Goal: Task Accomplishment & Management: Manage account settings

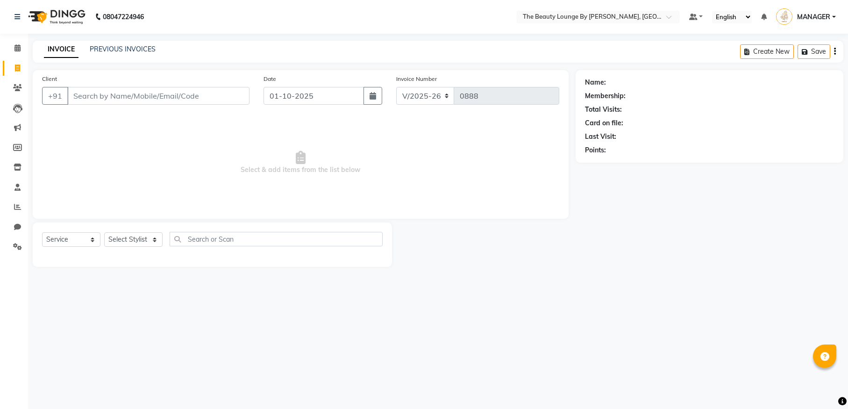
select select "8577"
select select "service"
select select "86785"
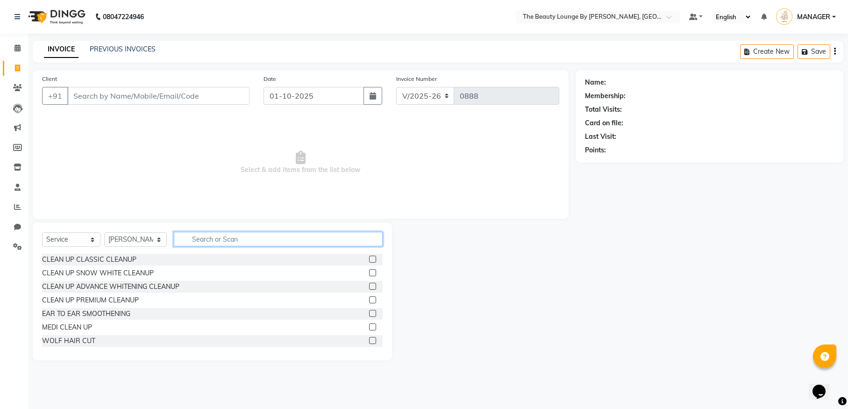
click at [235, 235] on input "text" at bounding box center [278, 239] width 209 height 14
click at [235, 233] on input "text" at bounding box center [278, 239] width 209 height 14
click at [227, 241] on input "text" at bounding box center [278, 239] width 209 height 14
type input "WAX"
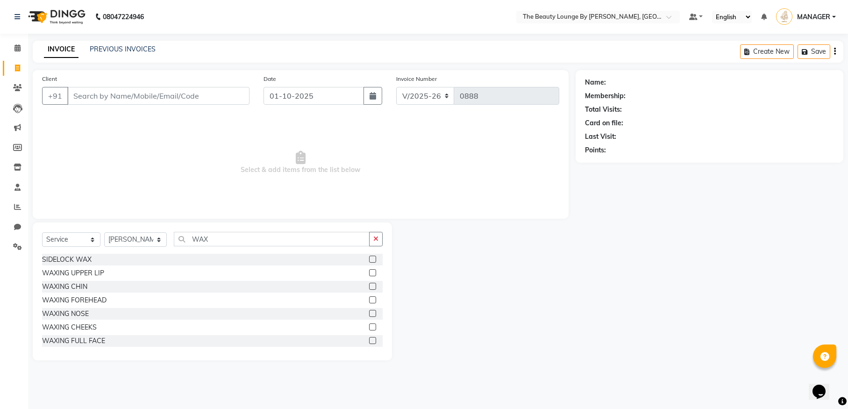
click at [369, 340] on label at bounding box center [372, 340] width 7 height 7
click at [369, 340] on input "checkbox" at bounding box center [372, 341] width 6 height 6
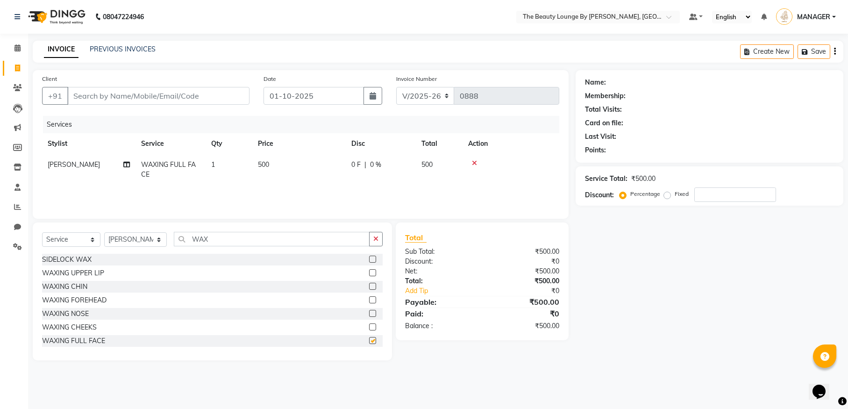
checkbox input "false"
click at [349, 172] on td "0 F | 0 %" at bounding box center [381, 169] width 70 height 31
select select "86785"
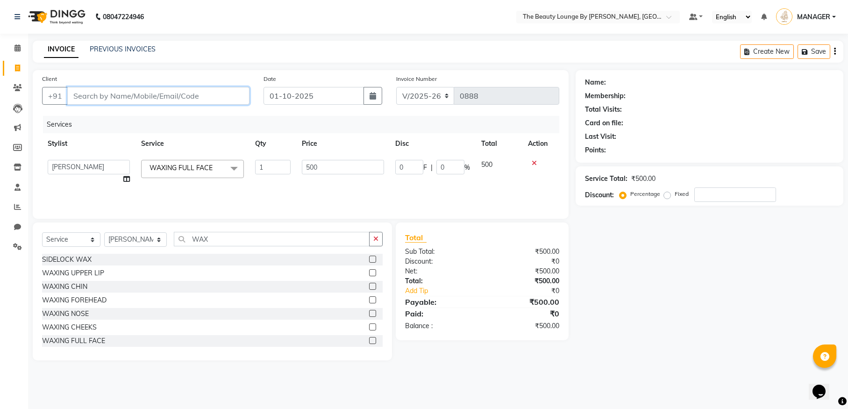
click at [214, 96] on input "Client" at bounding box center [158, 96] width 182 height 18
type input "9"
type input "0"
type input "9497061915"
click at [221, 98] on span "Add Client" at bounding box center [225, 95] width 37 height 9
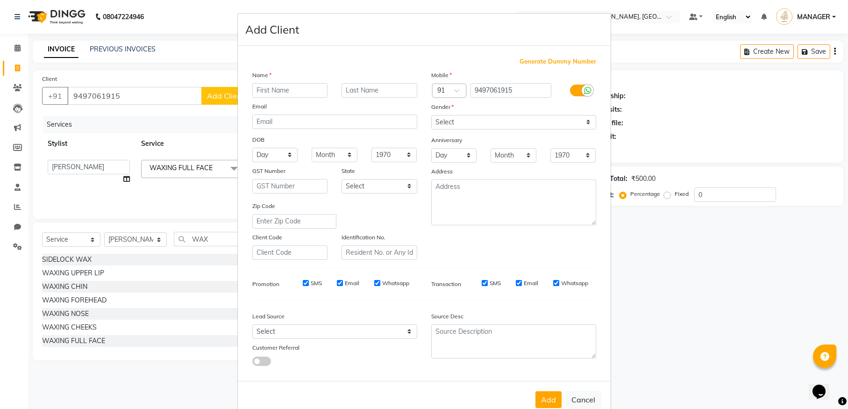
click at [271, 87] on input "text" at bounding box center [290, 90] width 76 height 14
type input "[PERSON_NAME]"
type input "KOKKALLUR"
select select "[DEMOGRAPHIC_DATA]"
click at [552, 395] on button "Add" at bounding box center [548, 399] width 26 height 17
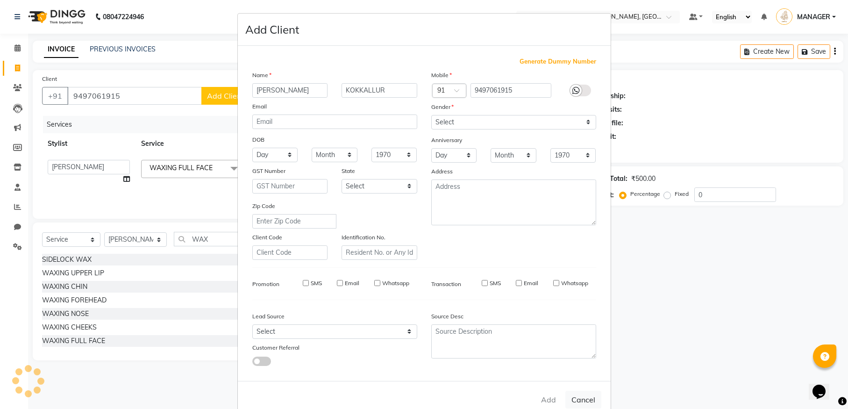
select select
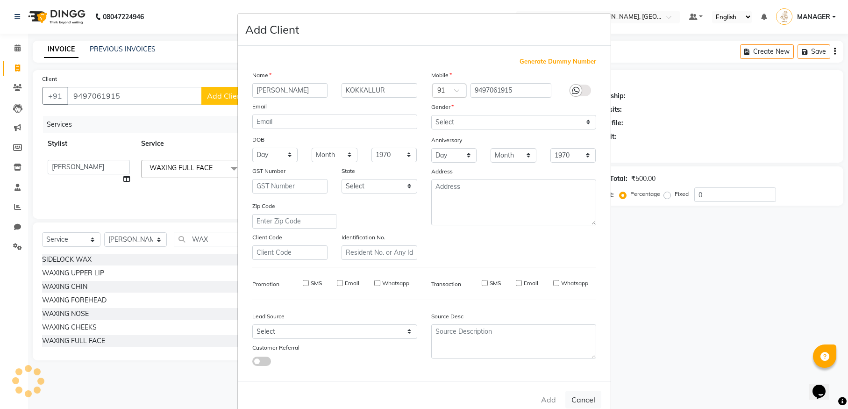
select select
checkbox input "false"
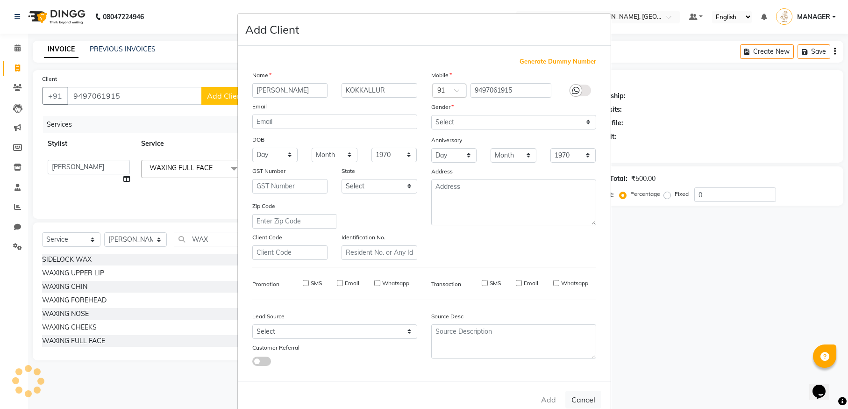
checkbox input "false"
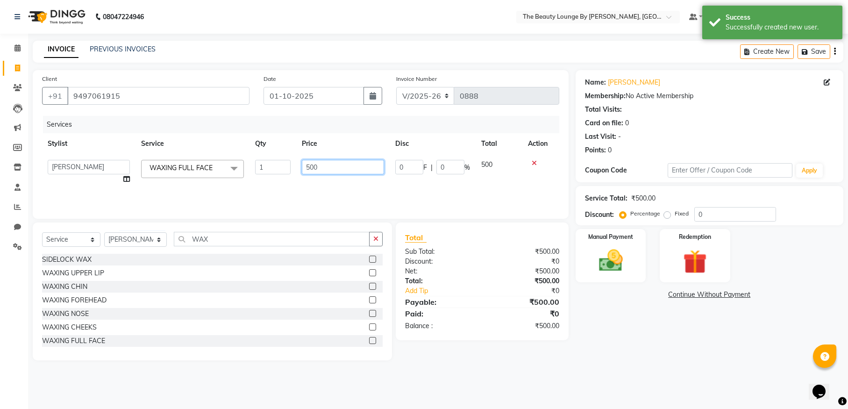
click at [332, 164] on input "500" at bounding box center [343, 167] width 82 height 14
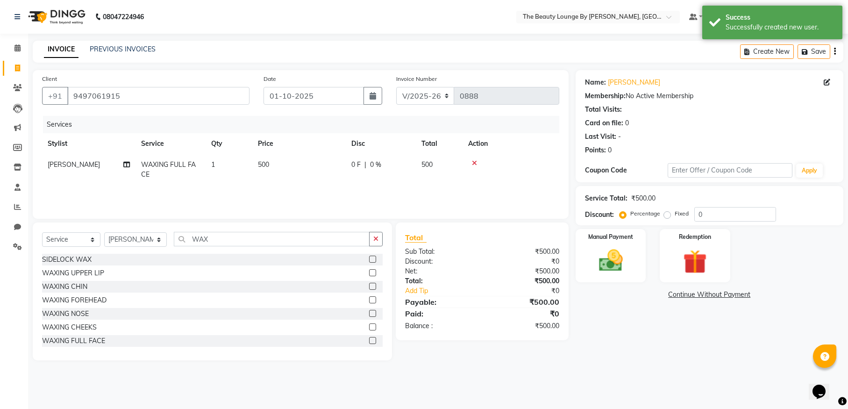
click at [346, 158] on td "0 F | 0 %" at bounding box center [381, 169] width 70 height 31
select select "86785"
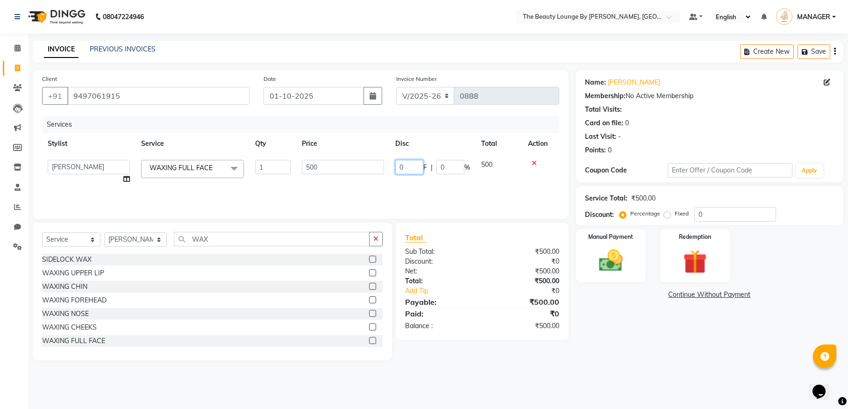
click at [410, 167] on input "0" at bounding box center [409, 167] width 28 height 14
type input "150"
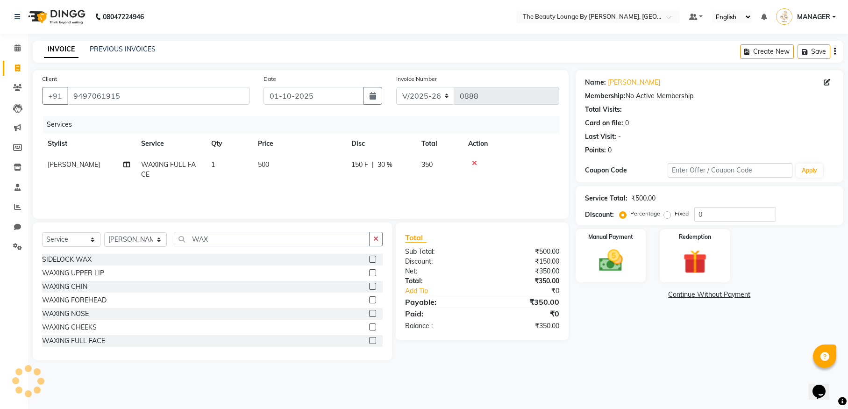
click at [440, 183] on tr "[PERSON_NAME] WAXING FULL FACE 1 500 150 F | 30 % 350" at bounding box center [300, 169] width 517 height 31
click at [636, 262] on div "Manual Payment" at bounding box center [610, 255] width 73 height 55
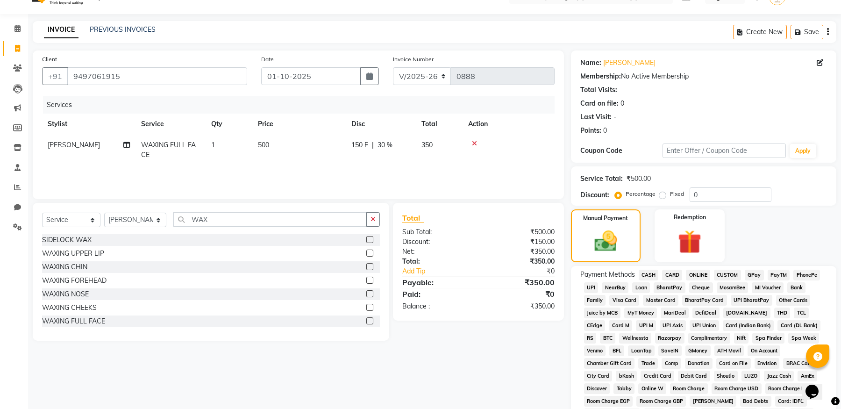
scroll to position [171, 0]
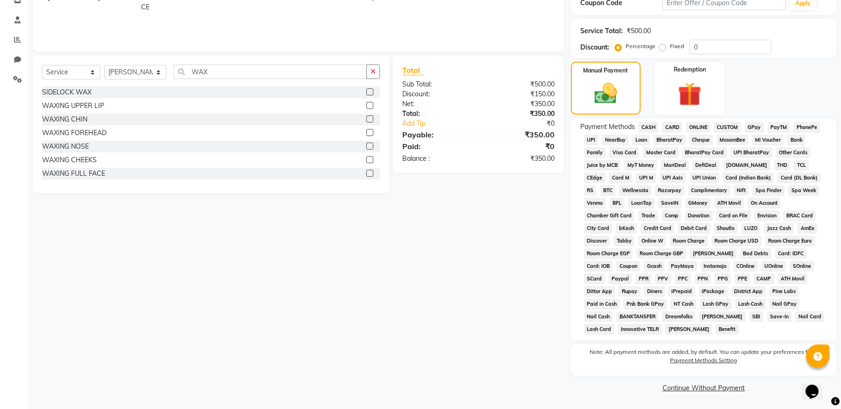
click at [759, 125] on span "GPay" at bounding box center [754, 127] width 19 height 11
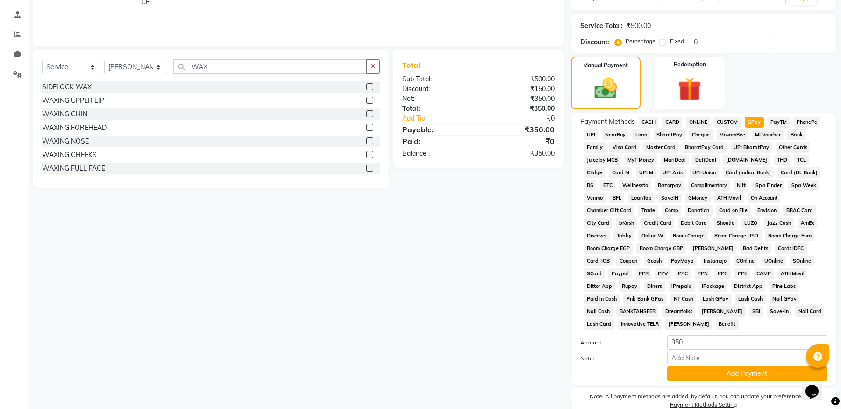
scroll to position [220, 0]
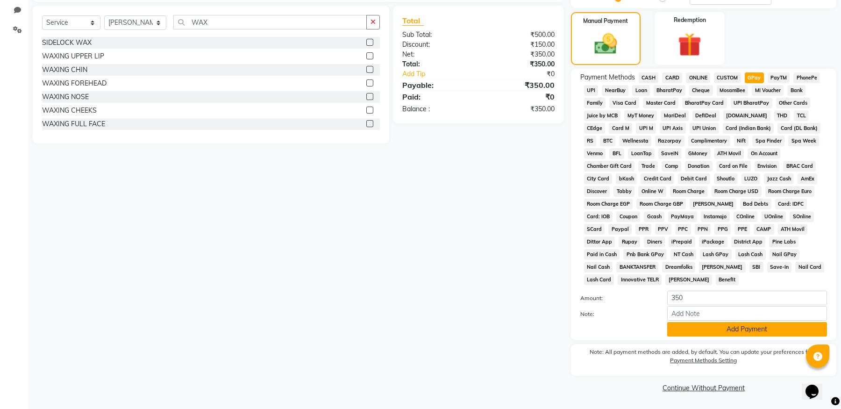
click at [750, 330] on button "Add Payment" at bounding box center [747, 329] width 160 height 14
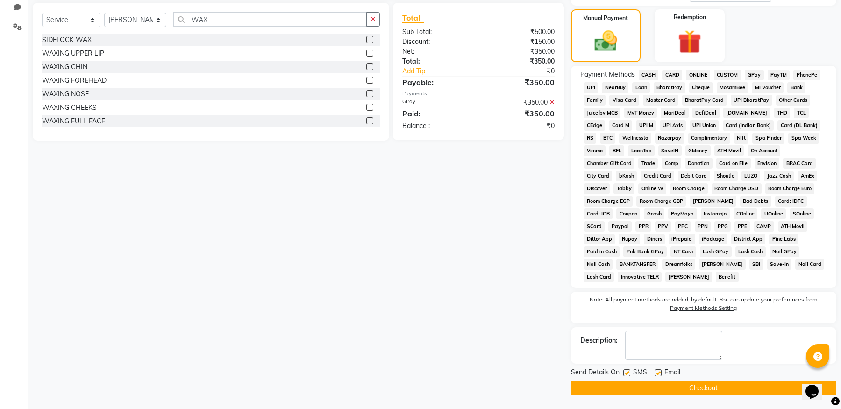
click at [718, 391] on button "Checkout" at bounding box center [703, 388] width 265 height 14
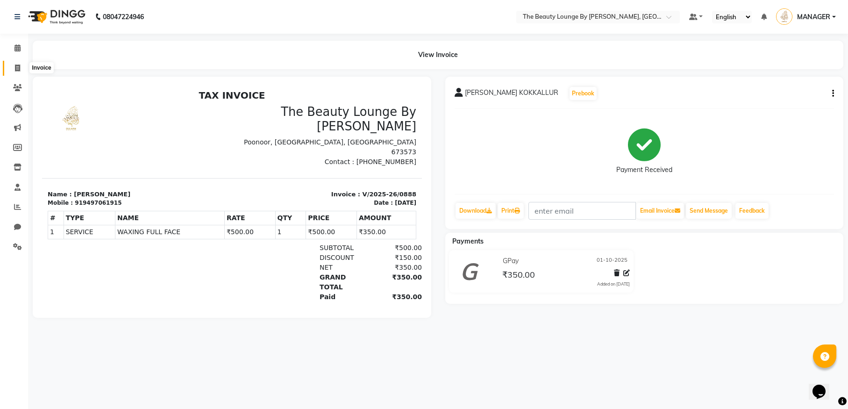
click at [14, 67] on span at bounding box center [17, 68] width 16 height 11
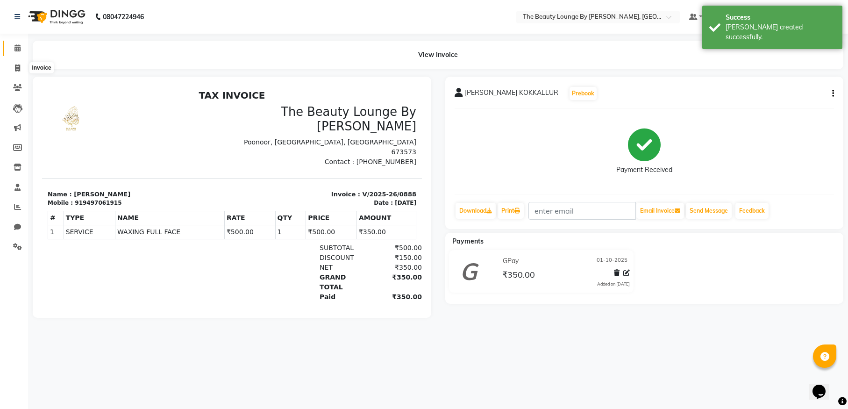
select select "service"
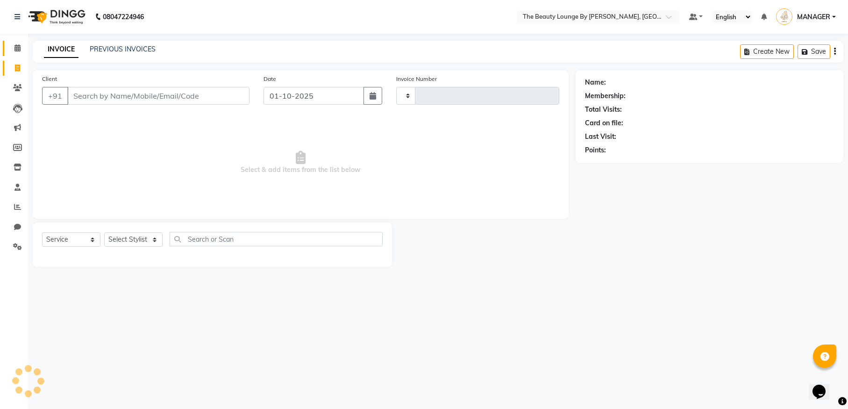
type input "0889"
select select "8577"
click at [17, 47] on icon at bounding box center [17, 47] width 6 height 7
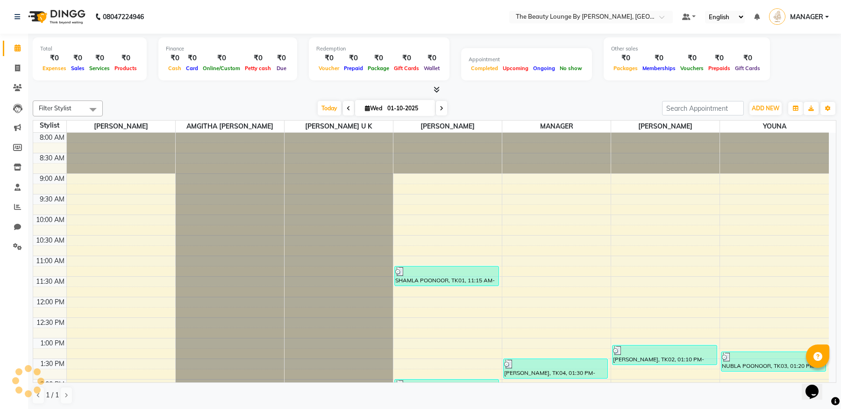
scroll to position [329, 0]
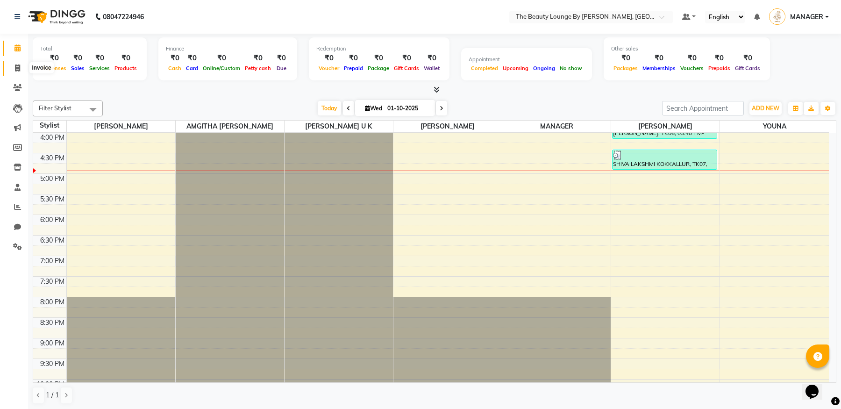
click at [20, 65] on icon at bounding box center [17, 67] width 5 height 7
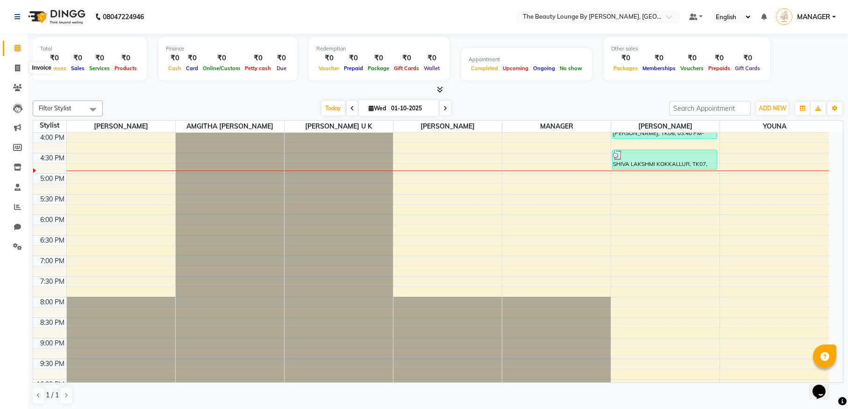
select select "service"
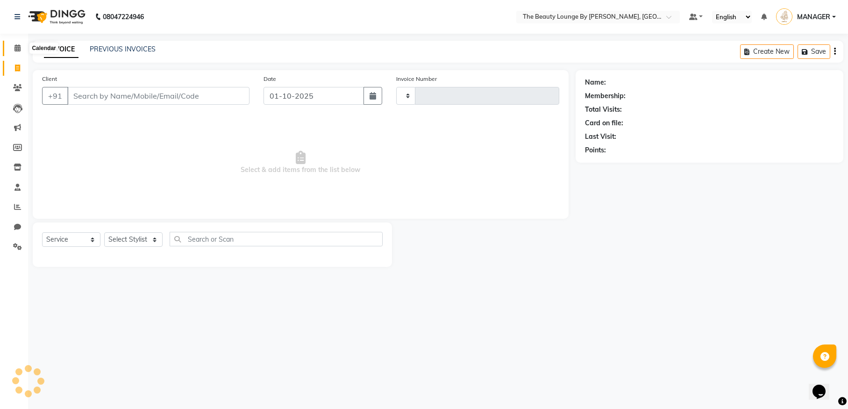
click at [14, 48] on icon at bounding box center [17, 47] width 6 height 7
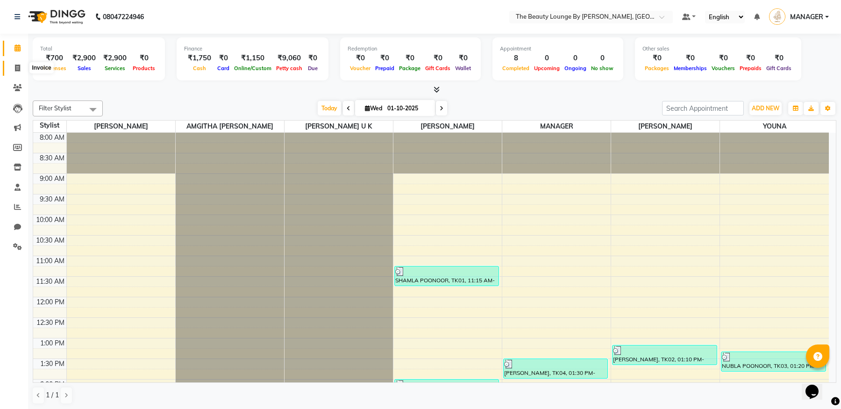
click at [15, 66] on icon at bounding box center [17, 67] width 5 height 7
select select "service"
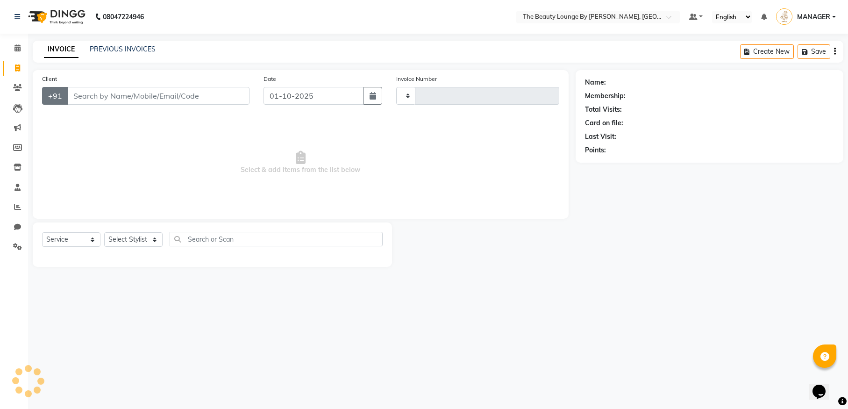
type input "0889"
select select "8577"
select select "85823"
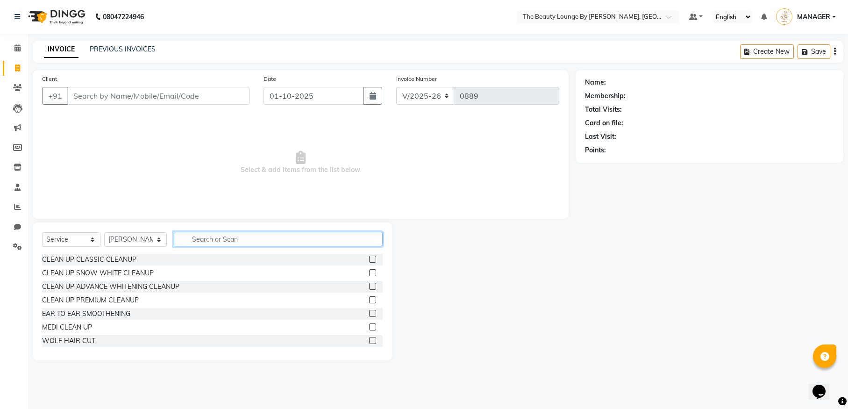
click at [212, 236] on input "text" at bounding box center [278, 239] width 209 height 14
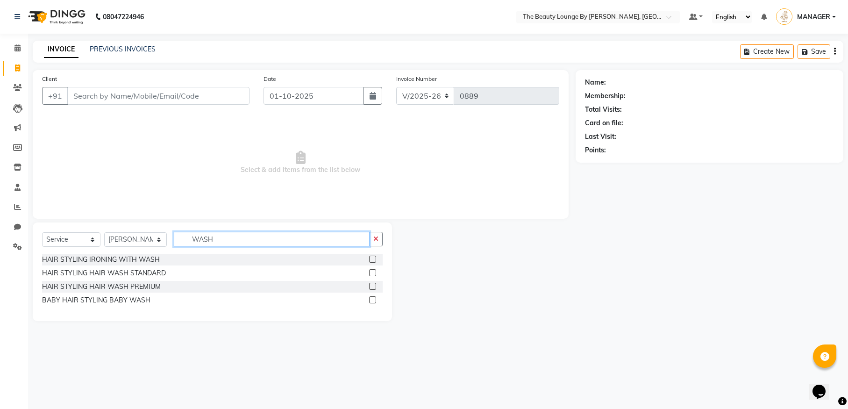
type input "WASH"
click at [373, 272] on label at bounding box center [372, 272] width 7 height 7
click at [373, 272] on input "checkbox" at bounding box center [372, 273] width 6 height 6
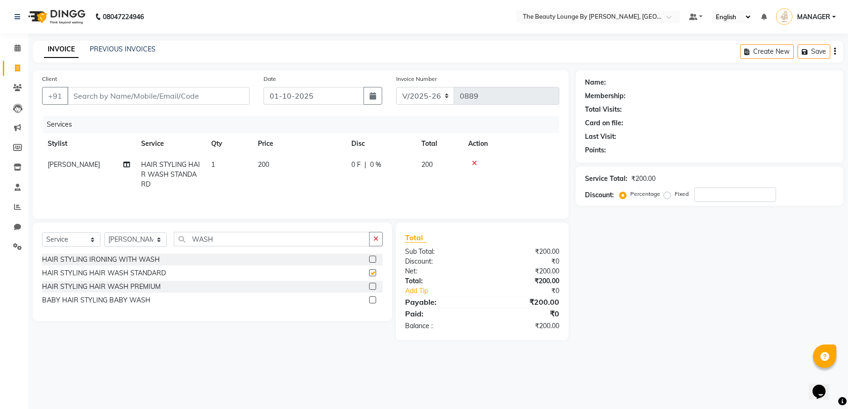
checkbox input "false"
select select "86785"
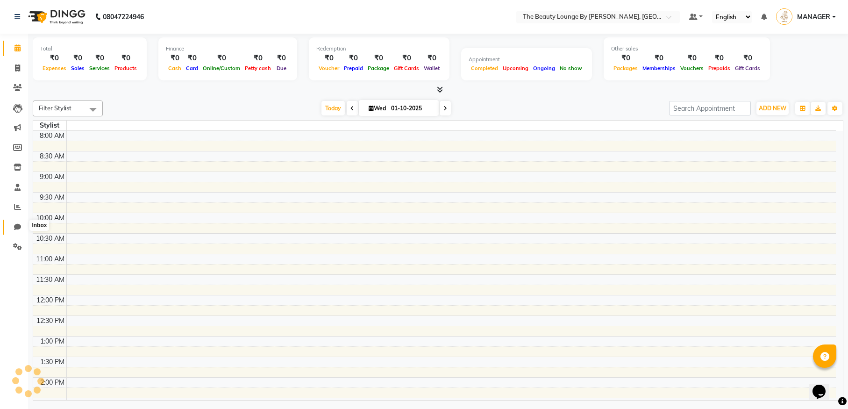
click at [18, 223] on icon at bounding box center [17, 226] width 7 height 7
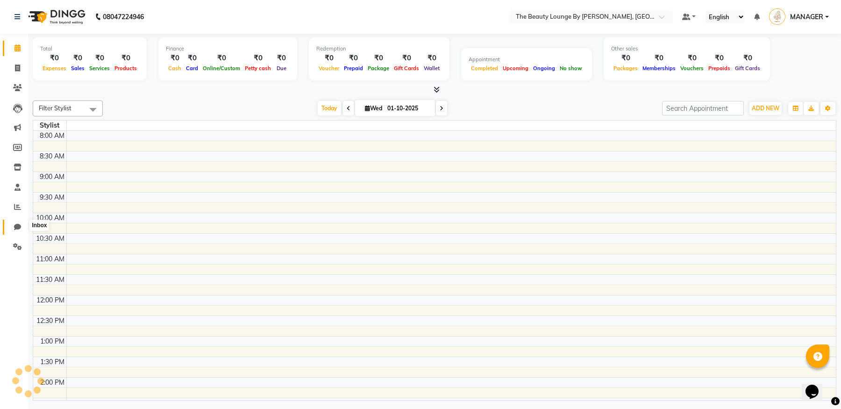
select select "100"
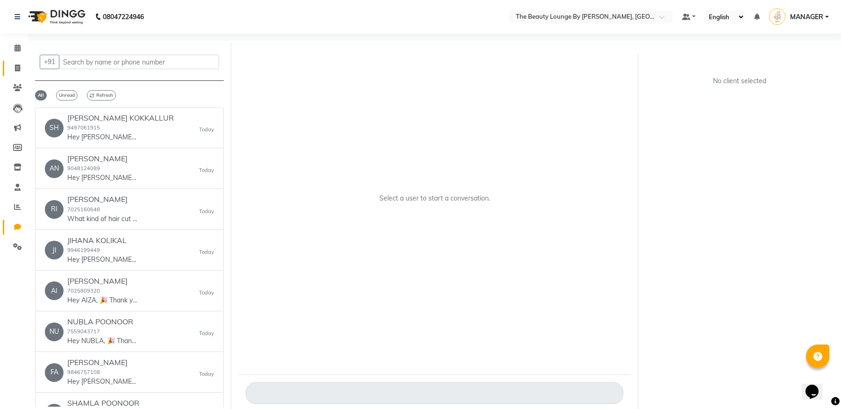
click at [16, 62] on link "Invoice" at bounding box center [14, 68] width 22 height 15
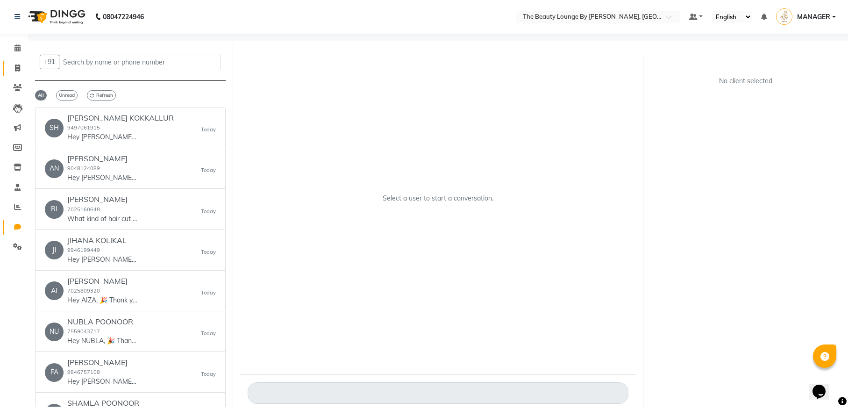
select select "8577"
select select "service"
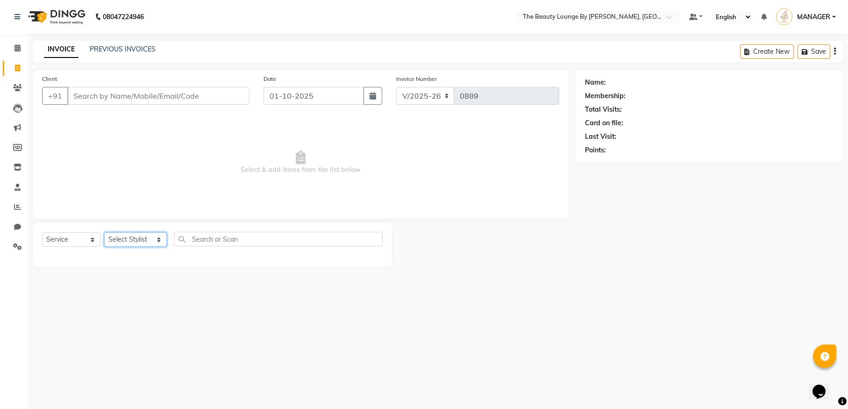
select select "85823"
click at [215, 234] on input "text" at bounding box center [278, 239] width 209 height 14
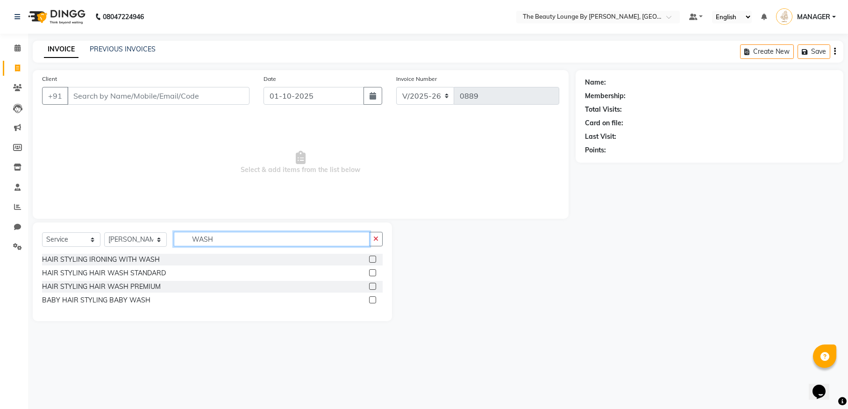
type input "WASH"
click at [375, 274] on label at bounding box center [372, 272] width 7 height 7
click at [375, 274] on input "checkbox" at bounding box center [372, 273] width 6 height 6
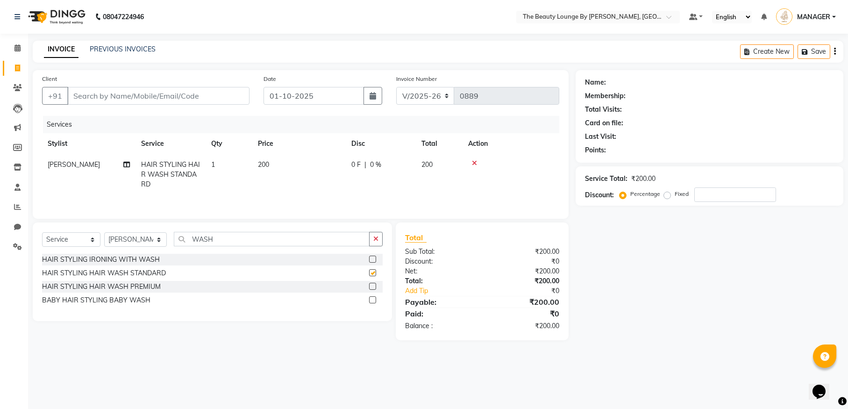
checkbox input "false"
select select "86785"
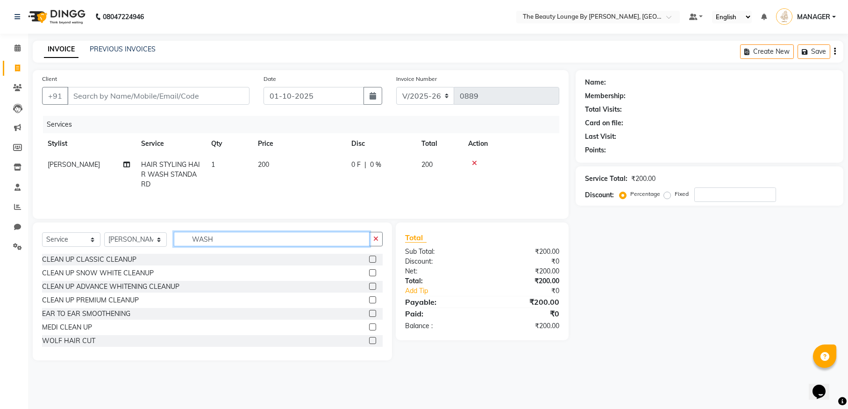
click at [222, 244] on input "WASH" at bounding box center [272, 239] width 196 height 14
type input "W"
click at [225, 242] on input "text" at bounding box center [278, 239] width 209 height 14
type input "HAIR"
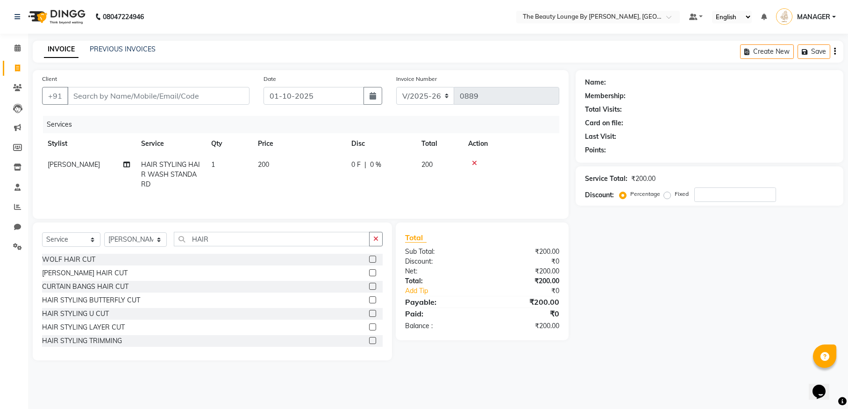
click at [369, 328] on label at bounding box center [372, 326] width 7 height 7
click at [369, 328] on input "checkbox" at bounding box center [372, 327] width 6 height 6
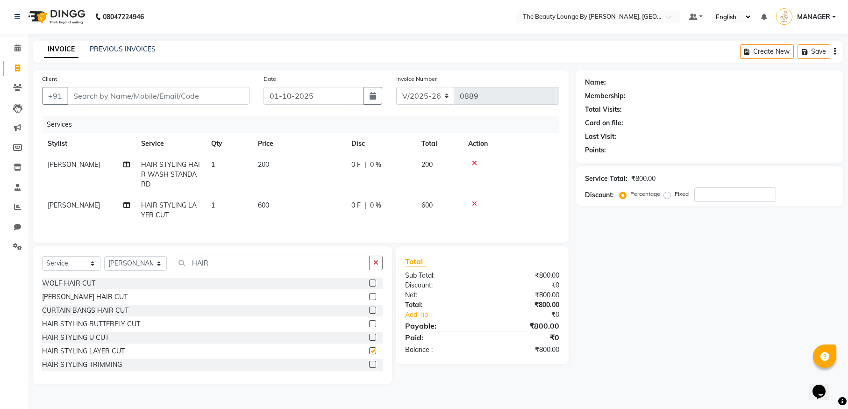
checkbox input "false"
click at [242, 99] on input "Client" at bounding box center [158, 96] width 182 height 18
type input "6"
type input "0"
type input "6282690875"
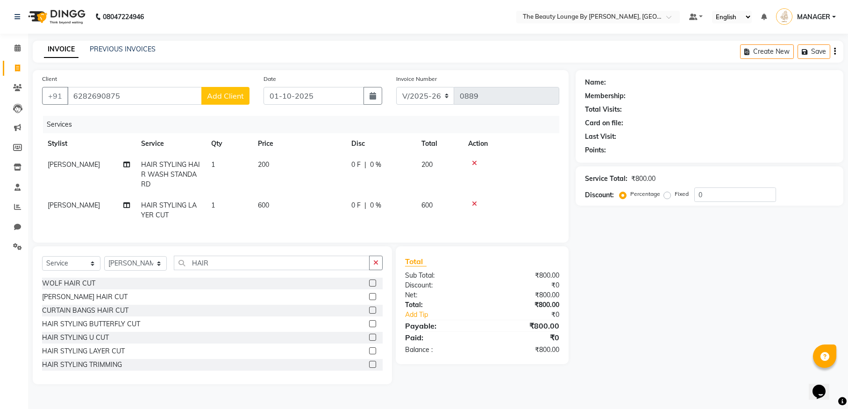
click at [228, 94] on span "Add Client" at bounding box center [225, 95] width 37 height 9
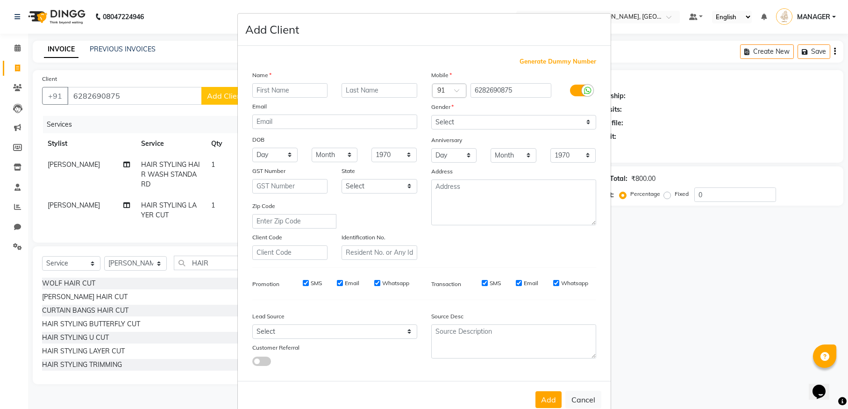
click at [264, 86] on input "text" at bounding box center [290, 90] width 76 height 14
type input "[PERSON_NAME]"
type input "E"
type input "EENGGAPUZHA"
select select "[DEMOGRAPHIC_DATA]"
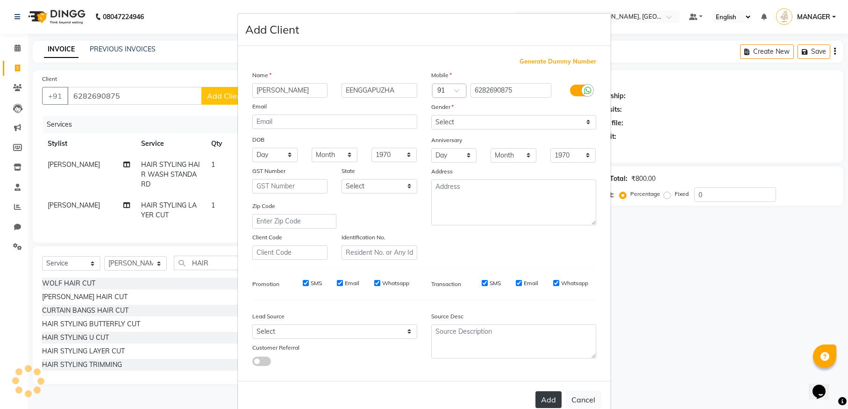
click at [549, 398] on button "Add" at bounding box center [548, 399] width 26 height 17
select select
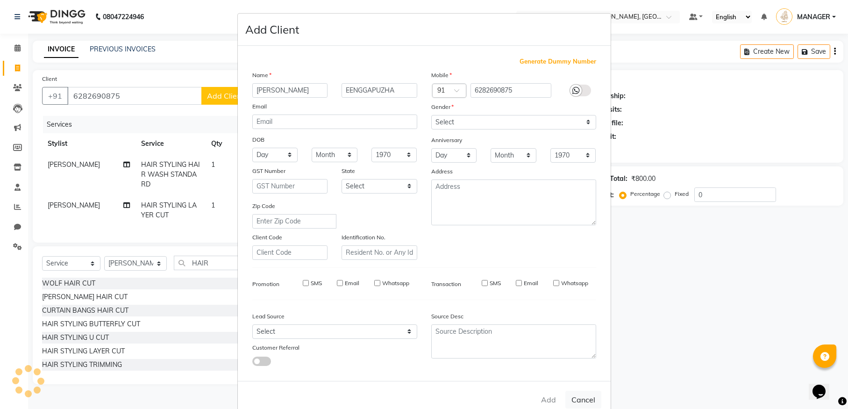
select select
checkbox input "false"
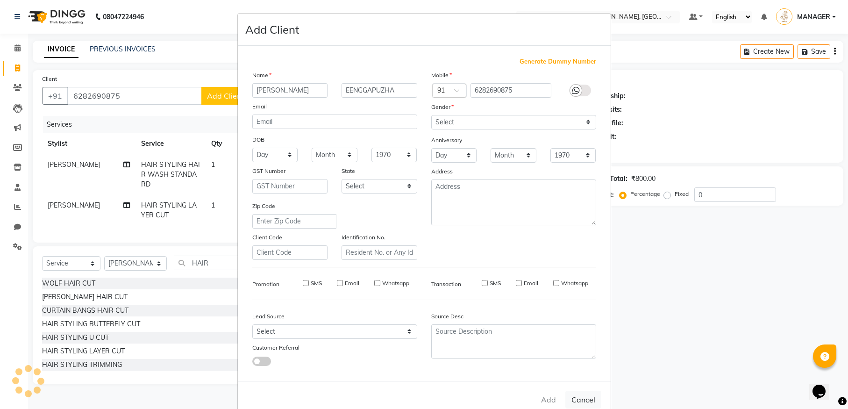
checkbox input "false"
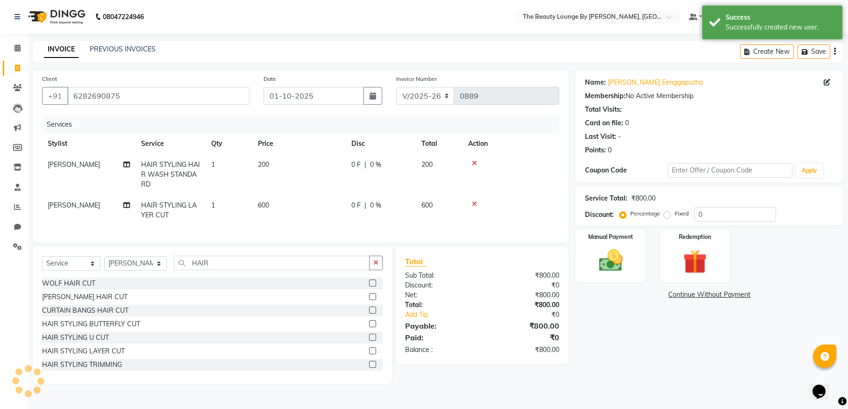
click at [675, 216] on label "Fixed" at bounding box center [682, 213] width 14 height 8
click at [668, 216] on input "Fixed" at bounding box center [669, 213] width 7 height 7
radio input "true"
click at [637, 240] on div "Manual Payment" at bounding box center [610, 255] width 73 height 55
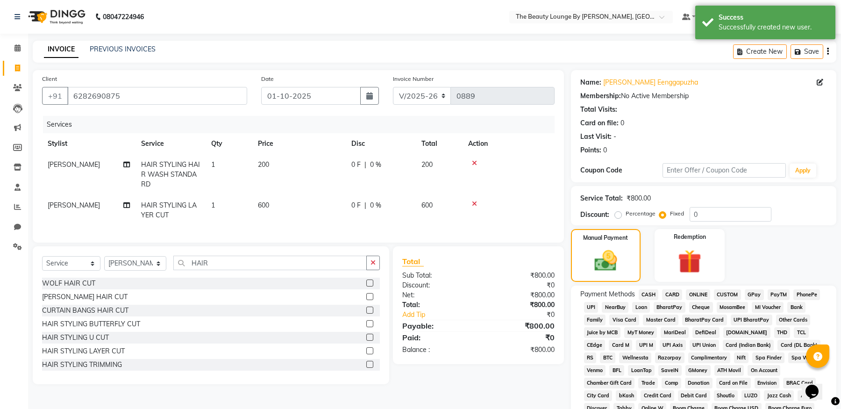
click at [647, 292] on span "CASH" at bounding box center [649, 294] width 20 height 11
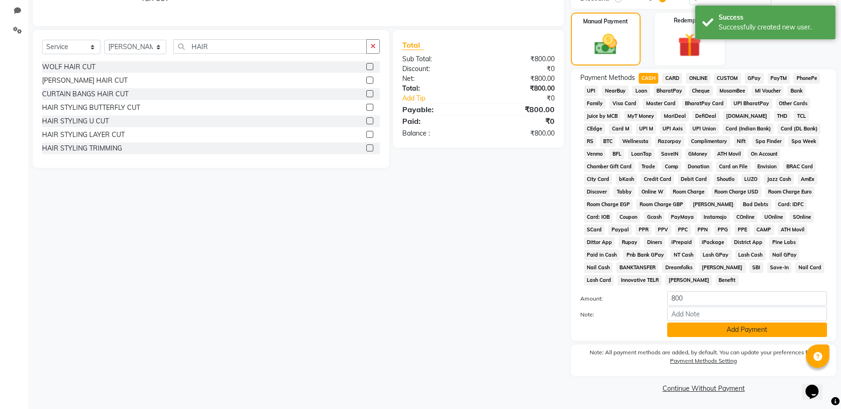
click at [760, 328] on button "Add Payment" at bounding box center [747, 329] width 160 height 14
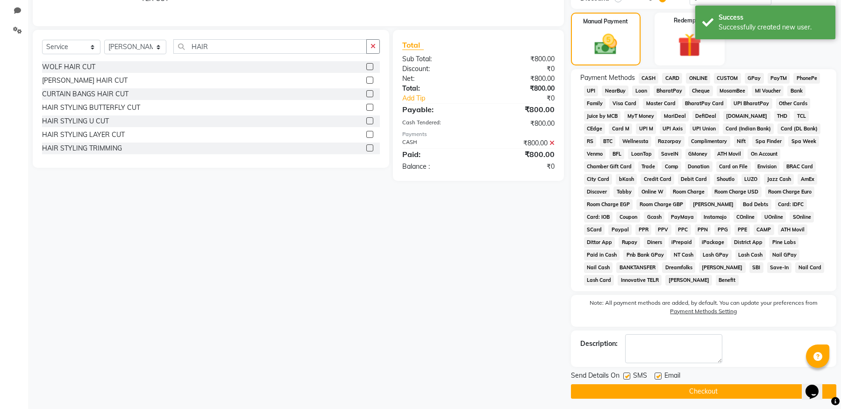
click at [727, 393] on button "Checkout" at bounding box center [703, 391] width 265 height 14
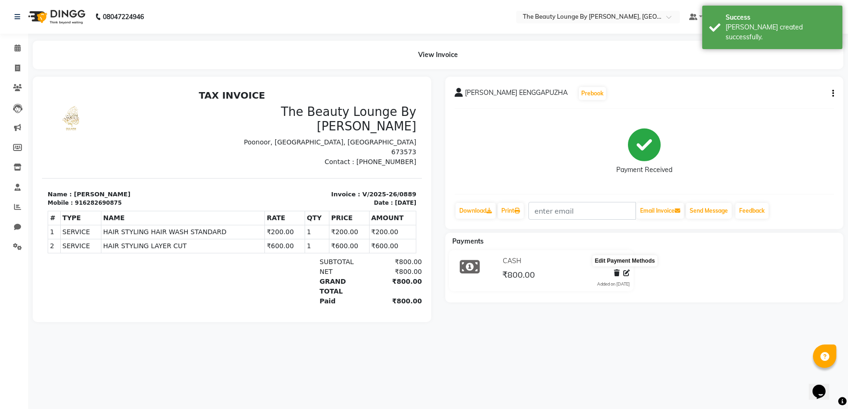
click at [626, 272] on icon at bounding box center [626, 273] width 7 height 7
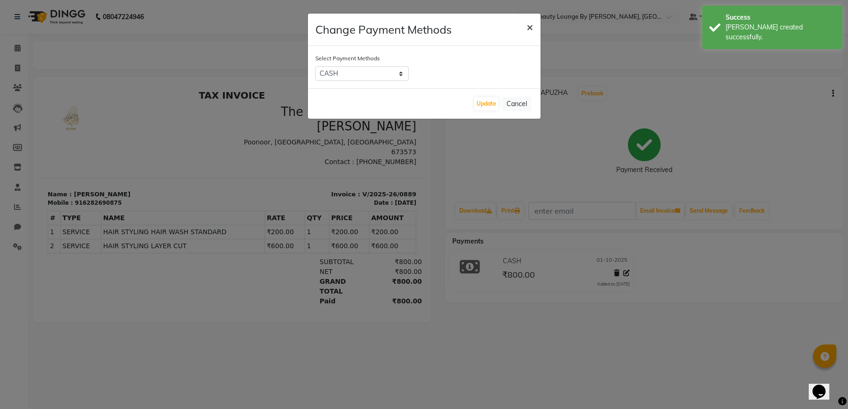
click at [528, 26] on span "×" at bounding box center [529, 27] width 7 height 14
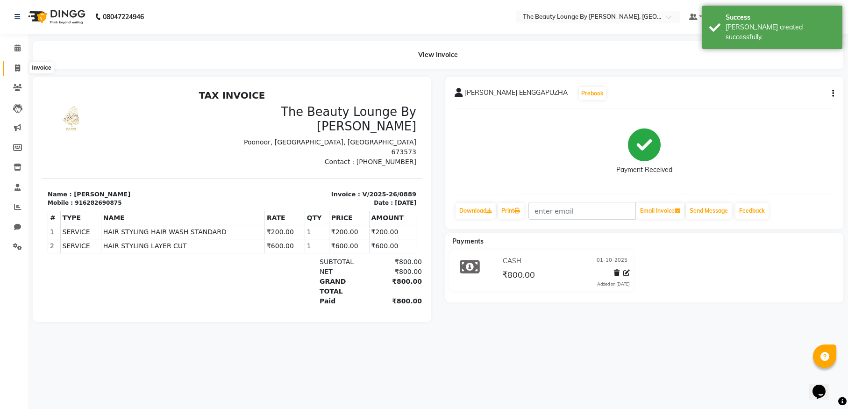
click at [20, 65] on icon at bounding box center [17, 67] width 5 height 7
select select "service"
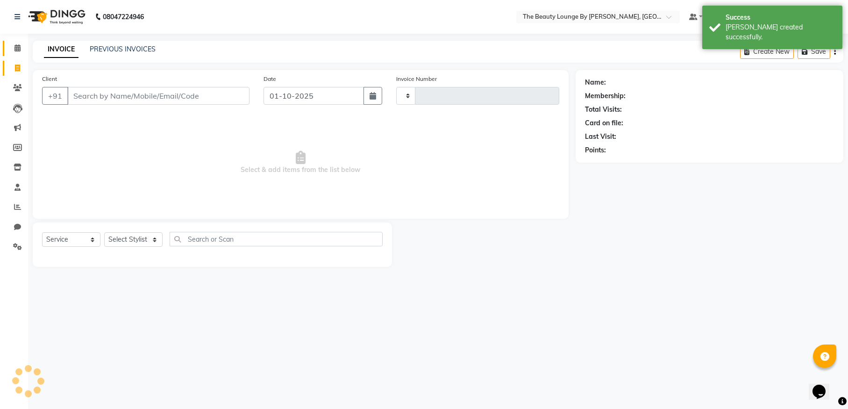
type input "0890"
select select "8577"
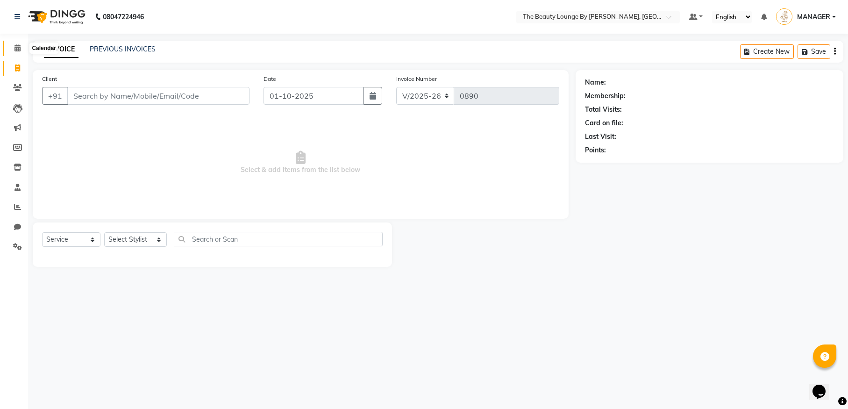
click at [18, 47] on icon at bounding box center [17, 47] width 6 height 7
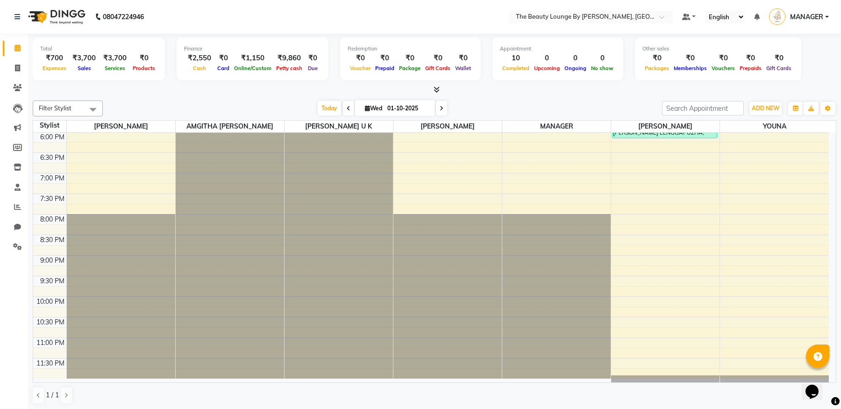
scroll to position [360, 0]
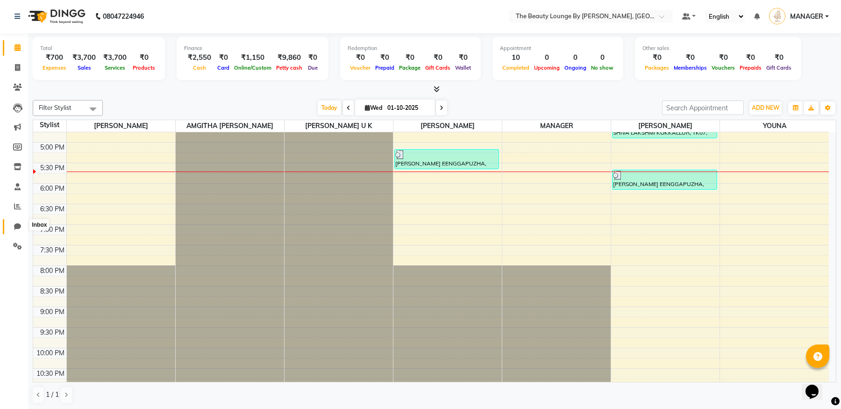
click at [18, 224] on icon at bounding box center [17, 226] width 7 height 7
select select "100"
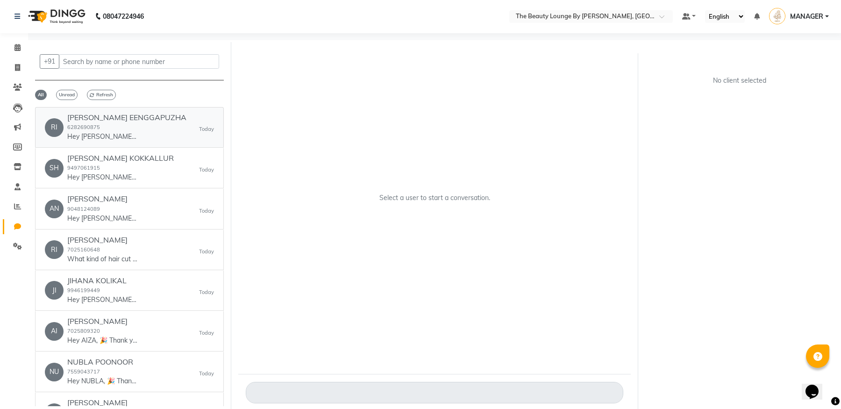
click at [91, 108] on link "[PERSON_NAME] EENGGAPUZHA 6282690875 Hey [PERSON_NAME], 🎉 Thank you for choosin…" at bounding box center [129, 127] width 189 height 41
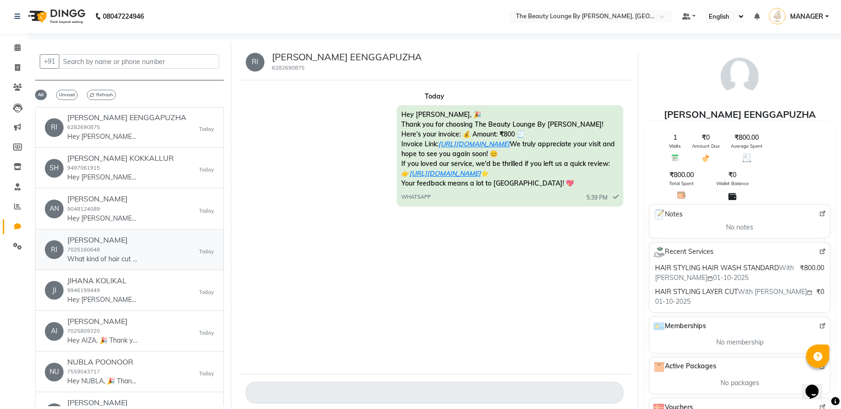
click at [156, 246] on div "RI [PERSON_NAME] 7025160648 What kind of hair cut would you like. [DATE]" at bounding box center [129, 249] width 169 height 28
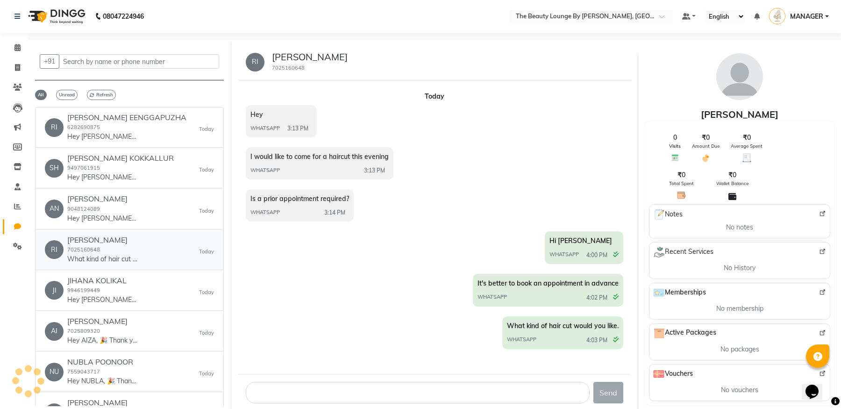
scroll to position [5, 0]
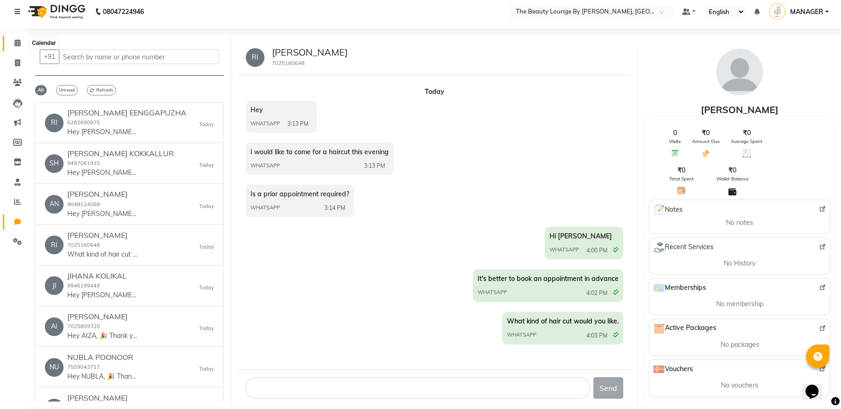
click at [18, 46] on span at bounding box center [17, 43] width 16 height 11
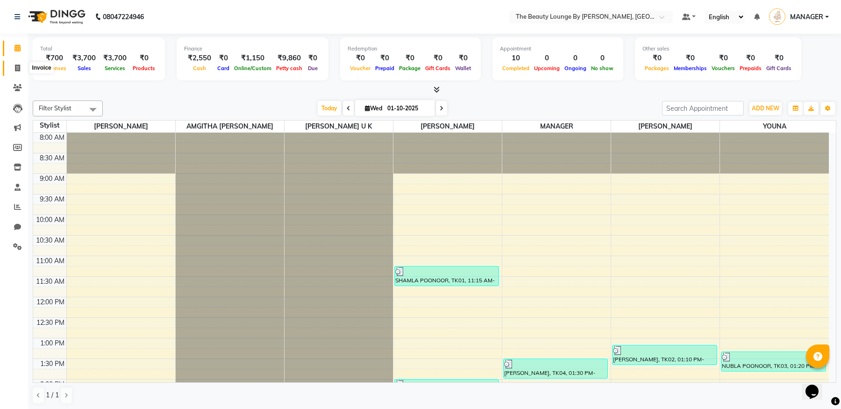
scroll to position [370, 0]
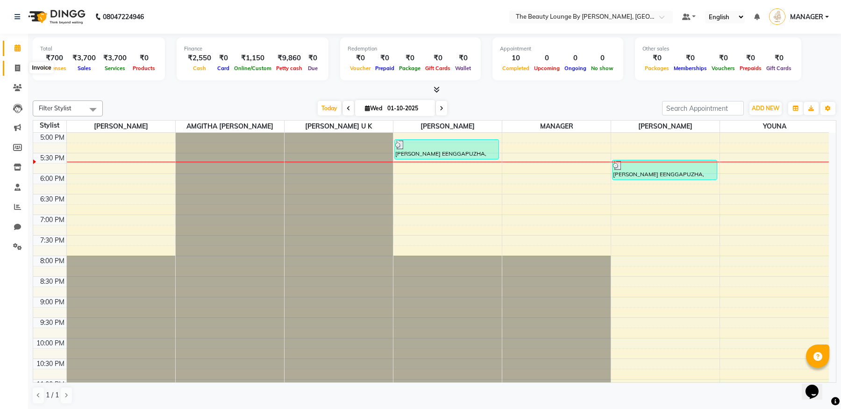
click at [20, 66] on icon at bounding box center [17, 67] width 5 height 7
select select "service"
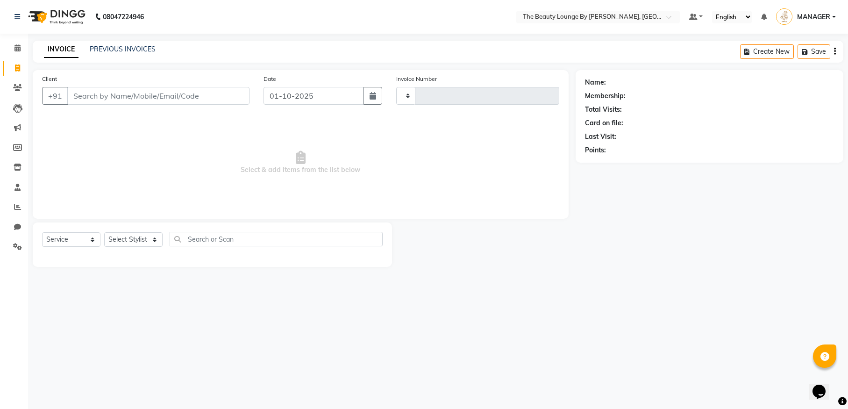
type input "0890"
select select "8577"
click at [20, 49] on icon at bounding box center [17, 47] width 6 height 7
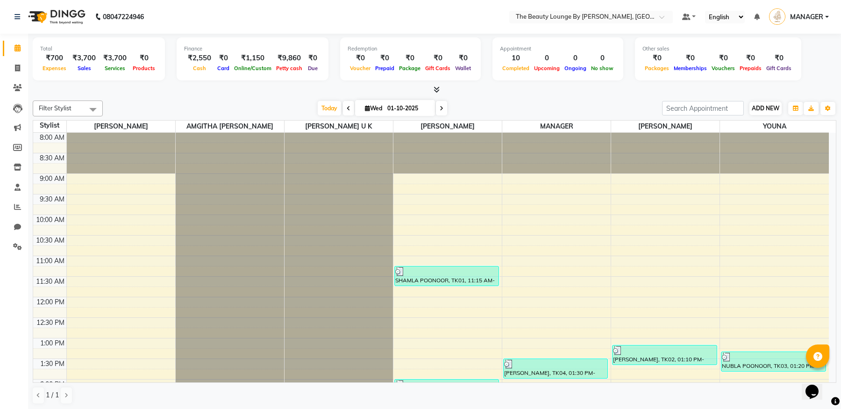
click at [764, 111] on span "ADD NEW" at bounding box center [766, 108] width 28 height 7
click at [830, 163] on link "Add Attendance" at bounding box center [819, 162] width 74 height 12
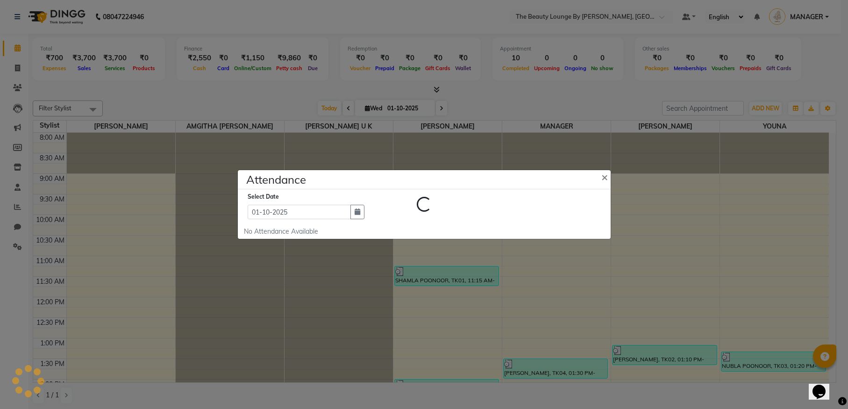
select select "W"
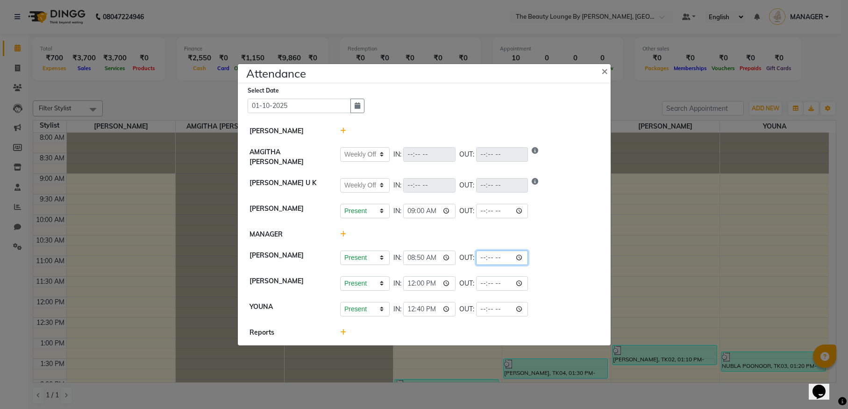
click at [476, 255] on input "time" at bounding box center [502, 257] width 52 height 14
type input "17:25"
click at [510, 245] on li "[PERSON_NAME] Present Absent Late Half Day Weekly Off IN: 08:50 OUT: 17:25" at bounding box center [424, 258] width 368 height 26
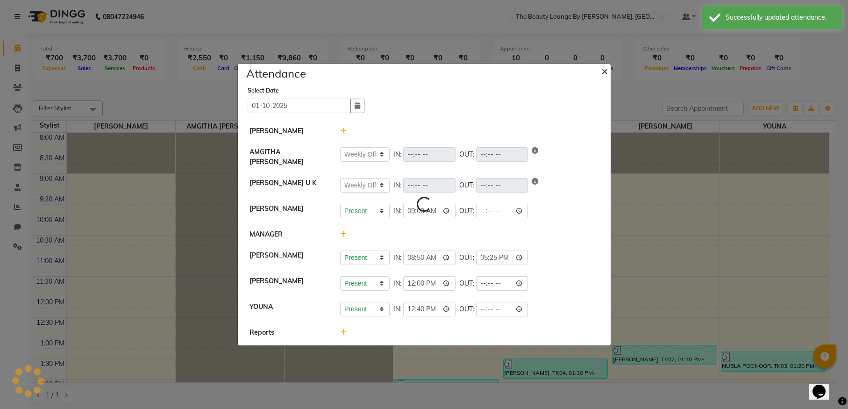
select select "W"
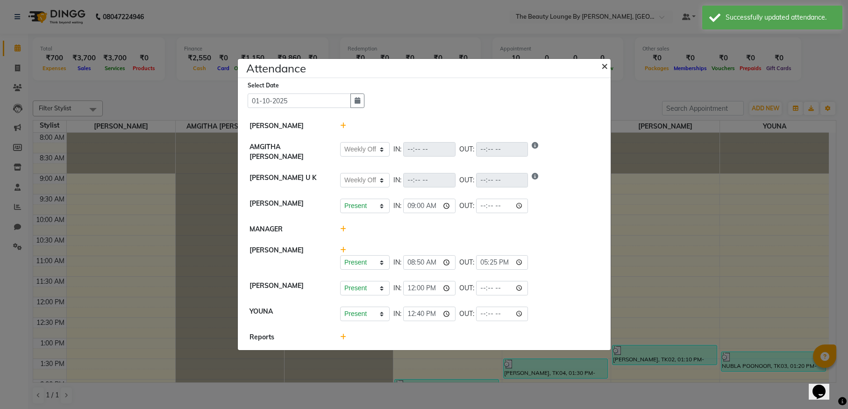
click at [606, 70] on span "×" at bounding box center [604, 65] width 7 height 14
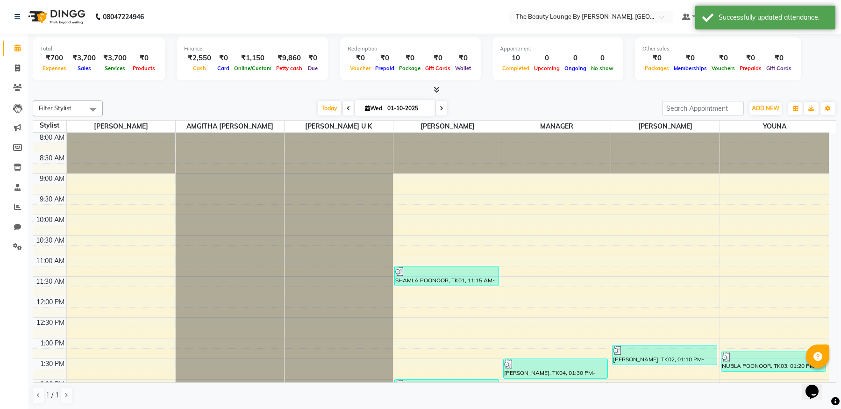
click at [85, 91] on div at bounding box center [434, 90] width 803 height 10
click at [16, 245] on icon at bounding box center [17, 246] width 9 height 7
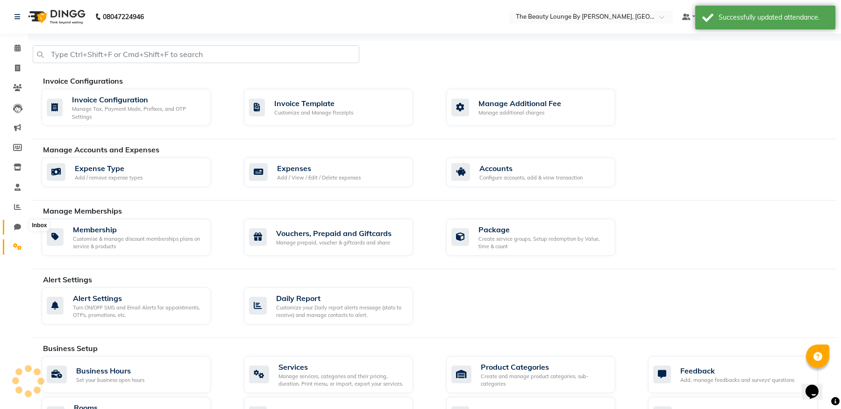
click at [20, 227] on icon at bounding box center [17, 226] width 7 height 7
select select "100"
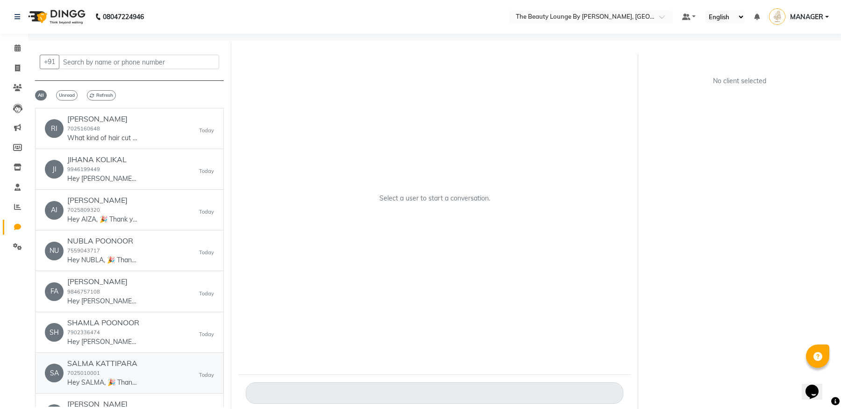
scroll to position [184, 0]
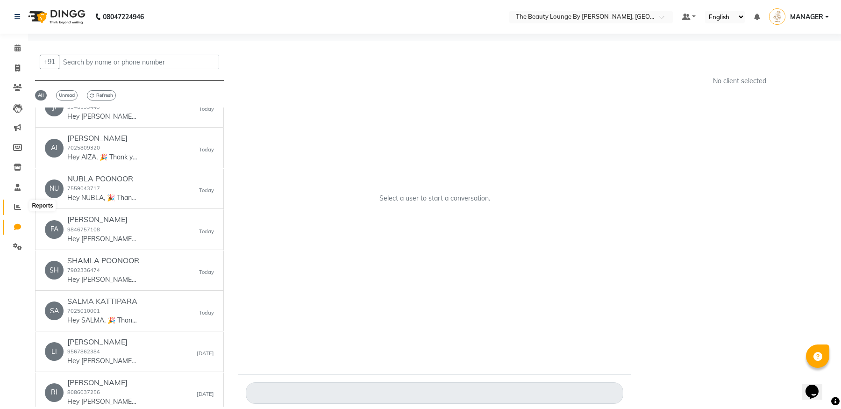
click at [13, 209] on span at bounding box center [17, 207] width 16 height 11
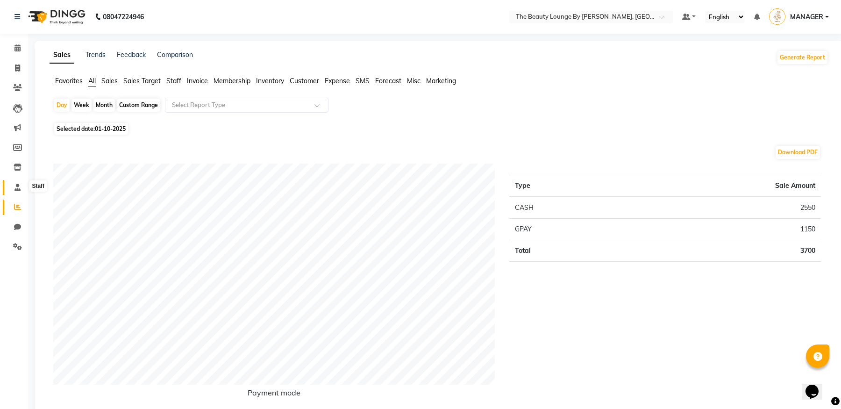
click at [21, 186] on span at bounding box center [17, 187] width 16 height 11
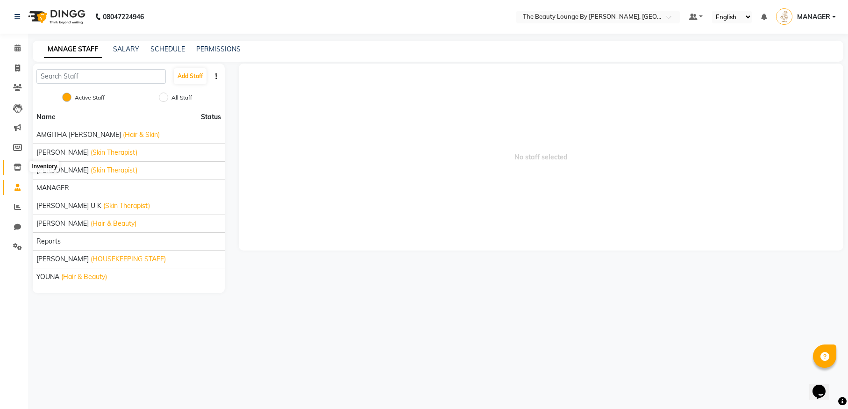
click at [20, 166] on icon at bounding box center [18, 167] width 8 height 7
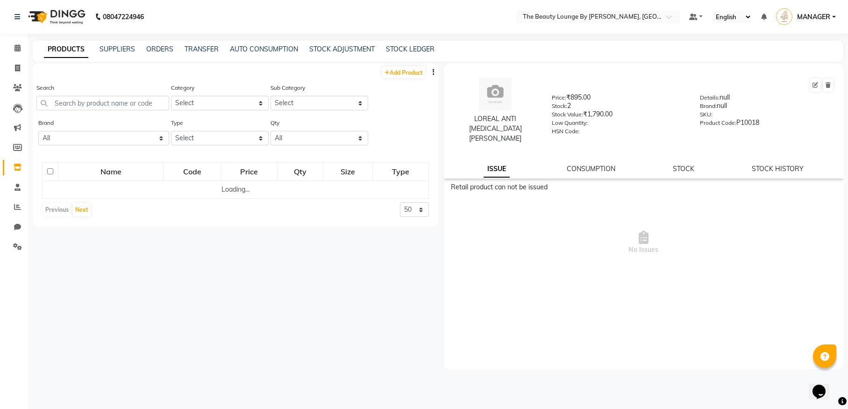
click at [26, 133] on li "Marketing" at bounding box center [14, 128] width 28 height 20
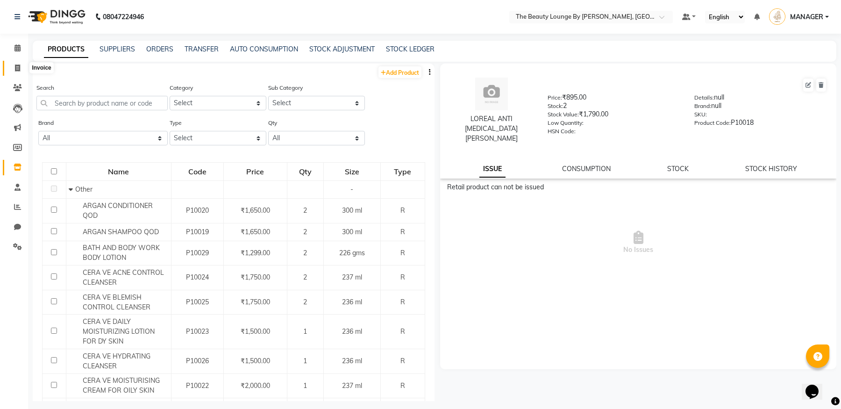
click at [19, 68] on icon at bounding box center [17, 67] width 5 height 7
select select "service"
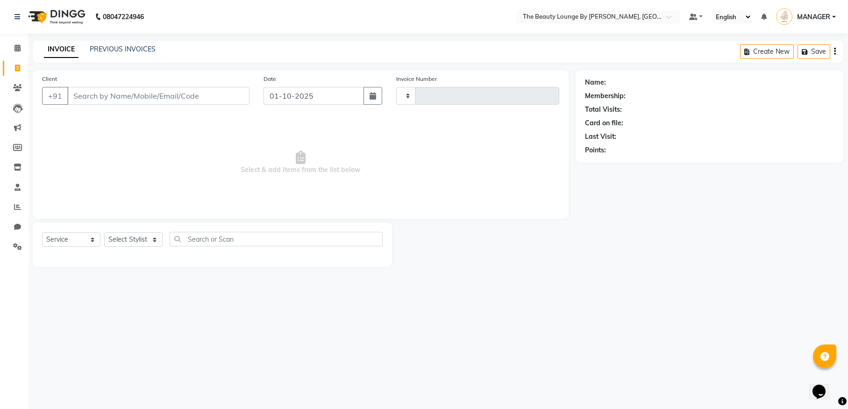
type input "0890"
select select "8577"
click at [21, 49] on span at bounding box center [17, 48] width 16 height 11
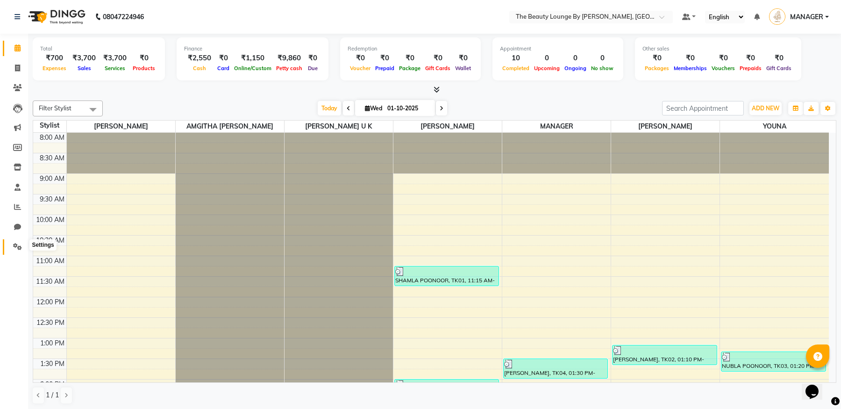
click at [17, 242] on span at bounding box center [17, 247] width 16 height 11
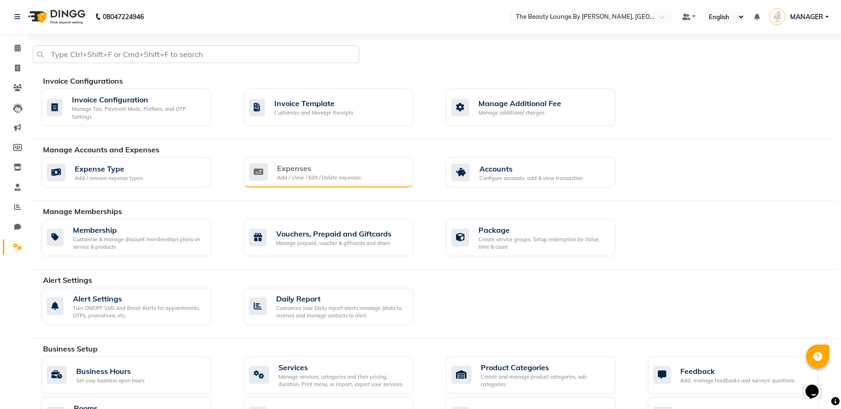
click at [320, 178] on div "Add / View / Edit / Delete expenses" at bounding box center [319, 178] width 84 height 8
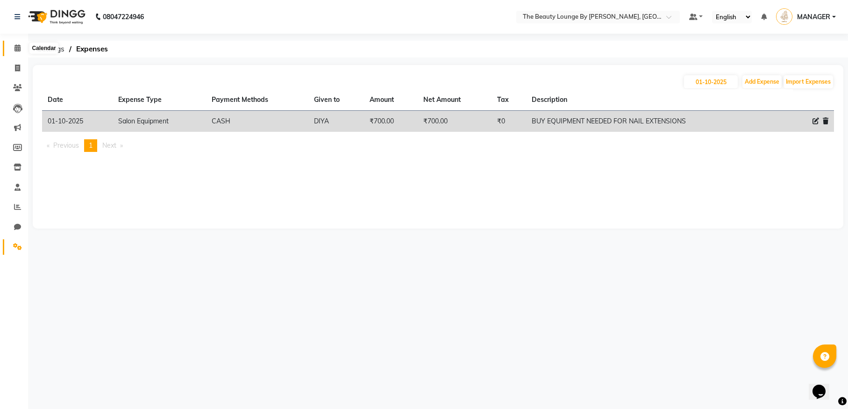
click at [16, 52] on span at bounding box center [17, 48] width 16 height 11
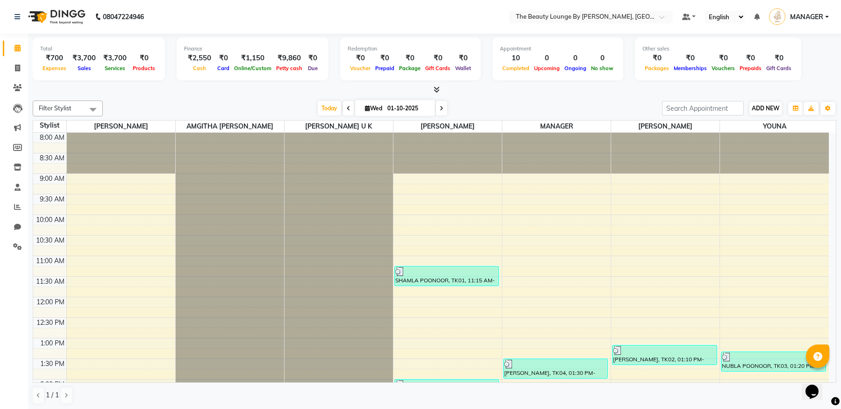
click at [766, 106] on span "ADD NEW" at bounding box center [766, 108] width 28 height 7
click at [813, 149] on link "Add Expense" at bounding box center [819, 150] width 74 height 12
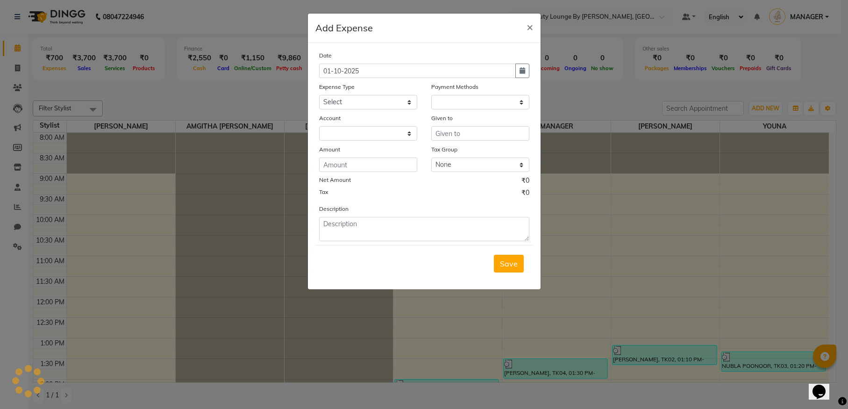
select select "1"
select select "7788"
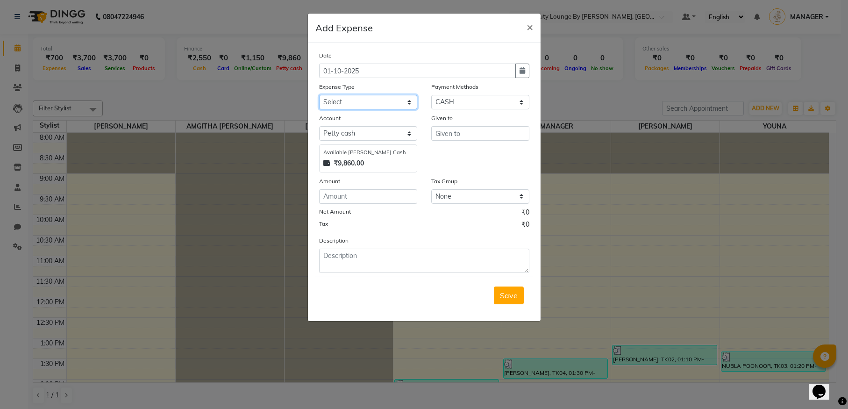
select select "25053"
click at [452, 136] on input "text" at bounding box center [480, 133] width 98 height 14
type input "DIYA"
click at [387, 199] on input "number" at bounding box center [368, 196] width 98 height 14
type input "3468"
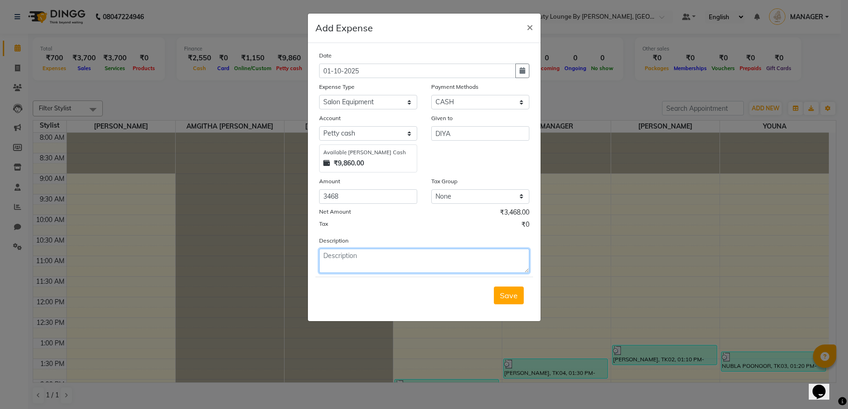
click at [379, 257] on textarea at bounding box center [424, 261] width 210 height 24
type textarea "BUY EQUIPMENT NEEDED FOR NAIL EXTENSION"
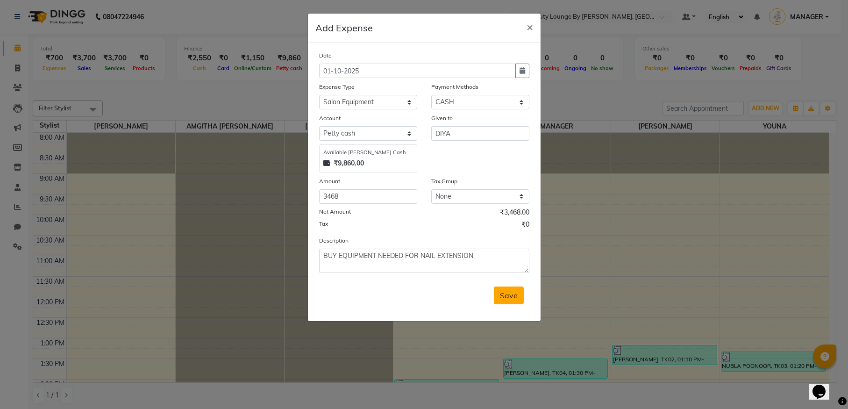
click at [512, 290] on button "Save" at bounding box center [509, 295] width 30 height 18
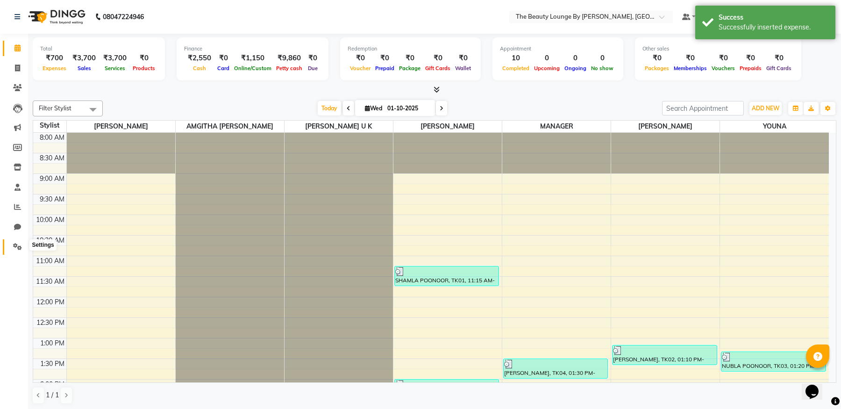
click at [13, 244] on icon at bounding box center [17, 246] width 9 height 7
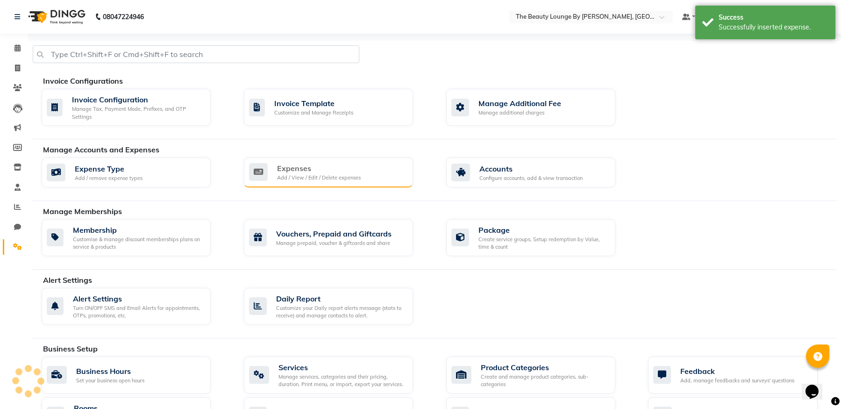
click at [358, 178] on div "Add / View / Edit / Delete expenses" at bounding box center [319, 178] width 84 height 8
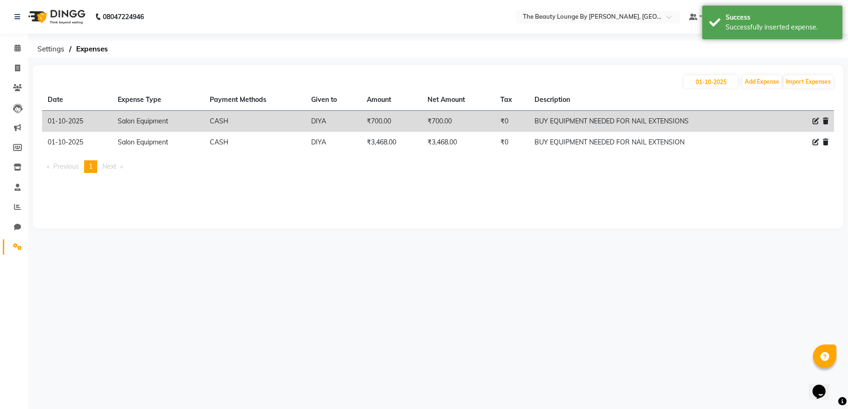
click at [816, 120] on icon at bounding box center [815, 121] width 7 height 7
select select "25053"
select select "1"
select select "7788"
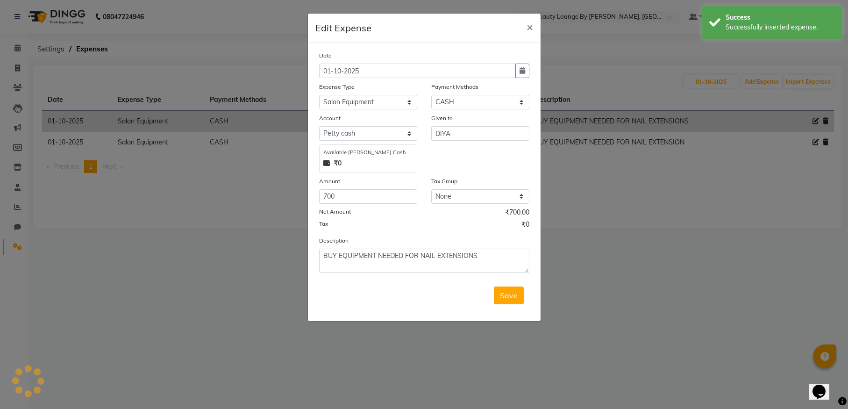
click at [761, 178] on ngb-modal-window "Edit Expense × Date [DATE] Expense Type Select Advance Salary Advertisement Air…" at bounding box center [424, 204] width 848 height 409
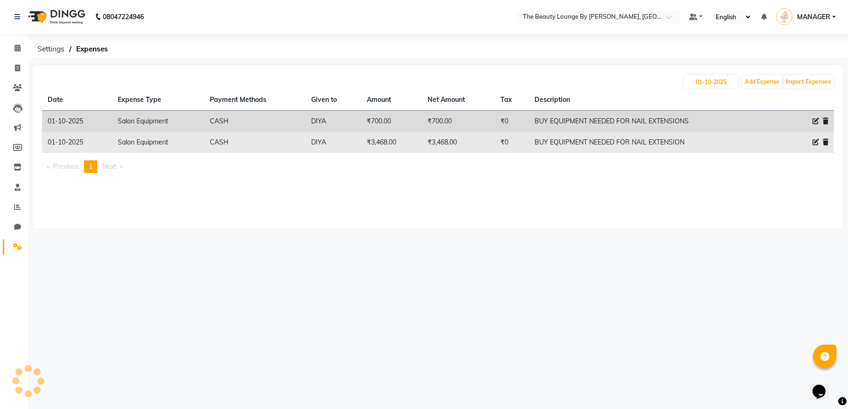
click at [811, 142] on div at bounding box center [813, 142] width 29 height 10
click at [817, 139] on icon at bounding box center [815, 142] width 7 height 7
select select "25053"
select select "1"
select select "7788"
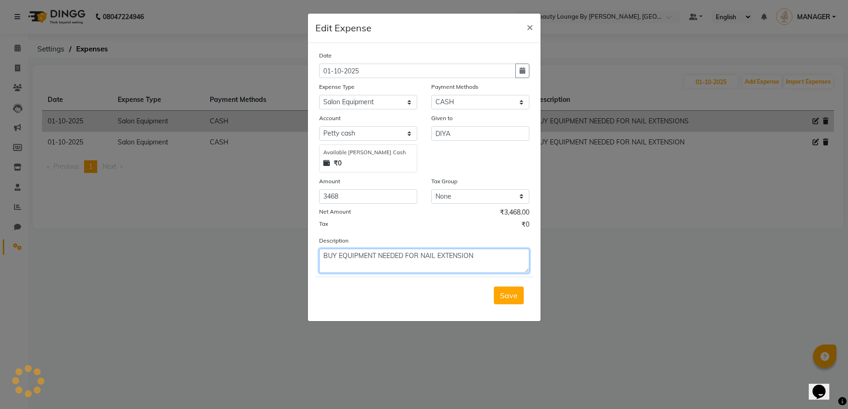
click at [489, 257] on textarea "BUY EQUIPMENT NEEDED FOR NAIL EXTENSION" at bounding box center [424, 261] width 210 height 24
type textarea "BUY EQUIPMENT NEEDED FOR NAIL EXTENSIONS"
click at [512, 292] on span "Save" at bounding box center [509, 295] width 18 height 9
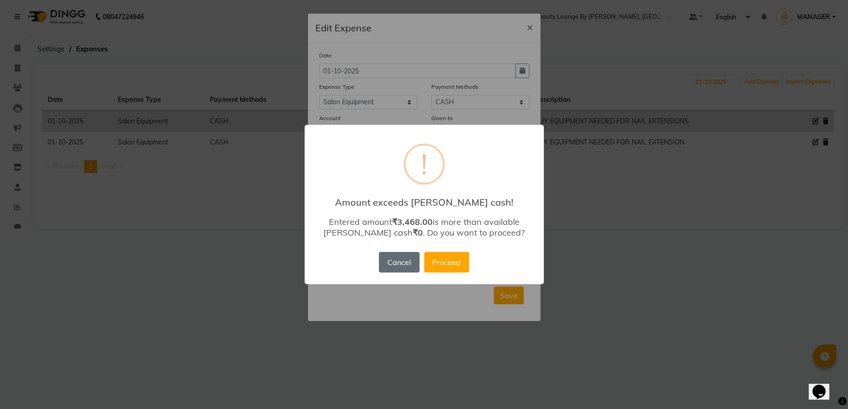
click at [401, 263] on button "Cancel" at bounding box center [399, 262] width 40 height 21
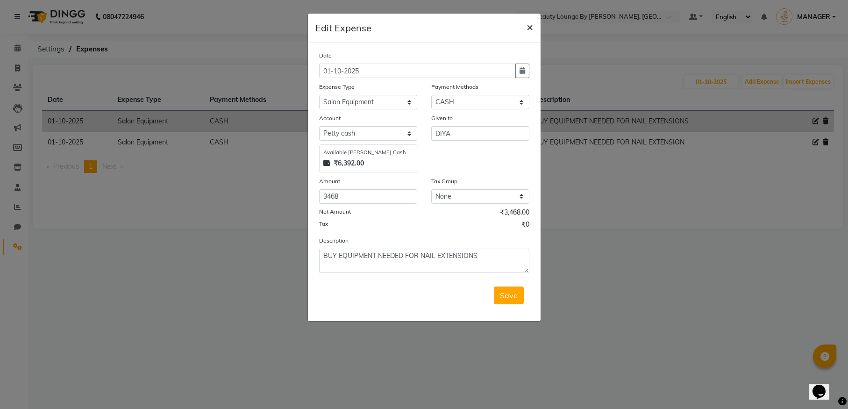
click at [530, 26] on span "×" at bounding box center [529, 27] width 7 height 14
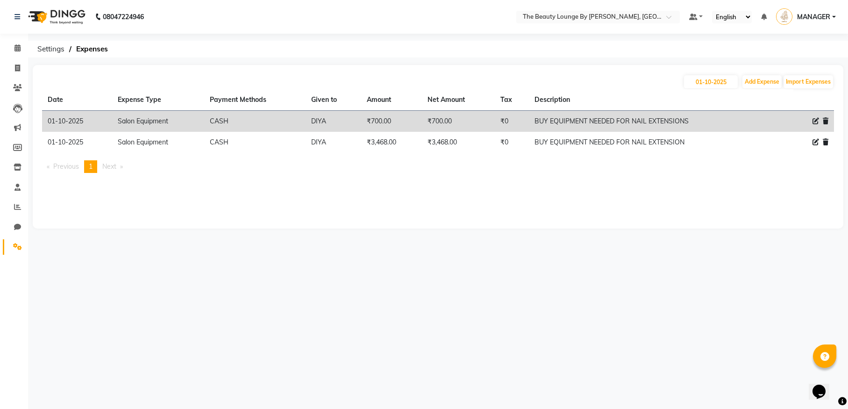
click at [597, 220] on div "[DATE] Add Expense Import Expenses Date Expense Type Payment Methods Given to A…" at bounding box center [438, 147] width 810 height 164
click at [20, 46] on icon at bounding box center [17, 47] width 6 height 7
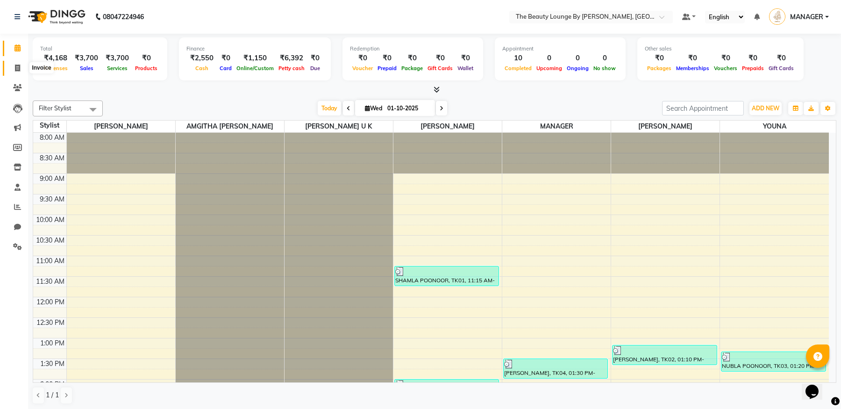
click at [15, 65] on icon at bounding box center [17, 67] width 5 height 7
select select "service"
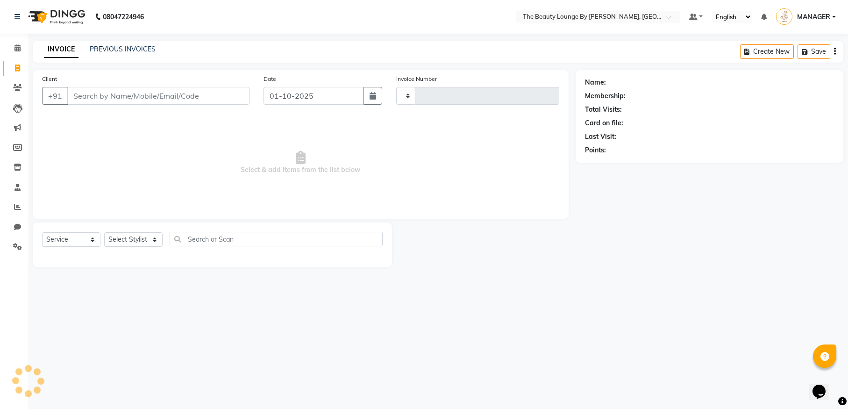
type input "0890"
select select "8577"
select select "86785"
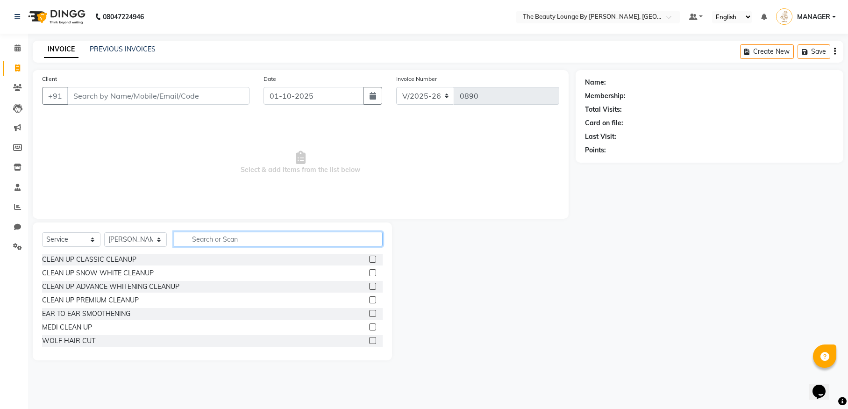
click at [232, 245] on input "text" at bounding box center [278, 239] width 209 height 14
type input "BABY"
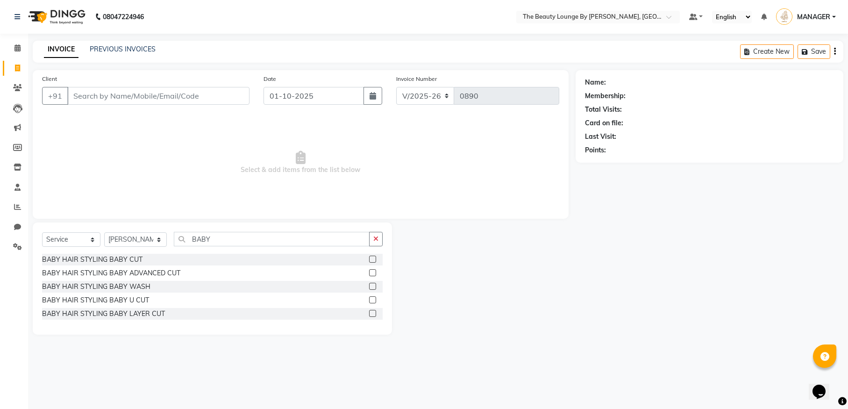
click at [374, 285] on label at bounding box center [372, 286] width 7 height 7
click at [374, 285] on input "checkbox" at bounding box center [372, 287] width 6 height 6
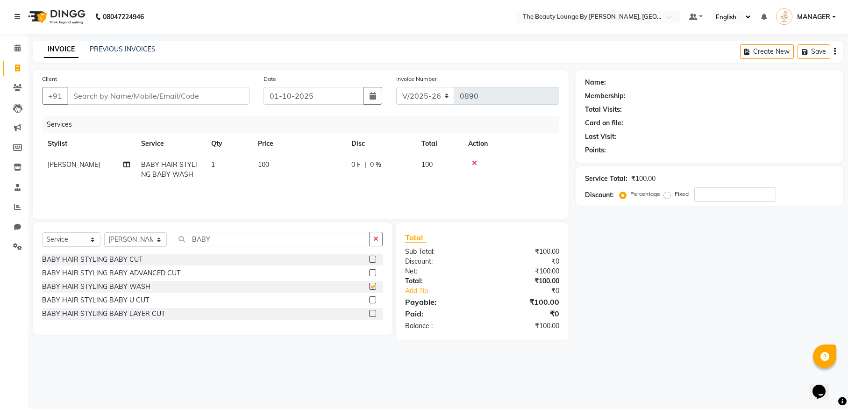
checkbox input "false"
click at [374, 271] on label at bounding box center [372, 272] width 7 height 7
click at [374, 271] on input "checkbox" at bounding box center [372, 273] width 6 height 6
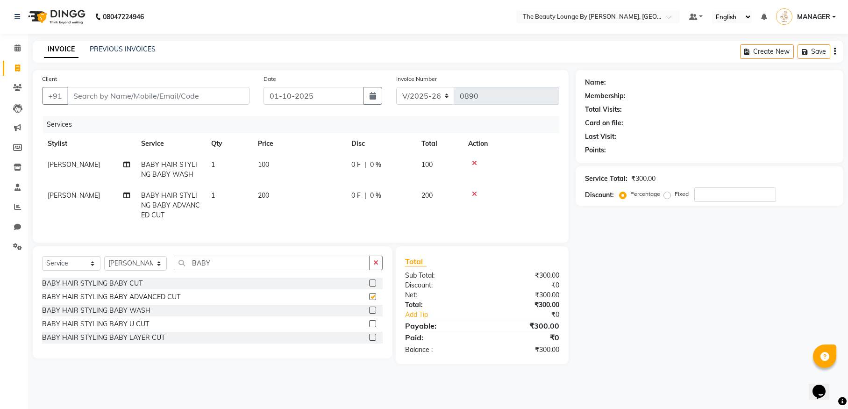
checkbox input "false"
click at [159, 99] on input "Client" at bounding box center [158, 96] width 182 height 18
click at [132, 99] on input "Client" at bounding box center [158, 96] width 182 height 18
type input "8"
type input "0"
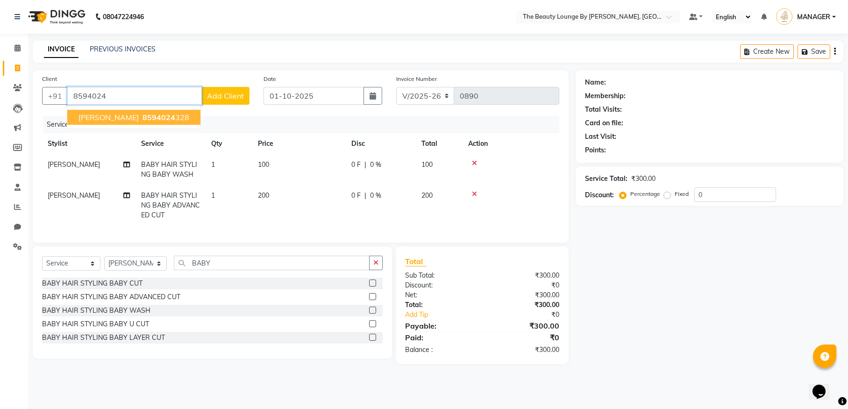
click at [139, 119] on span "[PERSON_NAME]" at bounding box center [108, 117] width 60 height 9
type input "8594024328"
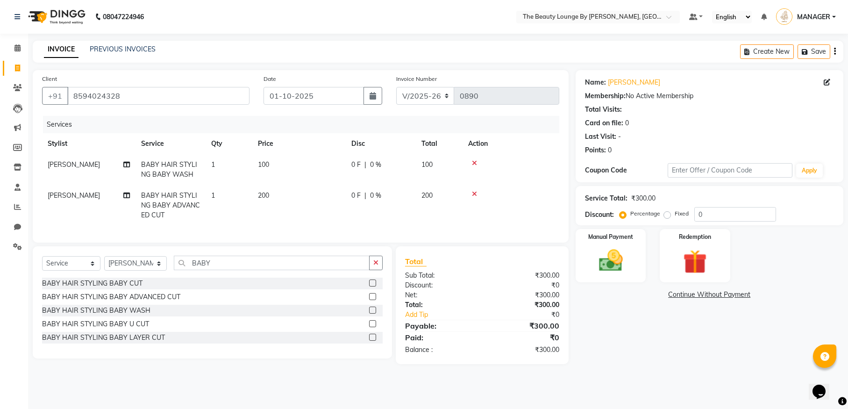
click at [664, 219] on div "Percentage Fixed" at bounding box center [657, 214] width 73 height 12
click at [675, 213] on label "Fixed" at bounding box center [682, 213] width 14 height 8
click at [667, 213] on input "Fixed" at bounding box center [669, 213] width 7 height 7
radio input "true"
click at [627, 244] on div "Manual Payment" at bounding box center [610, 255] width 73 height 55
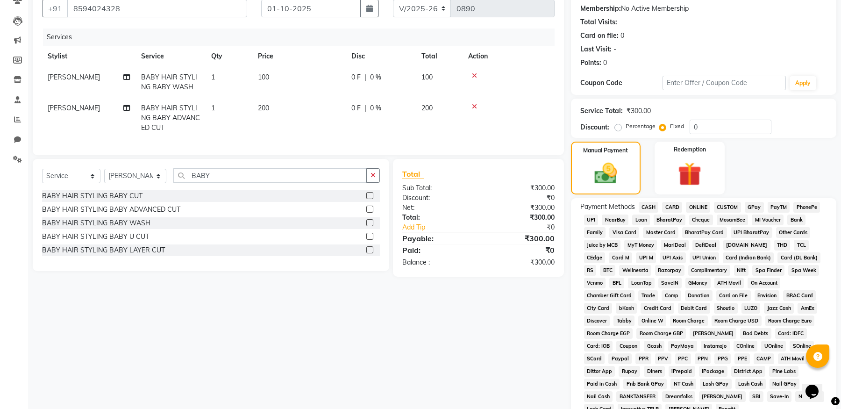
scroll to position [167, 0]
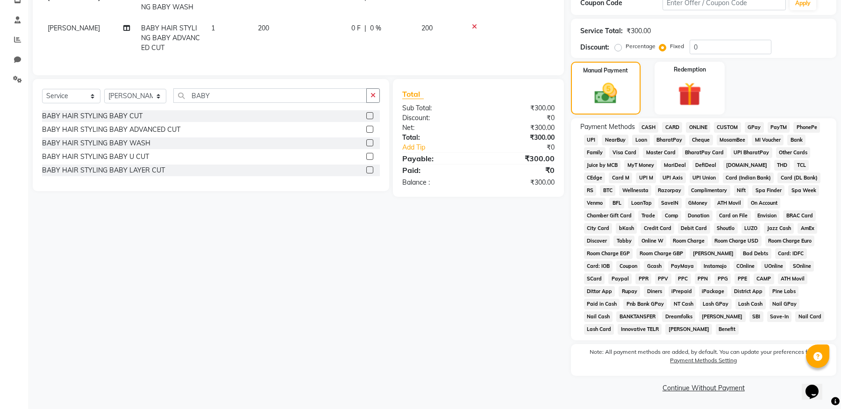
click at [761, 124] on span "GPay" at bounding box center [754, 127] width 19 height 11
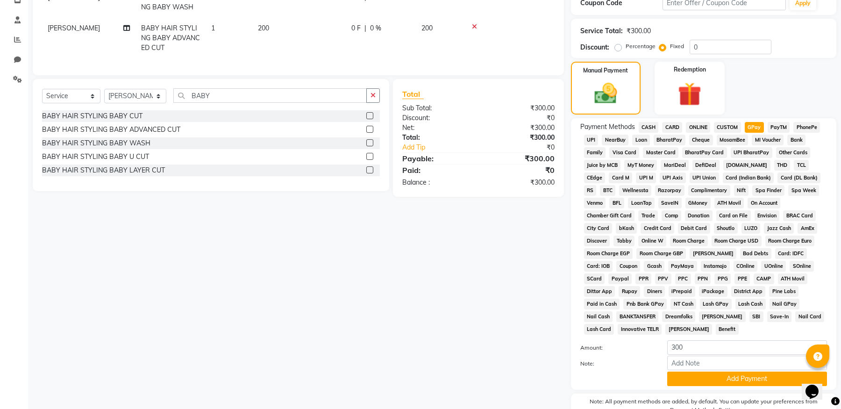
scroll to position [216, 0]
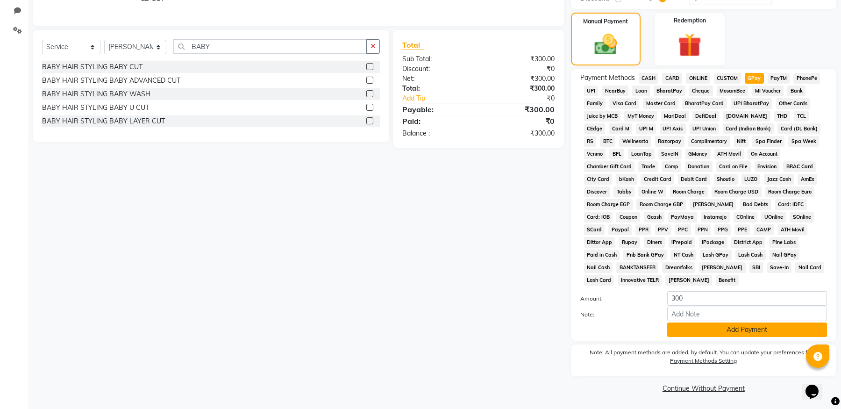
click at [723, 331] on button "Add Payment" at bounding box center [747, 329] width 160 height 14
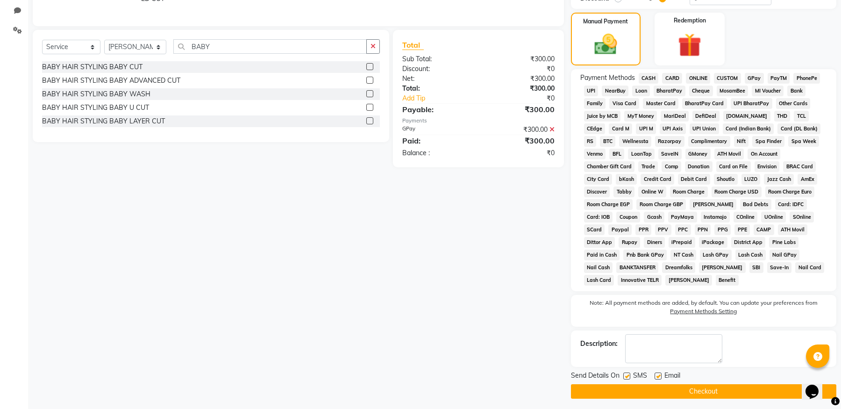
click at [717, 391] on button "Checkout" at bounding box center [703, 391] width 265 height 14
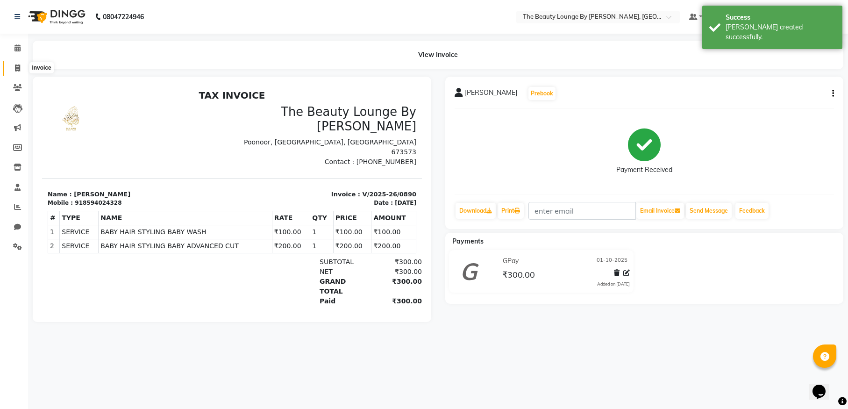
click at [16, 64] on span at bounding box center [17, 68] width 16 height 11
select select "service"
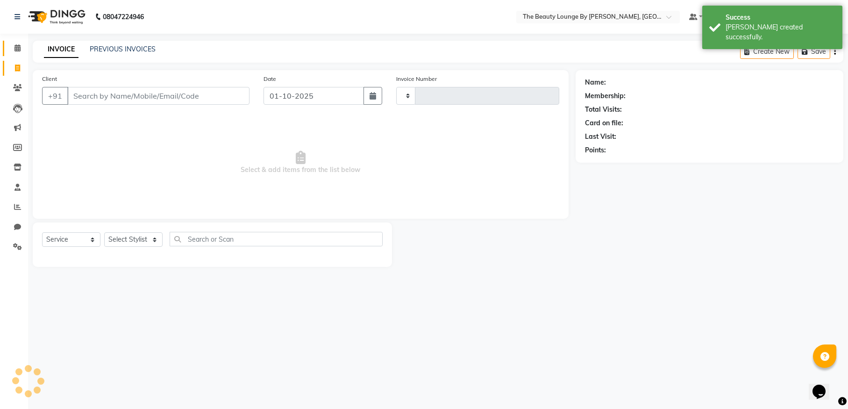
type input "0891"
select select "8577"
click at [20, 51] on icon at bounding box center [17, 47] width 6 height 7
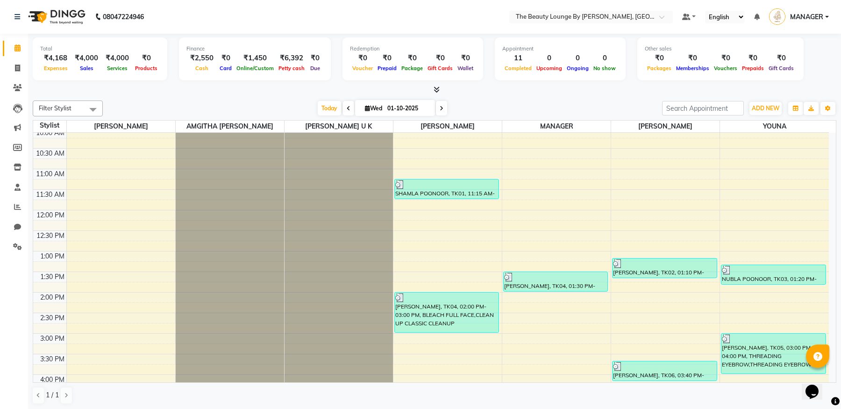
scroll to position [23, 0]
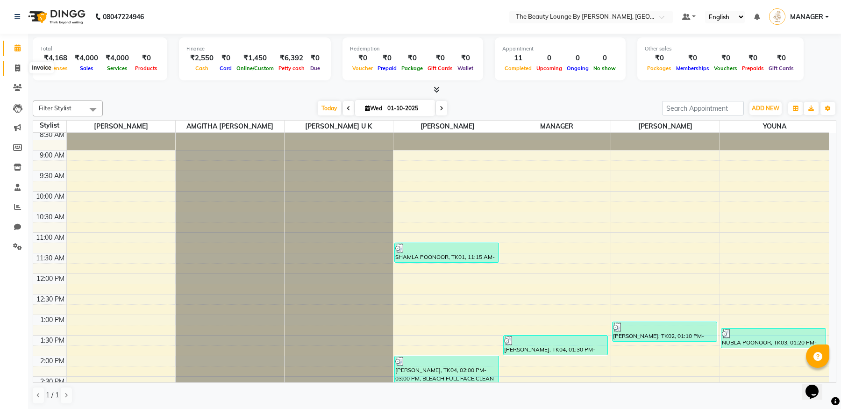
click at [21, 69] on span at bounding box center [17, 68] width 16 height 11
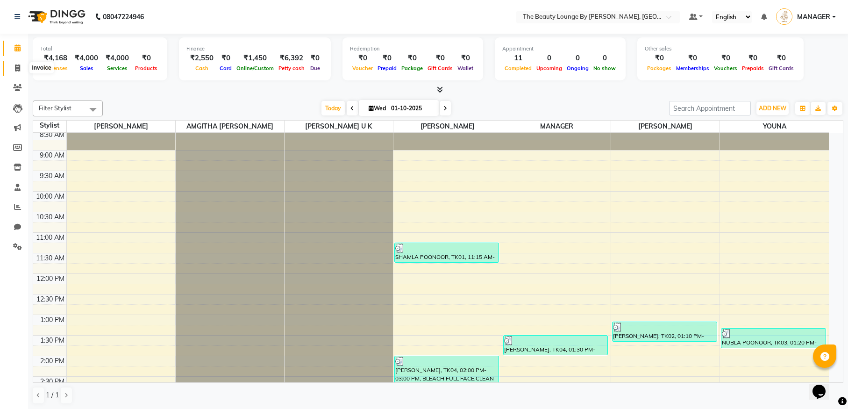
select select "8577"
select select "service"
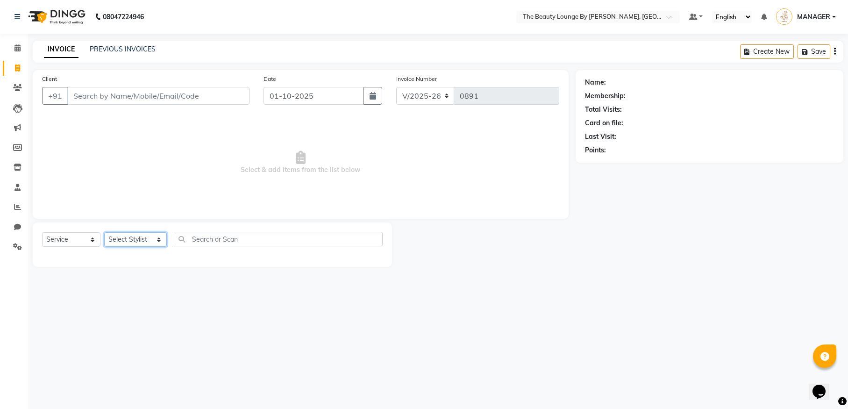
select select "92146"
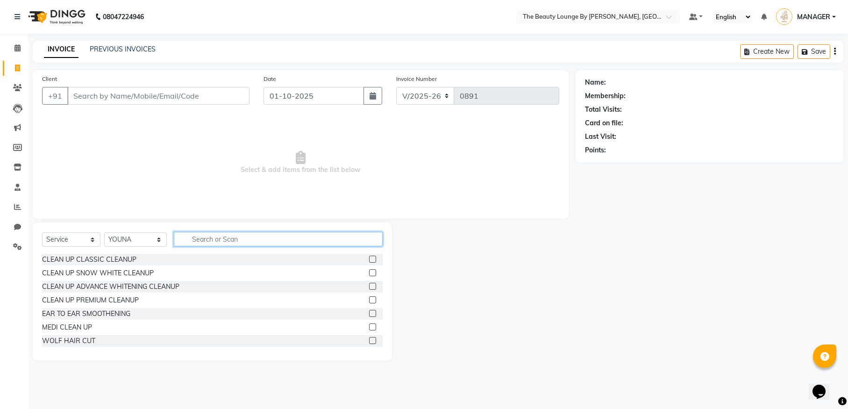
click at [213, 242] on input "text" at bounding box center [278, 239] width 209 height 14
type input "THRE"
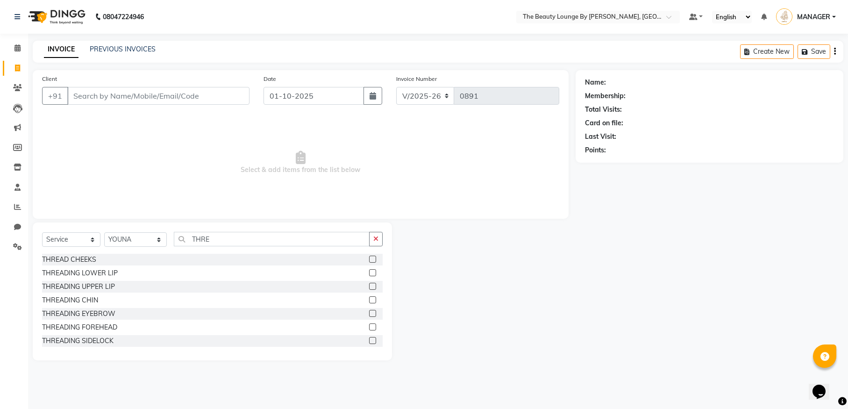
click at [369, 313] on label at bounding box center [372, 313] width 7 height 7
click at [369, 313] on input "checkbox" at bounding box center [372, 314] width 6 height 6
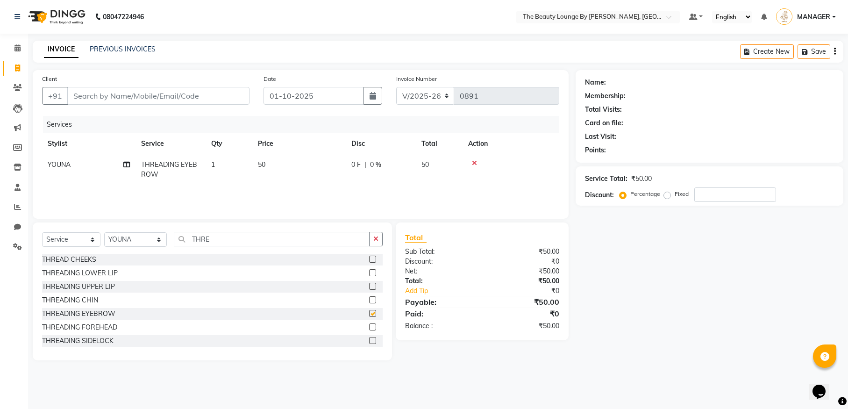
checkbox input "false"
click at [369, 284] on label at bounding box center [372, 286] width 7 height 7
click at [369, 284] on input "checkbox" at bounding box center [372, 287] width 6 height 6
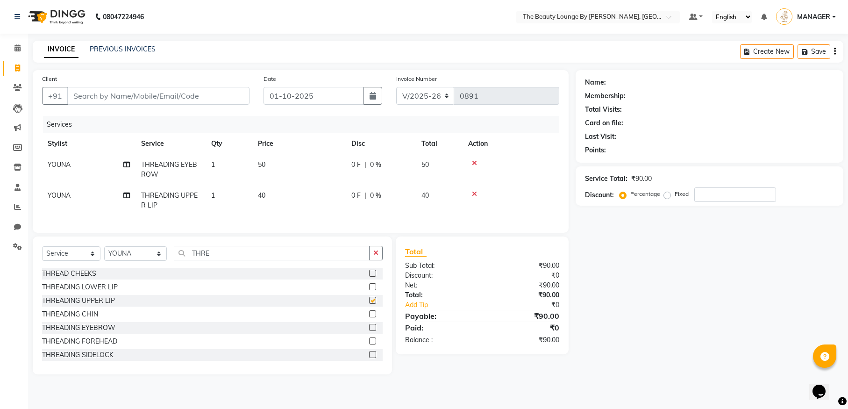
checkbox input "false"
click at [181, 98] on input "Client" at bounding box center [158, 96] width 182 height 18
select select "85829"
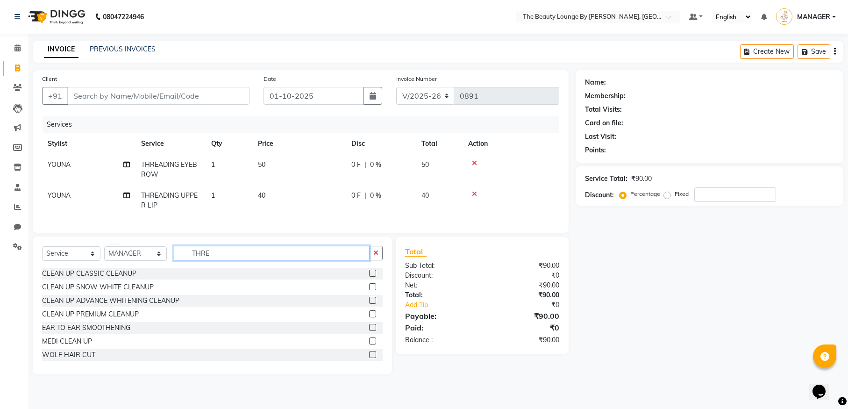
click at [241, 253] on input "THRE" at bounding box center [272, 253] width 196 height 14
click at [238, 260] on input "THRE" at bounding box center [272, 253] width 196 height 14
type input "THREA"
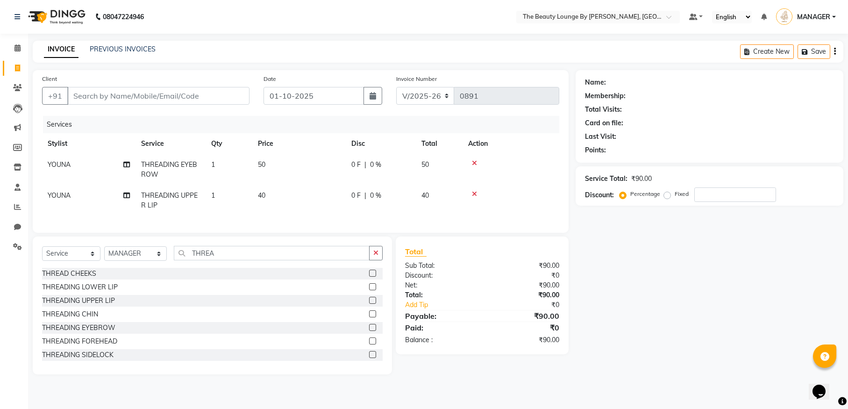
click at [369, 331] on label at bounding box center [372, 327] width 7 height 7
click at [369, 331] on input "checkbox" at bounding box center [372, 328] width 6 height 6
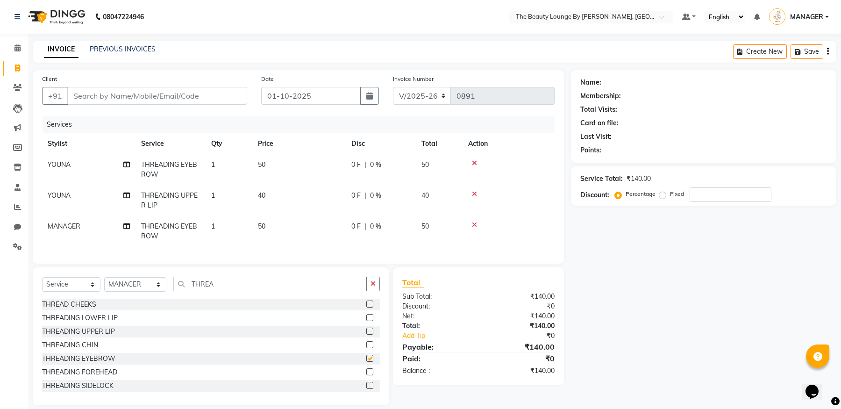
checkbox input "false"
click at [96, 90] on input "Client" at bounding box center [157, 96] width 180 height 18
click at [18, 223] on icon at bounding box center [17, 226] width 7 height 7
select select "100"
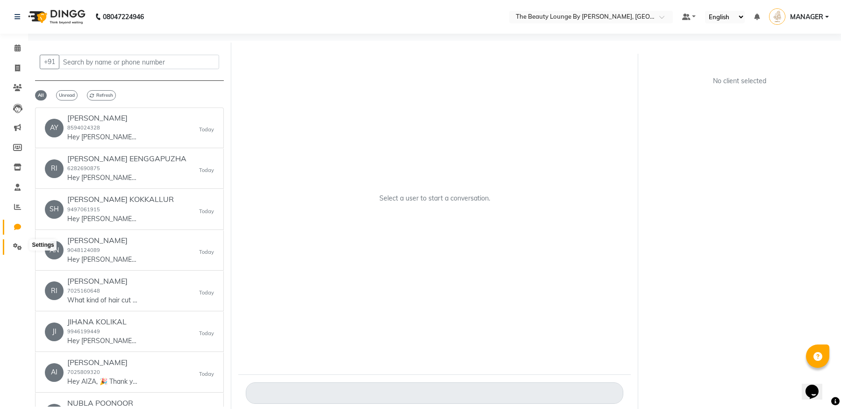
click at [14, 243] on icon at bounding box center [17, 246] width 9 height 7
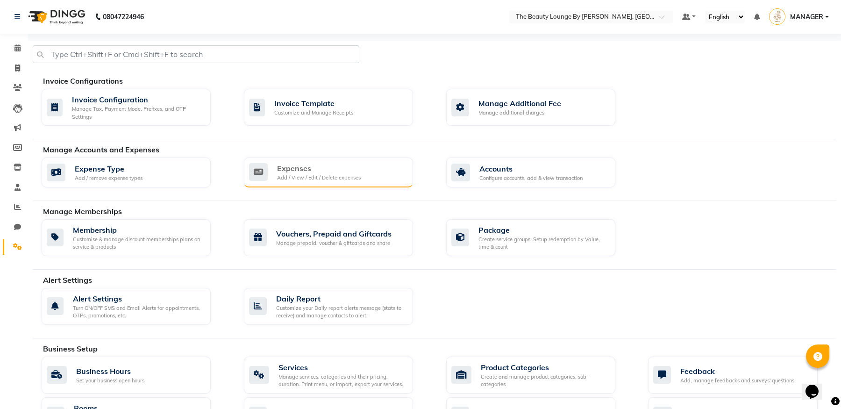
click at [367, 179] on div "Expenses Add / View / Edit / Delete expenses" at bounding box center [327, 172] width 156 height 19
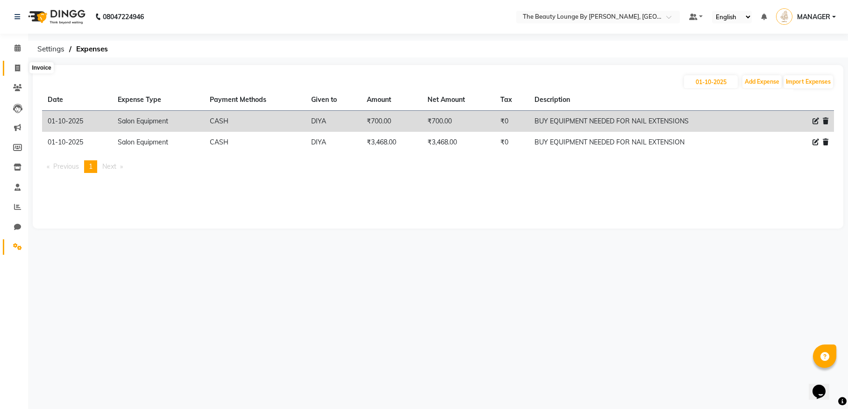
click at [18, 69] on icon at bounding box center [17, 67] width 5 height 7
select select "service"
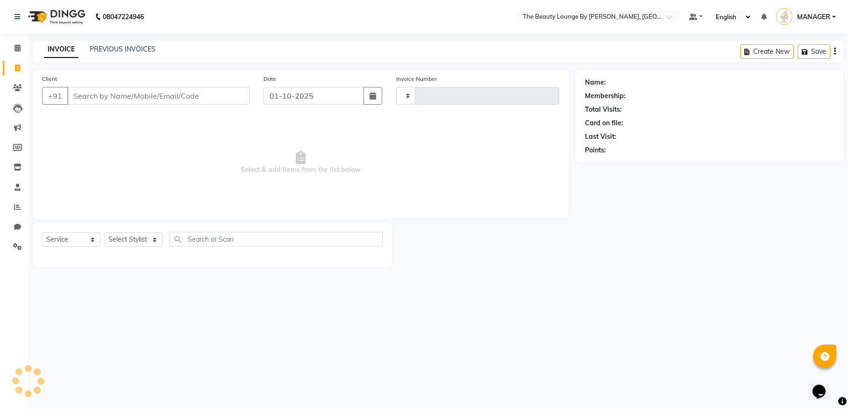
type input "0891"
select select "8577"
select select "85829"
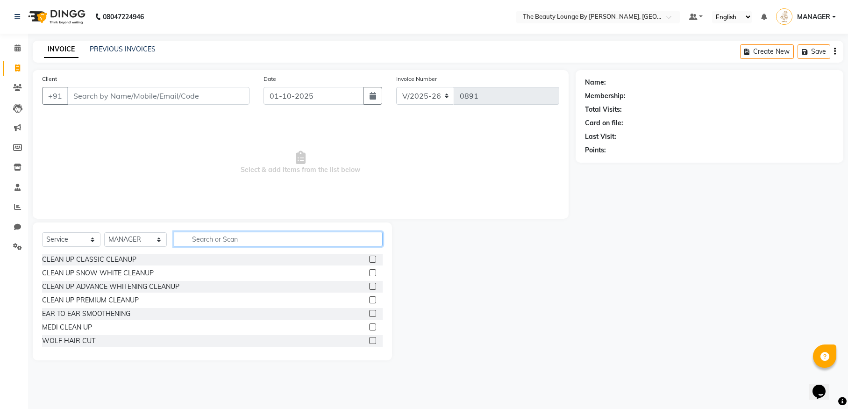
click at [213, 243] on input "text" at bounding box center [278, 239] width 209 height 14
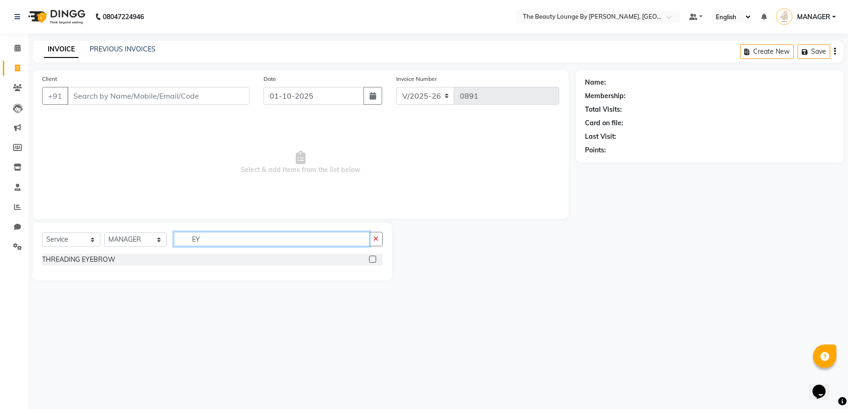
type input "EY"
click at [374, 257] on label at bounding box center [372, 259] width 7 height 7
click at [374, 257] on input "checkbox" at bounding box center [372, 259] width 6 height 6
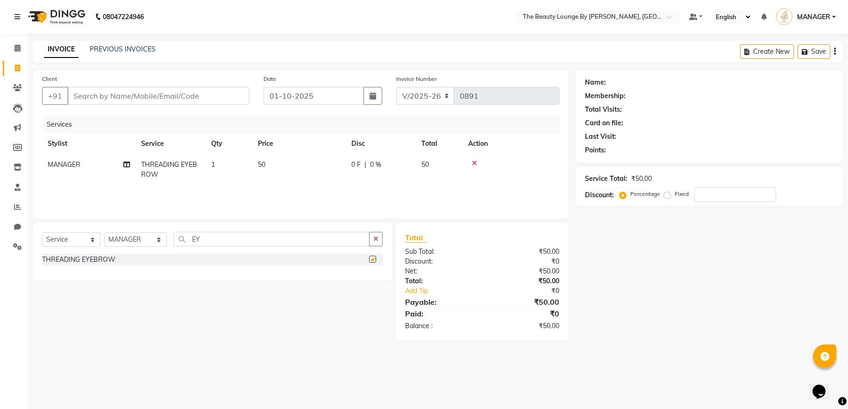
checkbox input "false"
select select "92146"
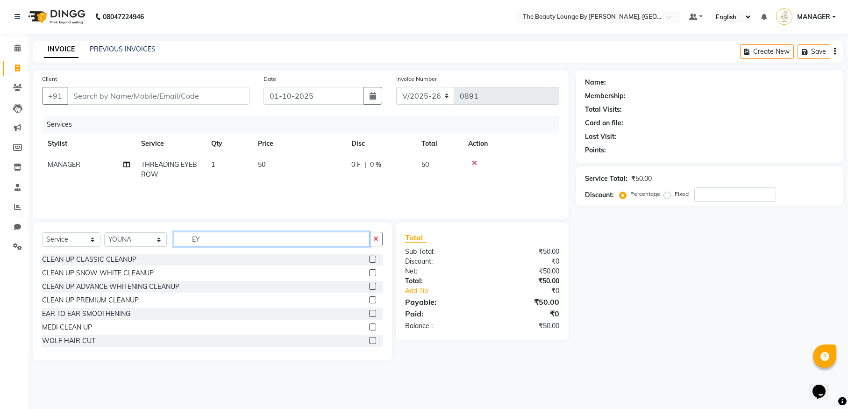
click at [216, 239] on input "EY" at bounding box center [272, 239] width 196 height 14
type input "E"
type input "THR"
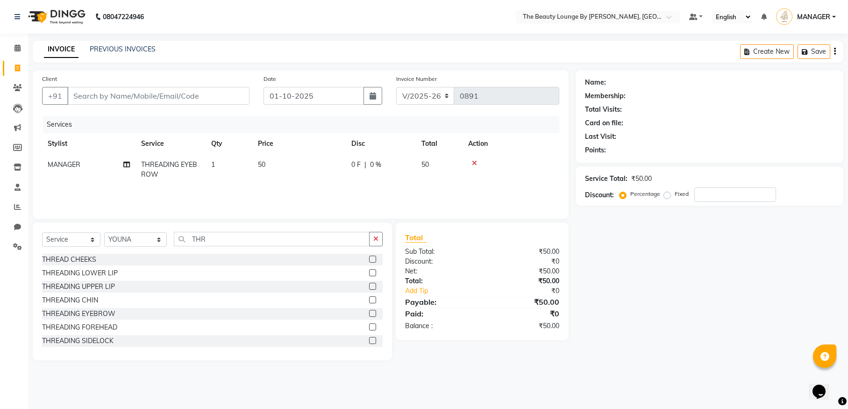
click at [369, 313] on label at bounding box center [372, 313] width 7 height 7
click at [369, 313] on input "checkbox" at bounding box center [372, 314] width 6 height 6
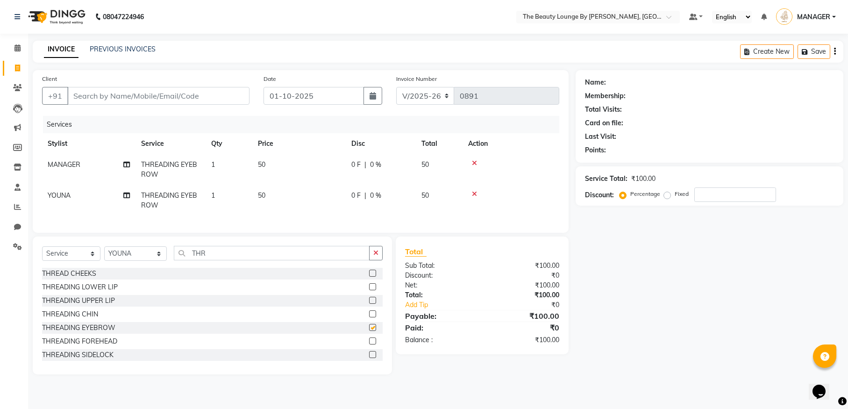
checkbox input "false"
click at [369, 304] on label at bounding box center [372, 300] width 7 height 7
click at [369, 304] on input "checkbox" at bounding box center [372, 301] width 6 height 6
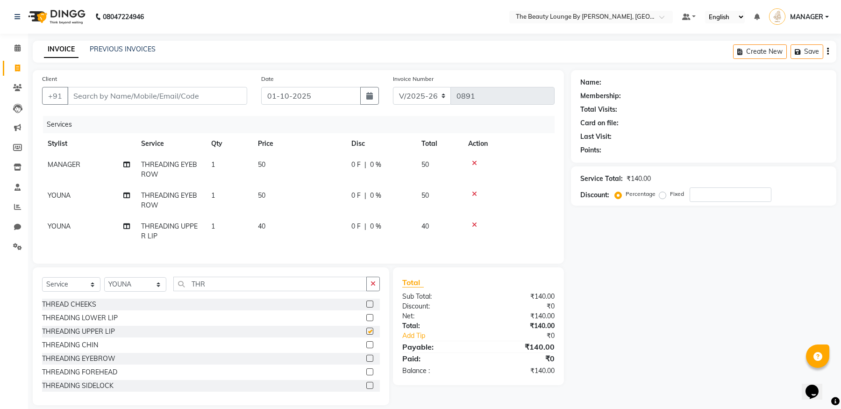
checkbox input "false"
click at [197, 95] on input "Client" at bounding box center [157, 96] width 180 height 18
select select "85829"
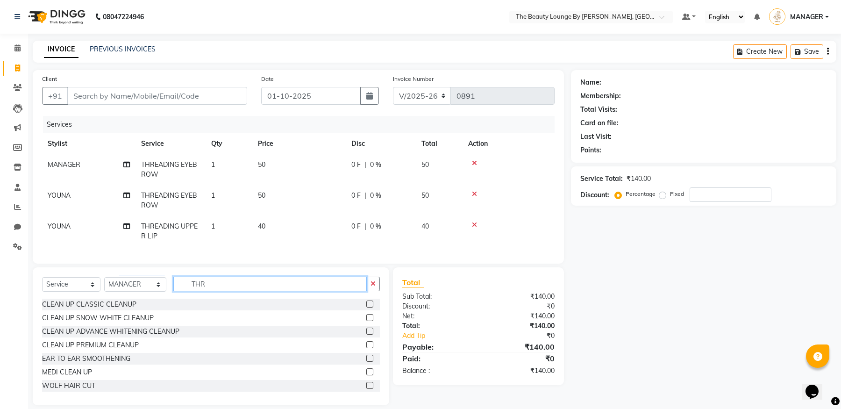
click at [246, 288] on input "THR" at bounding box center [269, 284] width 193 height 14
type input "THRE"
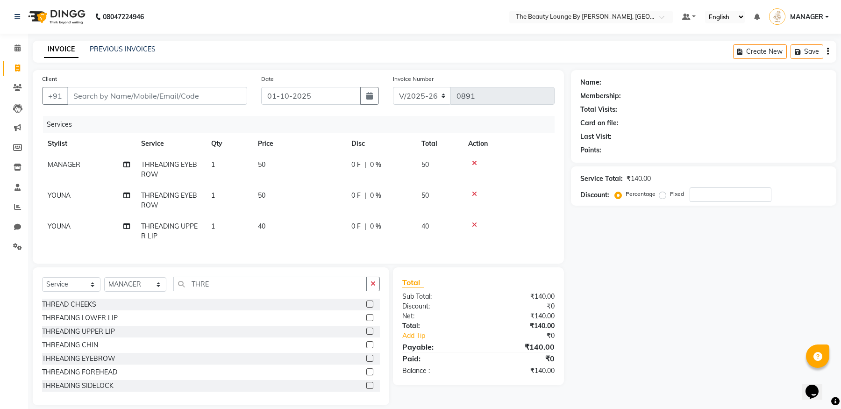
click at [366, 362] on label at bounding box center [369, 358] width 7 height 7
click at [366, 362] on input "checkbox" at bounding box center [369, 358] width 6 height 6
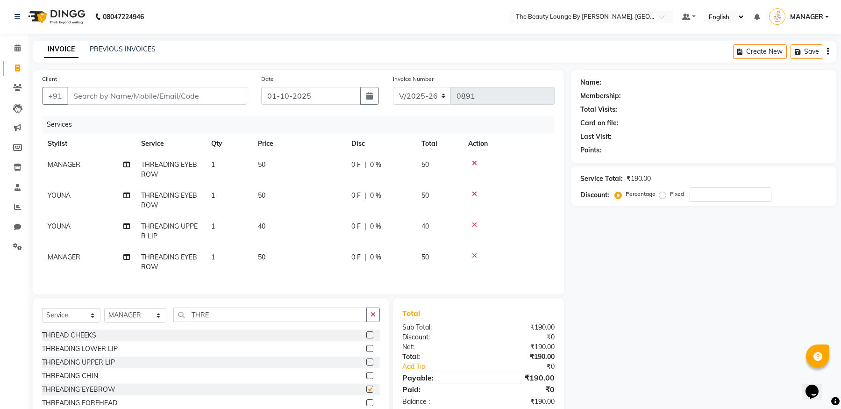
checkbox input "false"
click at [151, 92] on input "Client" at bounding box center [157, 96] width 180 height 18
click at [477, 225] on div at bounding box center [508, 224] width 81 height 7
click at [474, 225] on icon at bounding box center [474, 224] width 5 height 7
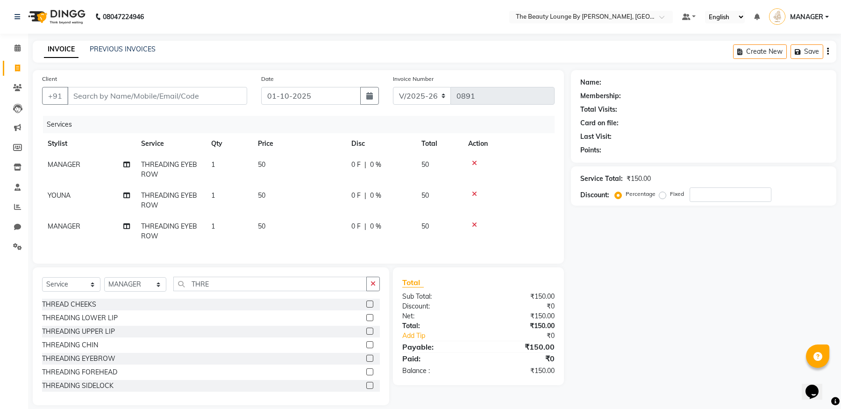
click at [472, 195] on icon at bounding box center [474, 194] width 5 height 7
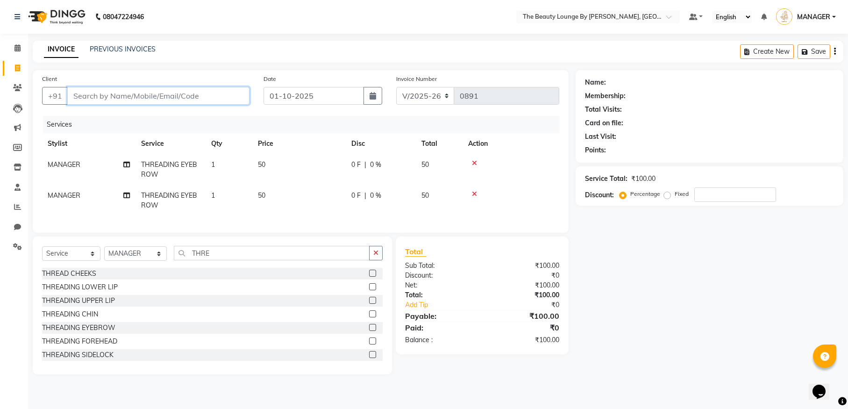
click at [213, 90] on input "Client" at bounding box center [158, 96] width 182 height 18
type input "9"
type input "0"
type input "9745779500"
click at [230, 93] on span "Add Client" at bounding box center [225, 95] width 37 height 9
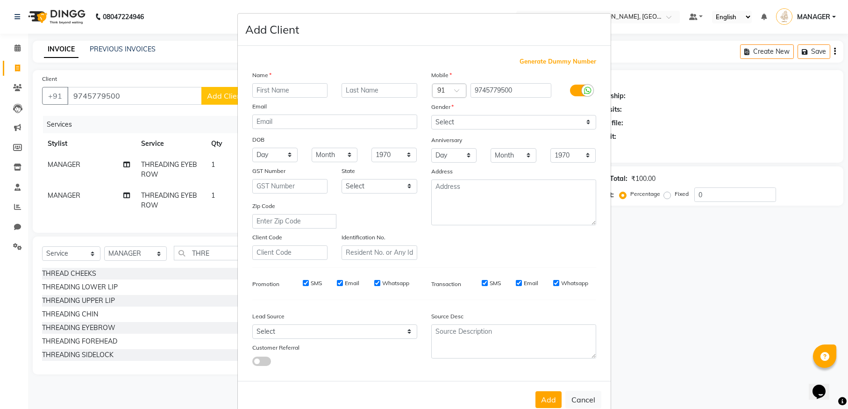
click at [280, 91] on input "text" at bounding box center [290, 90] width 76 height 14
type input "FIDHA"
type input "POONOOR"
click at [478, 123] on select "Select [DEMOGRAPHIC_DATA] [DEMOGRAPHIC_DATA] Other Prefer Not To Say" at bounding box center [513, 122] width 165 height 14
select select "[DEMOGRAPHIC_DATA]"
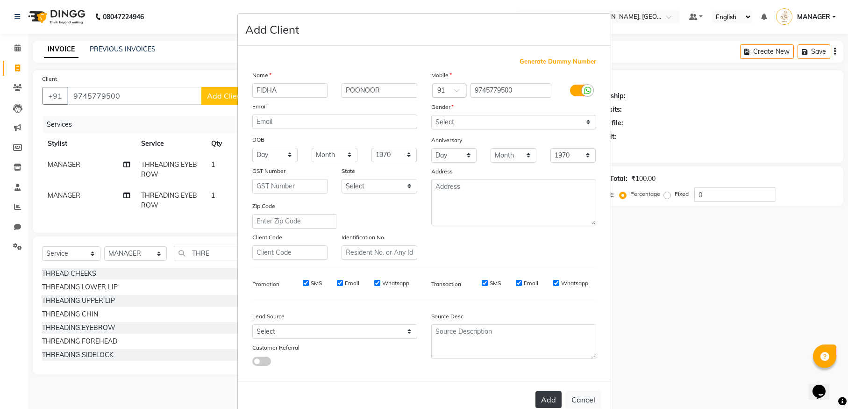
click at [542, 400] on button "Add" at bounding box center [548, 399] width 26 height 17
select select
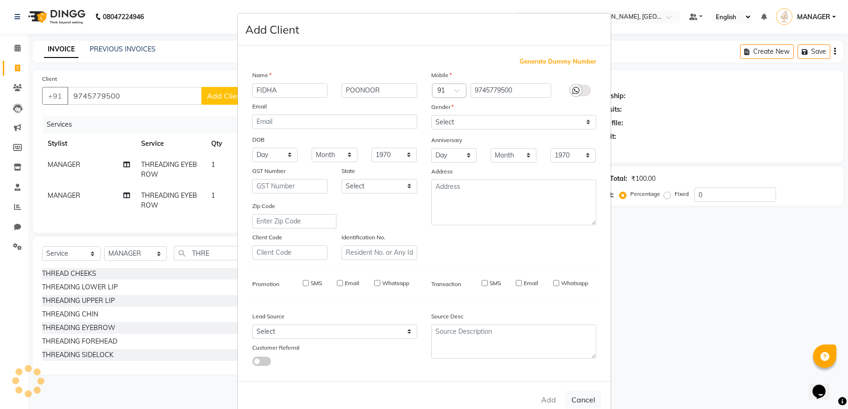
select select
checkbox input "false"
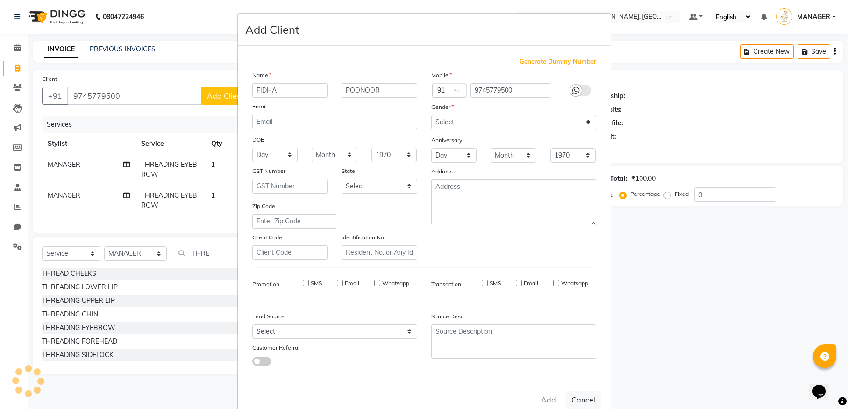
checkbox input "false"
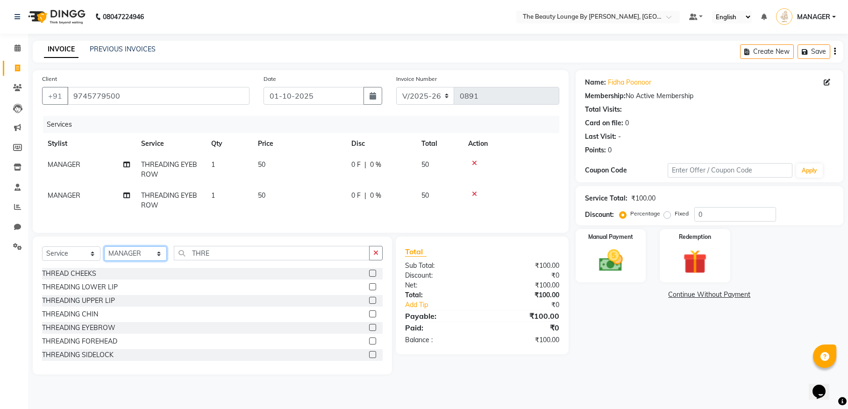
select select "92146"
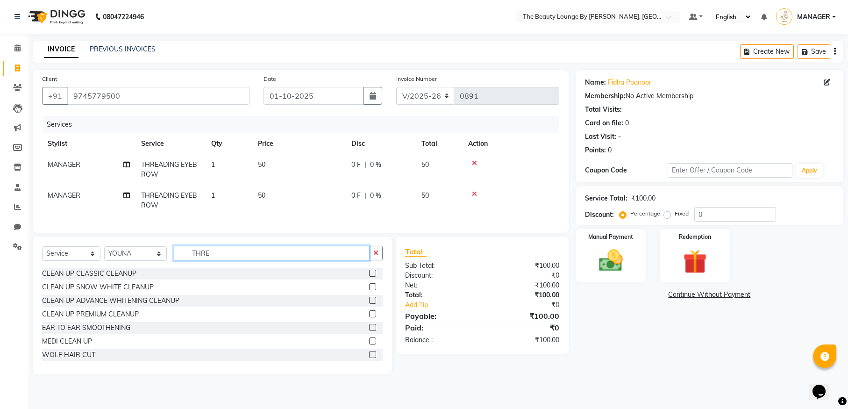
click at [229, 260] on input "THRE" at bounding box center [272, 253] width 196 height 14
type input "THREA"
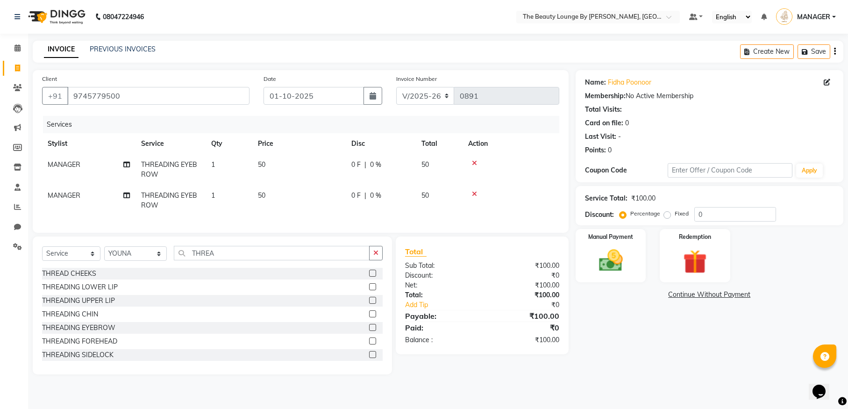
click at [369, 331] on label at bounding box center [372, 327] width 7 height 7
click at [369, 331] on input "checkbox" at bounding box center [372, 328] width 6 height 6
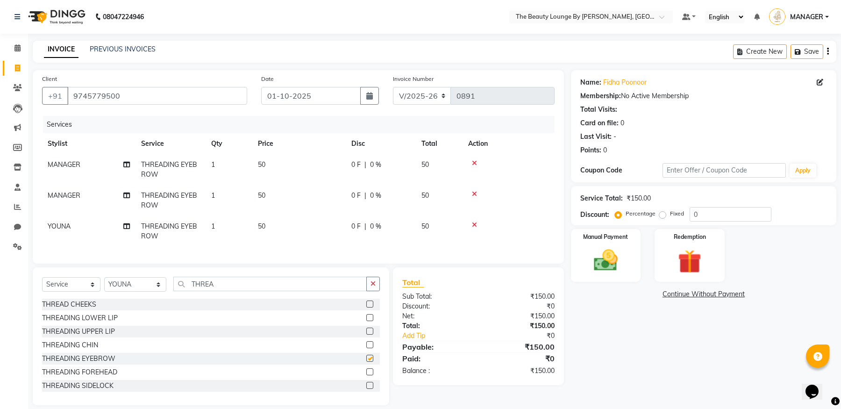
checkbox input "false"
click at [366, 334] on label at bounding box center [369, 330] width 7 height 7
click at [366, 334] on input "checkbox" at bounding box center [369, 331] width 6 height 6
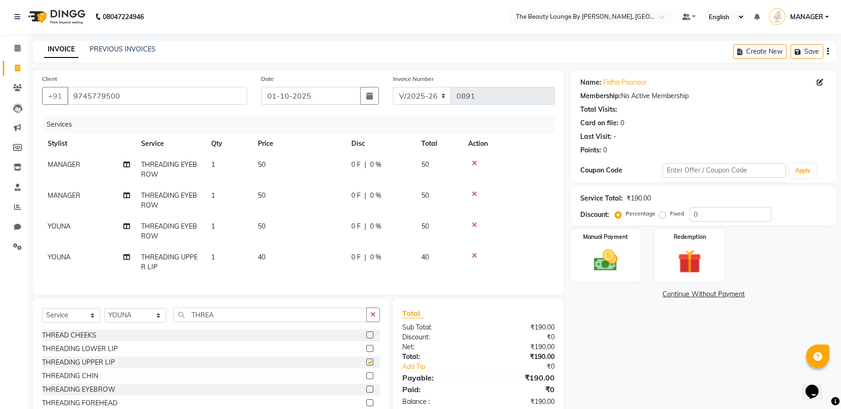
checkbox input "false"
click at [661, 220] on div "Percentage Fixed 0" at bounding box center [694, 214] width 155 height 14
click at [670, 215] on label "Fixed" at bounding box center [677, 213] width 14 height 8
click at [665, 215] on input "Fixed" at bounding box center [664, 213] width 7 height 7
radio input "true"
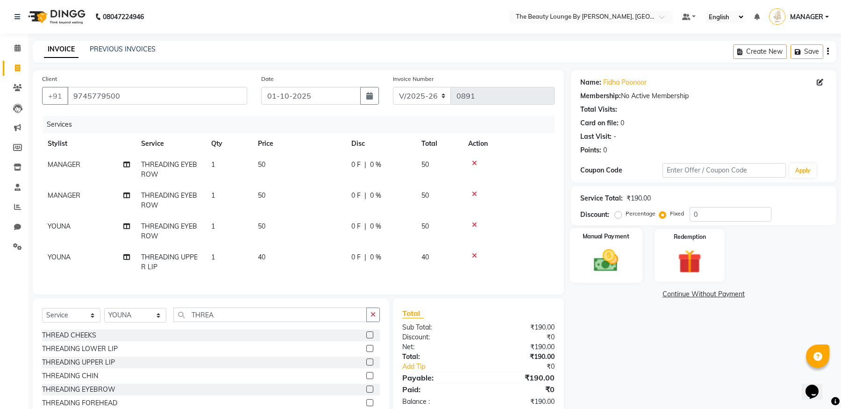
click at [632, 244] on div "Manual Payment" at bounding box center [605, 255] width 73 height 55
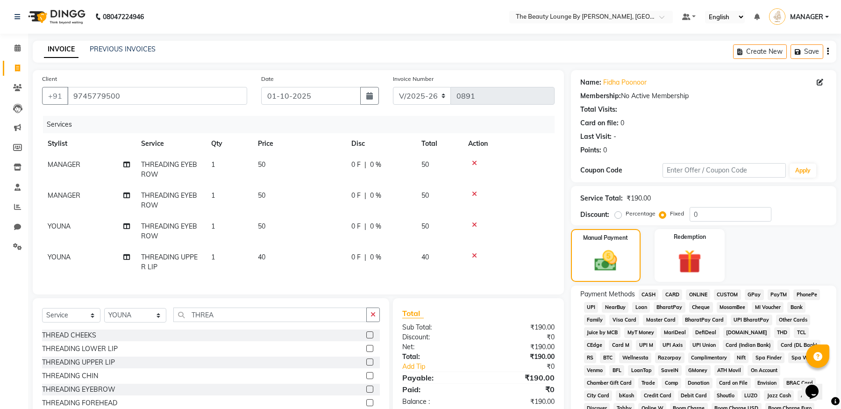
scroll to position [167, 0]
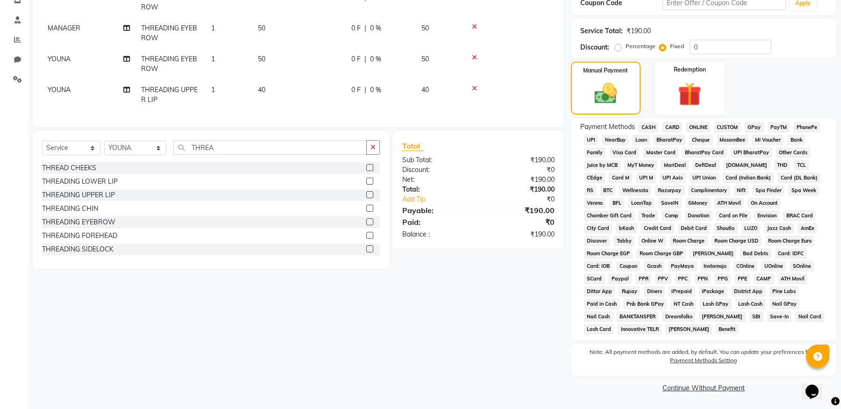
click at [655, 127] on span "CASH" at bounding box center [649, 127] width 20 height 11
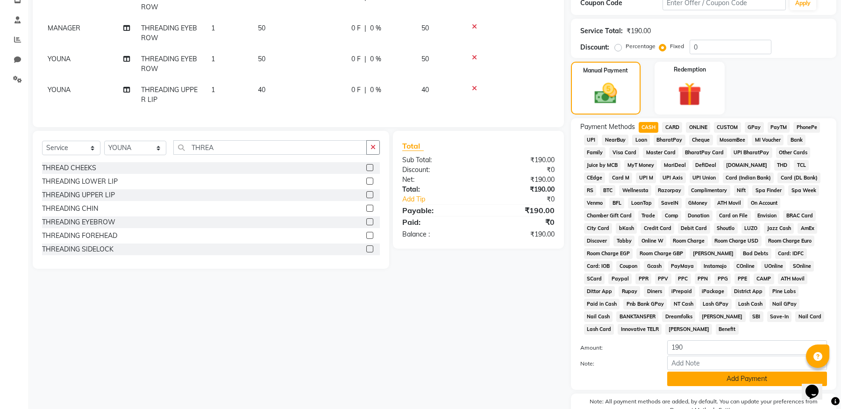
click at [721, 377] on button "Add Payment" at bounding box center [747, 378] width 160 height 14
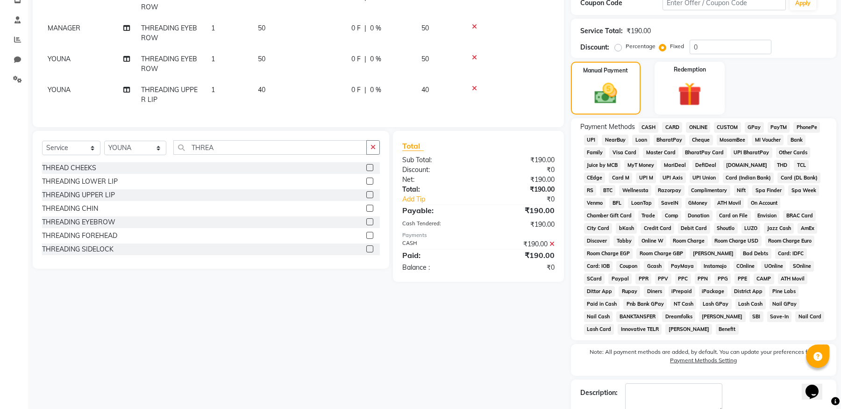
scroll to position [220, 0]
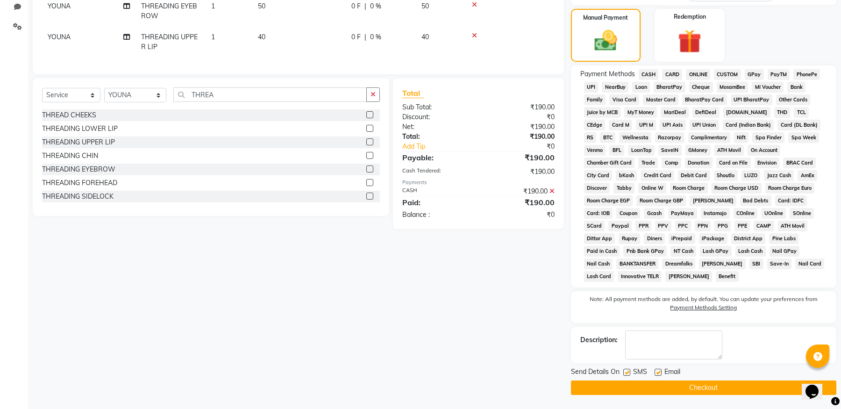
click at [729, 387] on button "Checkout" at bounding box center [703, 387] width 265 height 14
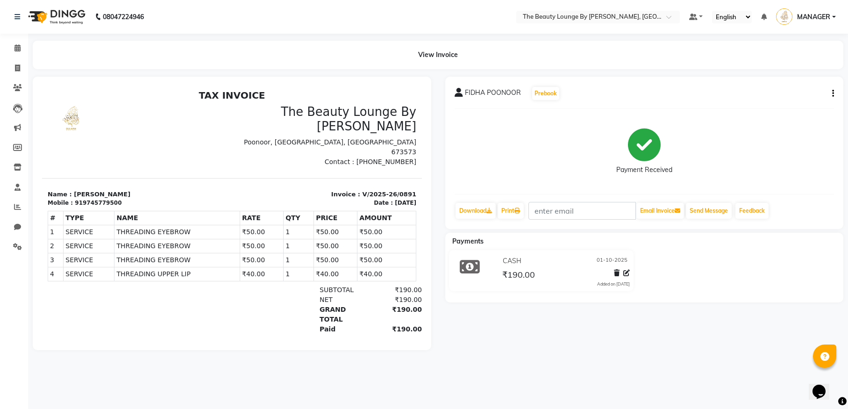
select select "service"
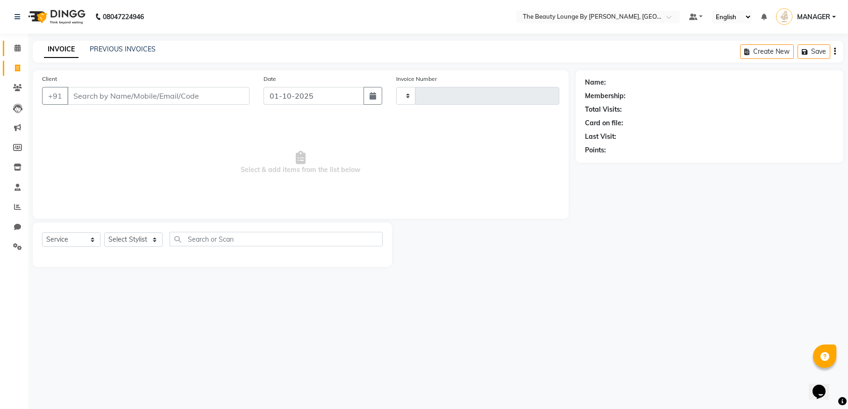
type input "0892"
select select "8577"
click at [20, 47] on icon at bounding box center [17, 47] width 6 height 7
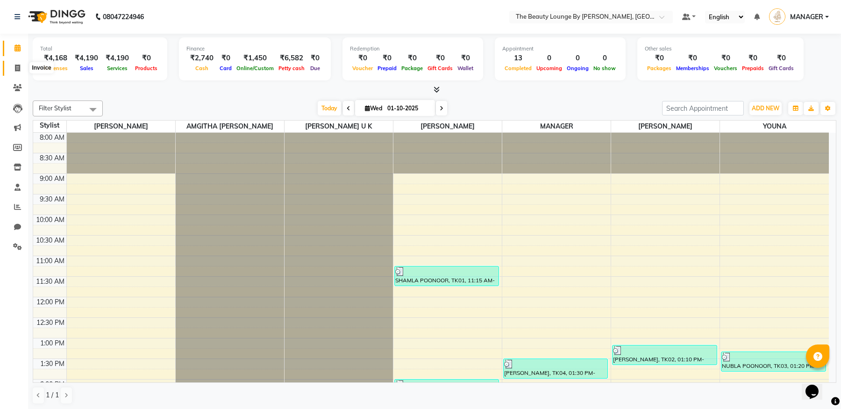
click at [18, 69] on icon at bounding box center [17, 67] width 5 height 7
select select "service"
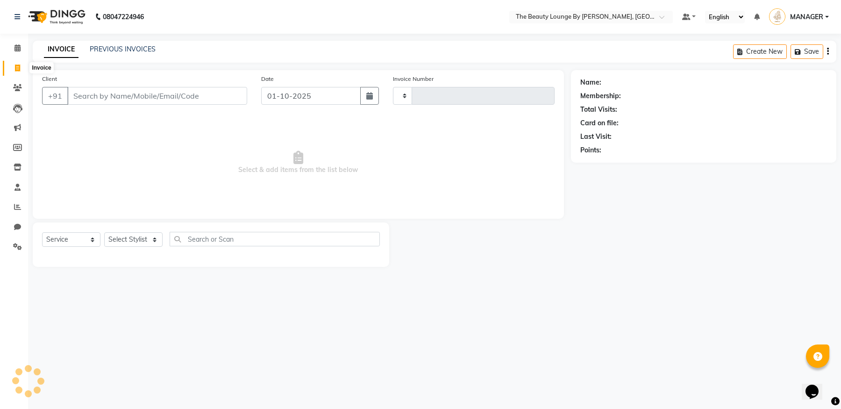
type input "0892"
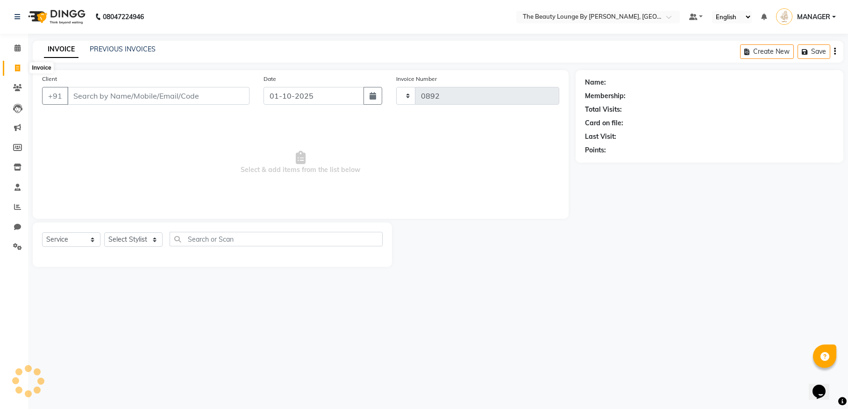
select select "8577"
click at [18, 245] on icon at bounding box center [17, 246] width 9 height 7
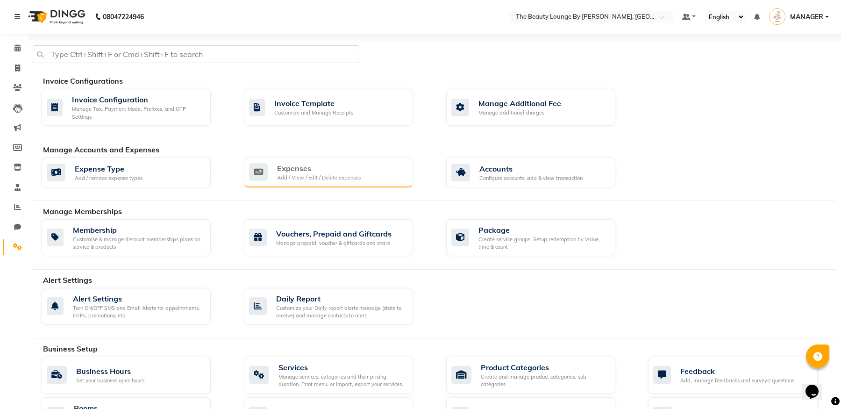
click at [342, 185] on div "Expenses Add / View / Edit / Delete expenses" at bounding box center [328, 172] width 169 height 30
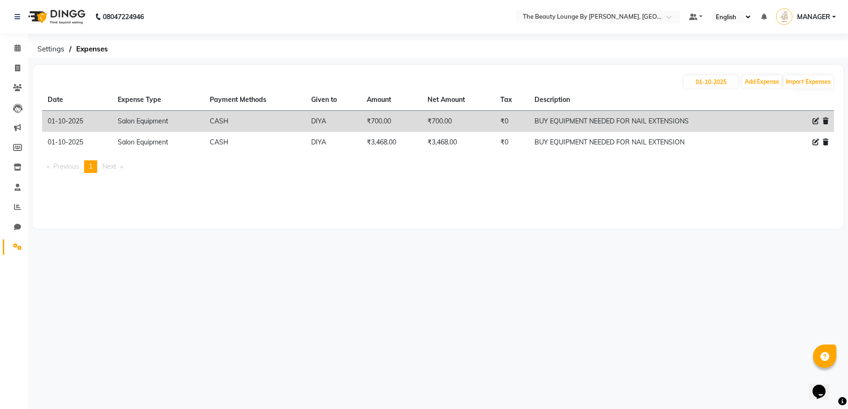
click at [115, 166] on span "Next page" at bounding box center [109, 166] width 14 height 8
click at [76, 166] on span "Previous page" at bounding box center [66, 166] width 26 height 8
click at [19, 43] on span at bounding box center [17, 48] width 16 height 11
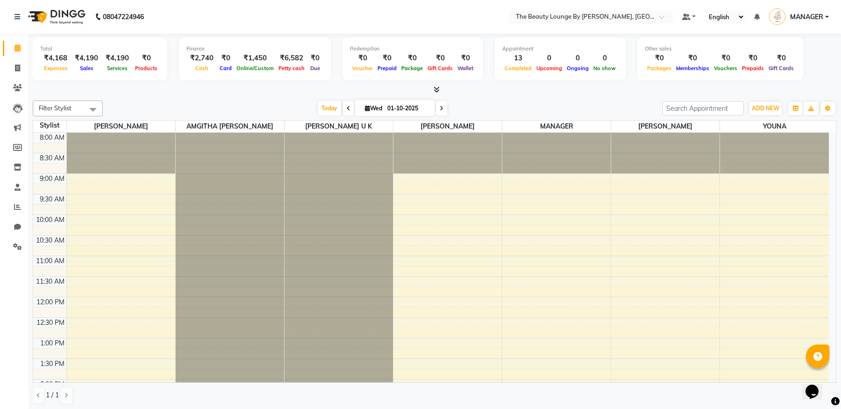
scroll to position [394, 0]
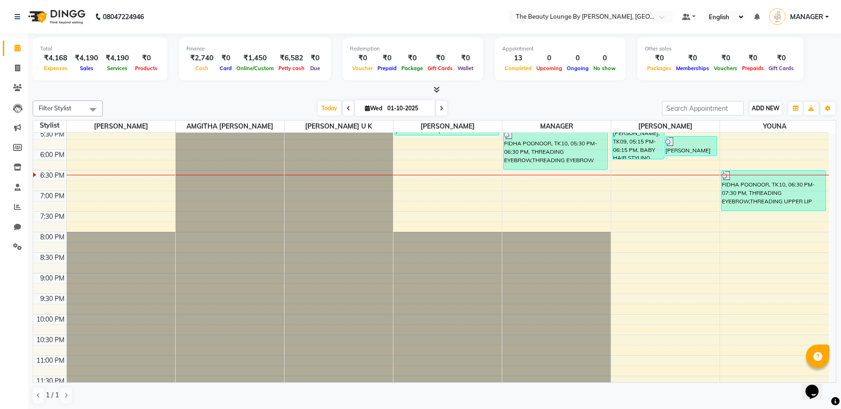
click at [761, 105] on span "ADD NEW" at bounding box center [766, 108] width 28 height 7
click at [816, 151] on link "Add Expense" at bounding box center [819, 150] width 74 height 12
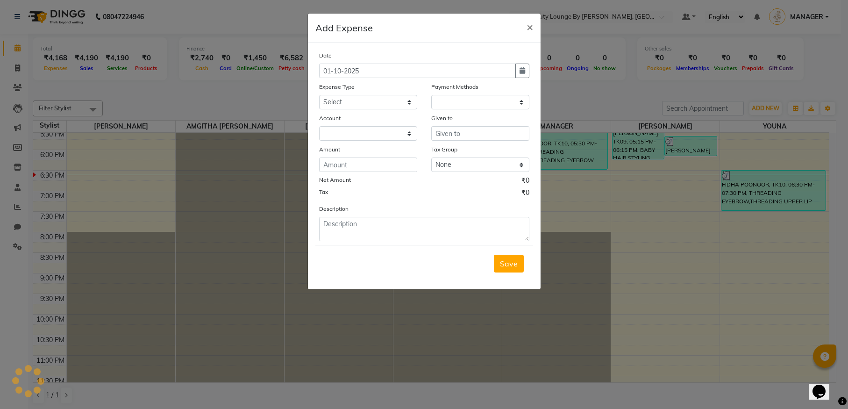
select select "1"
select select "7788"
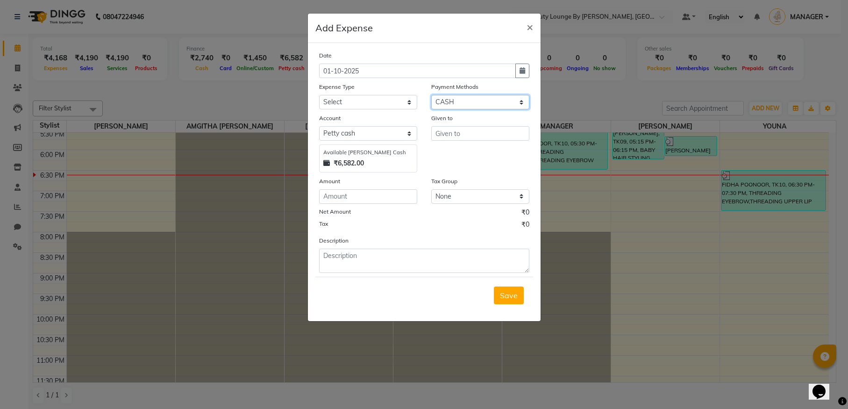
select select "17"
select select "7789"
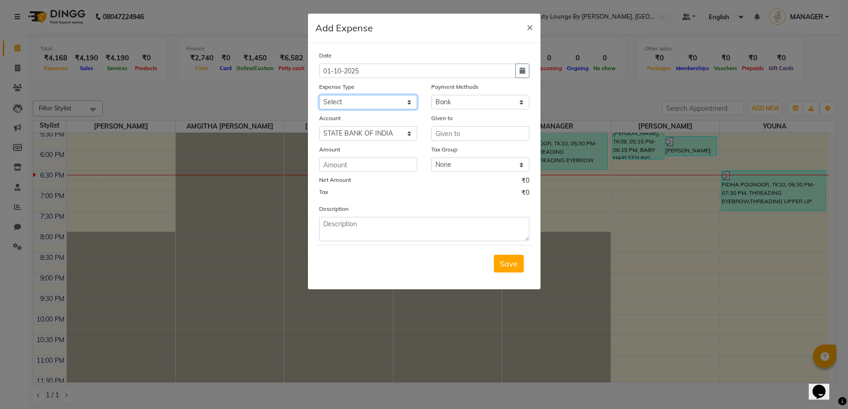
select select "24087"
click at [384, 166] on input "number" at bounding box center [368, 164] width 98 height 14
type input "2200"
click at [481, 138] on input "text" at bounding box center [480, 133] width 98 height 14
type input "SALMA"
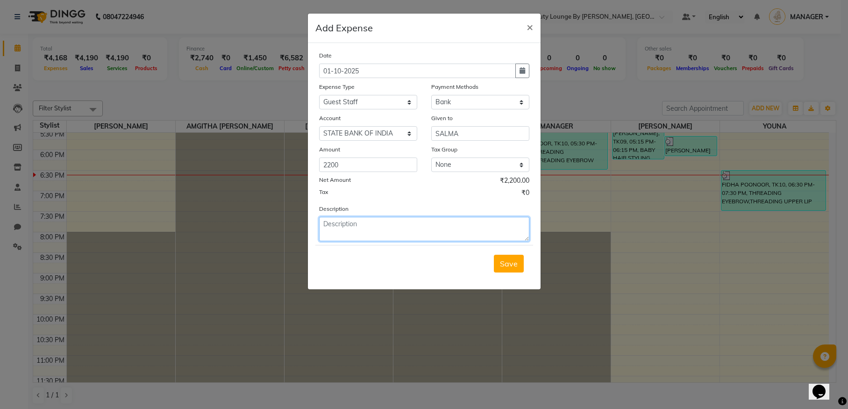
click at [419, 229] on textarea at bounding box center [424, 229] width 210 height 24
type textarea "GAVE [PERSON_NAME] TO THE GUEST STAFF WHO CAME TO DO THE NAIL EXTENSION"
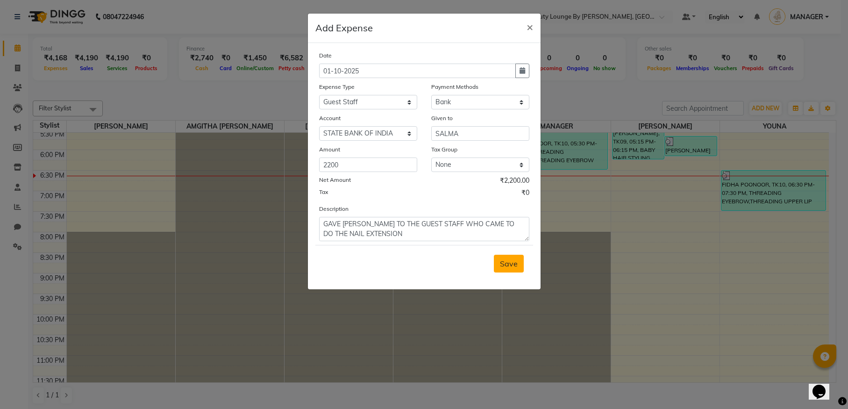
click at [511, 264] on span "Save" at bounding box center [509, 263] width 18 height 9
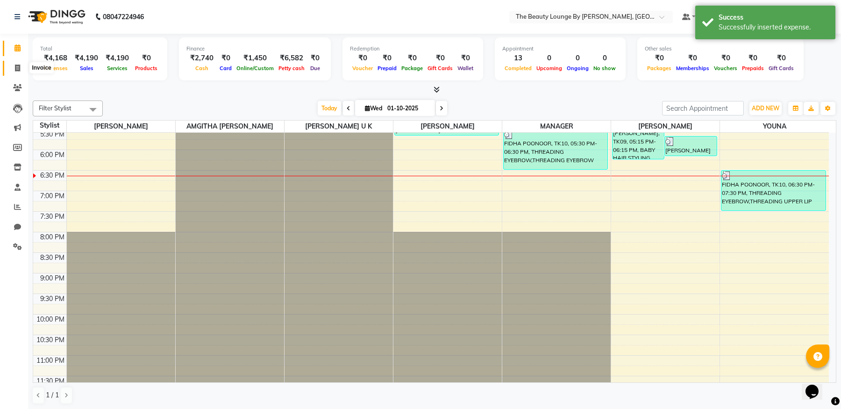
click at [21, 67] on span at bounding box center [17, 68] width 16 height 11
select select "service"
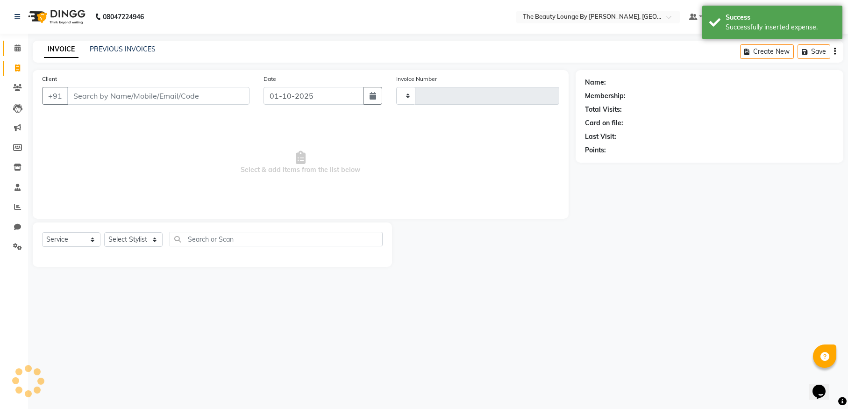
type input "0892"
select select "8577"
click at [18, 49] on icon at bounding box center [17, 47] width 6 height 7
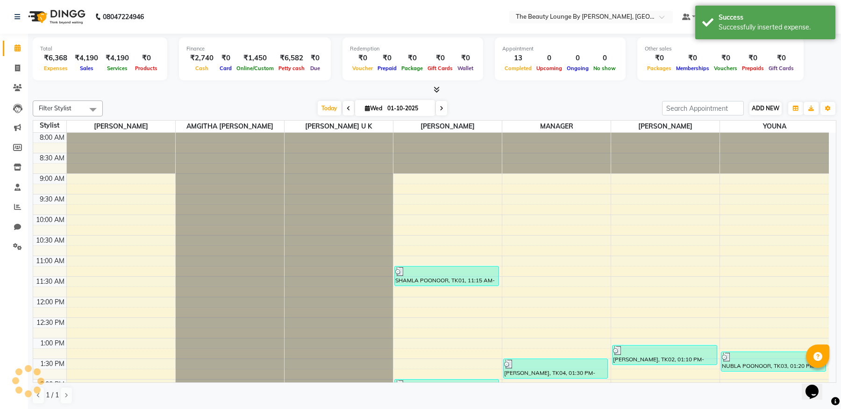
click at [775, 106] on span "ADD NEW" at bounding box center [766, 108] width 28 height 7
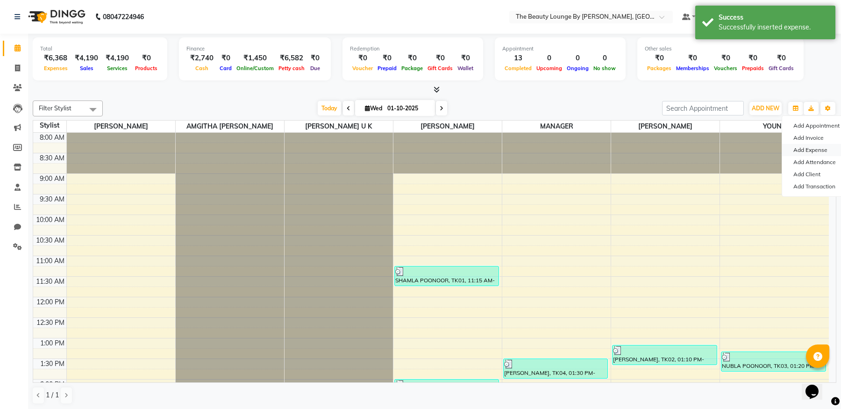
click at [815, 149] on link "Add Expense" at bounding box center [819, 150] width 74 height 12
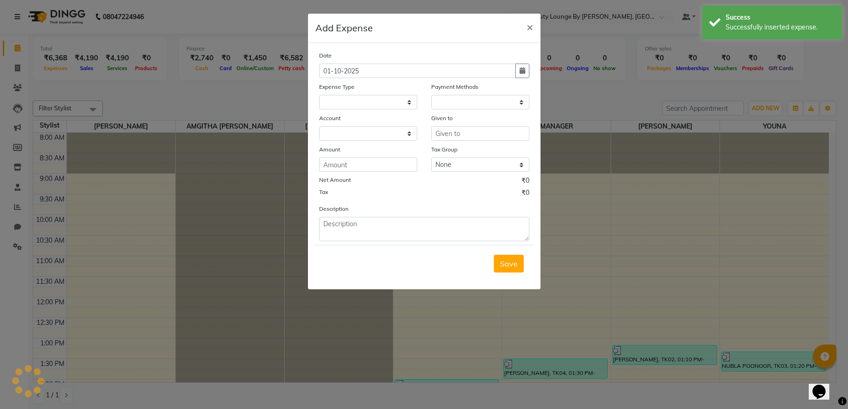
select select "1"
select select "7788"
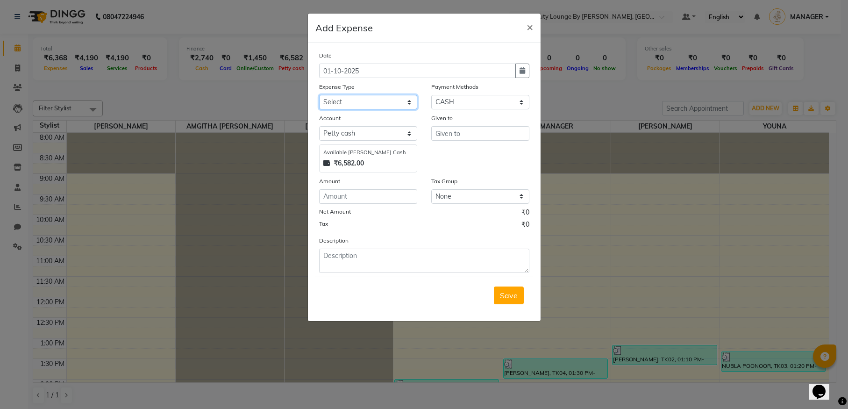
select select "23677"
click at [484, 135] on input "text" at bounding box center [480, 133] width 98 height 14
type input "SALMA"
select select "17"
select select "7789"
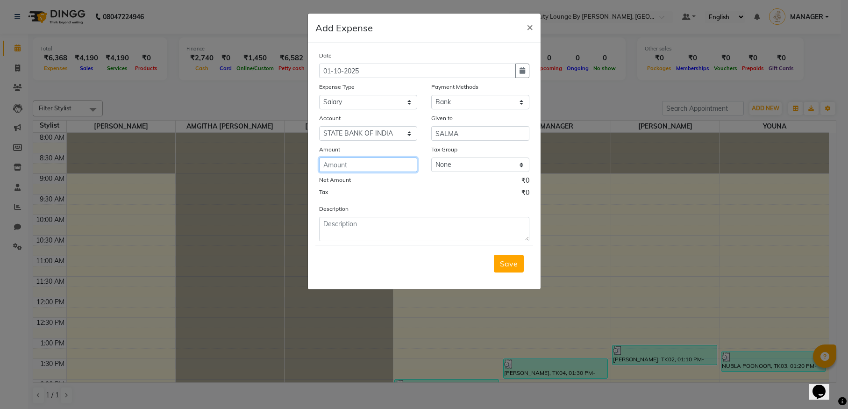
click at [381, 163] on input "number" at bounding box center [368, 164] width 98 height 14
type input "1500"
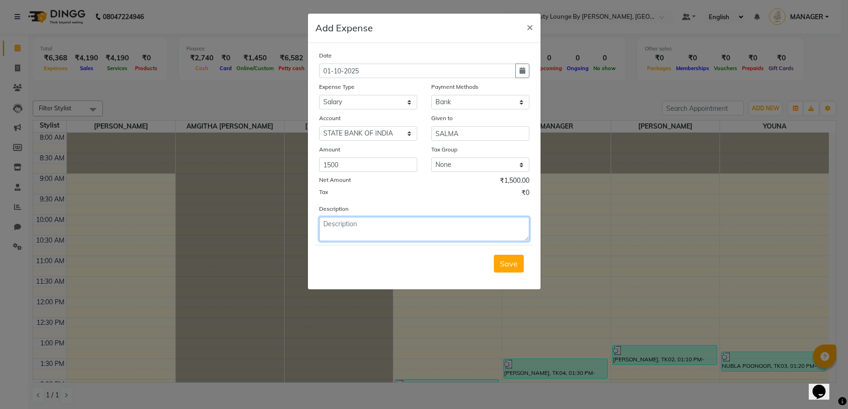
click at [441, 237] on textarea at bounding box center [424, 229] width 210 height 24
type textarea "GAVE THE SALARY FOR 3 DAYS"
click at [508, 256] on button "Save" at bounding box center [509, 264] width 30 height 18
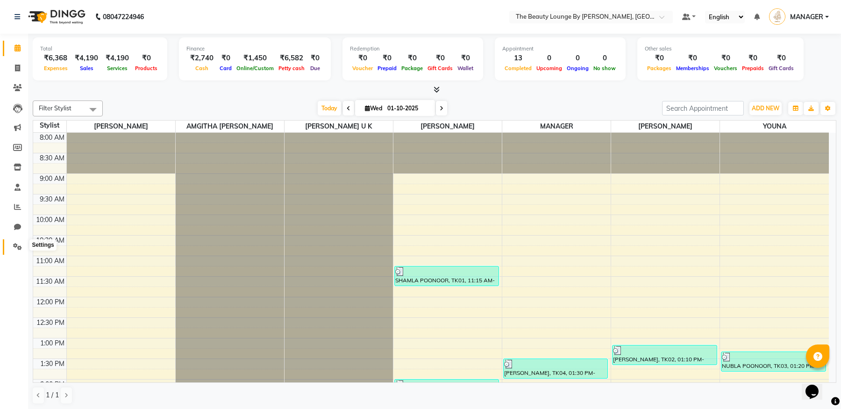
click at [18, 245] on icon at bounding box center [17, 246] width 9 height 7
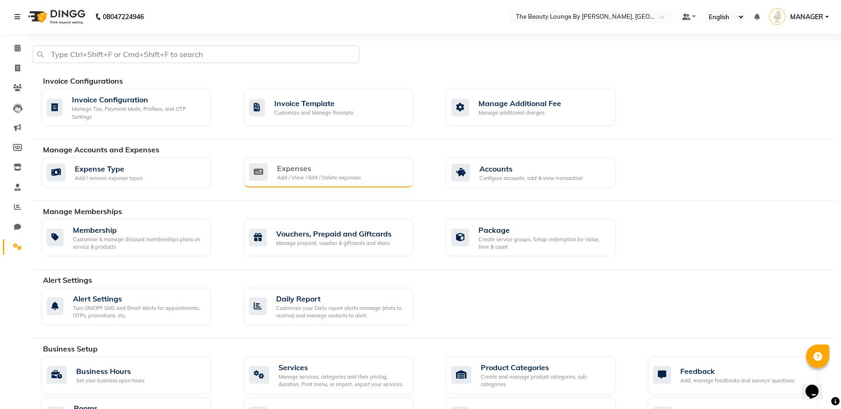
click at [310, 165] on div "Expenses" at bounding box center [319, 168] width 84 height 11
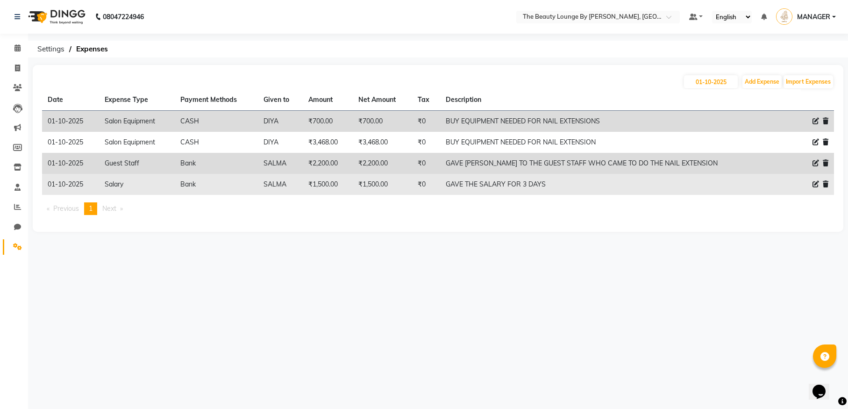
click at [814, 184] on icon at bounding box center [815, 184] width 7 height 7
select select "23677"
select select "17"
select select "7789"
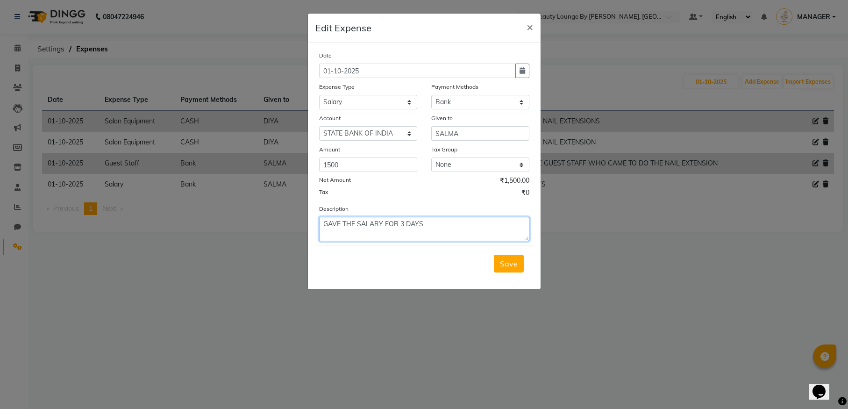
click at [442, 223] on textarea "GAVE THE SALARY FOR 3 DAYS" at bounding box center [424, 229] width 210 height 24
type textarea "GAVE THE SALARY FOR 3 DAYS FOR SUDHA"
click at [499, 261] on button "Save" at bounding box center [509, 264] width 30 height 18
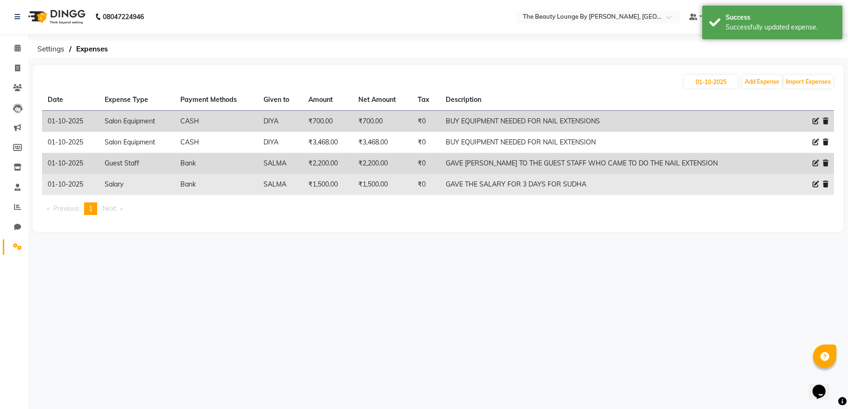
click at [814, 182] on icon at bounding box center [815, 184] width 7 height 7
select select "23677"
select select "17"
select select "7789"
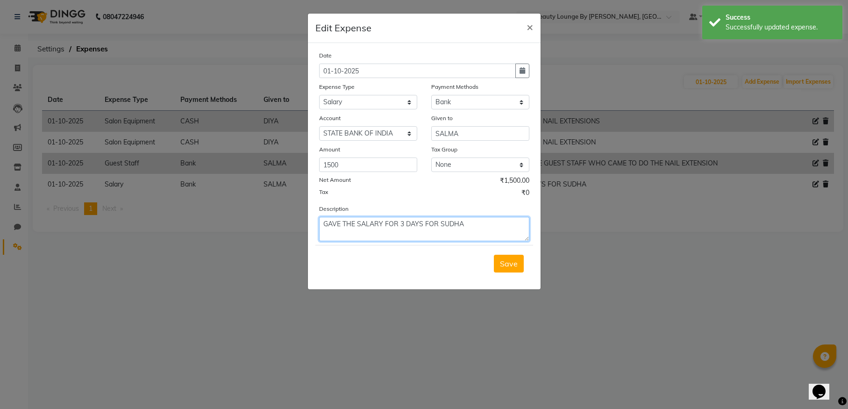
click at [483, 226] on textarea "GAVE THE SALARY FOR 3 DAYS FOR SUDHA" at bounding box center [424, 229] width 210 height 24
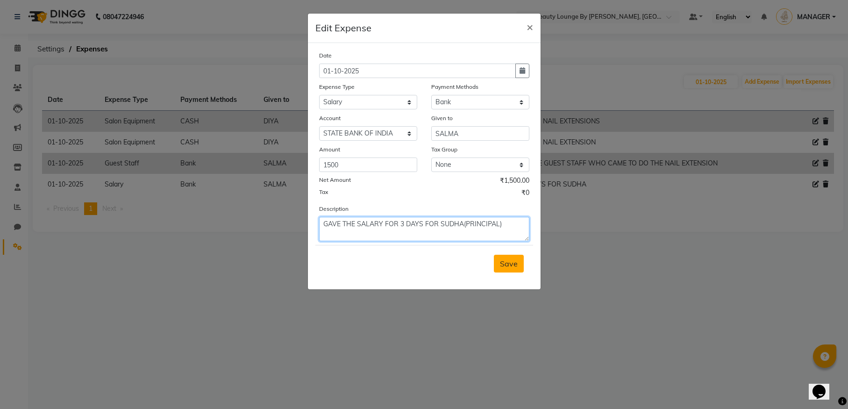
type textarea "GAVE THE SALARY FOR 3 DAYS FOR SUDHA(PRINCIPAL)"
click at [520, 268] on button "Save" at bounding box center [509, 264] width 30 height 18
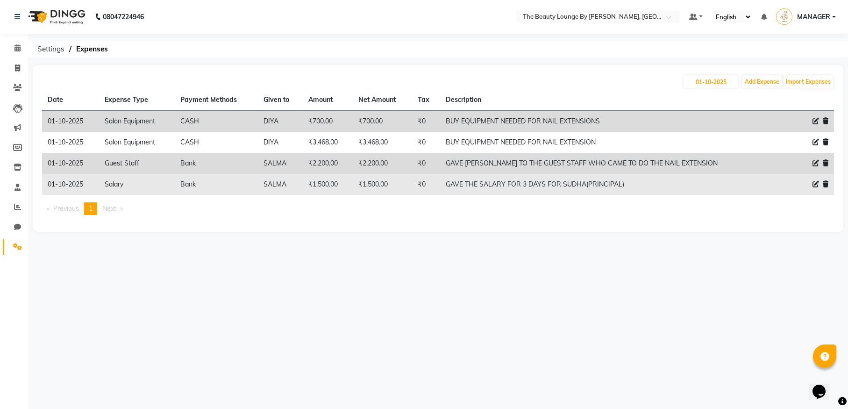
click at [816, 184] on icon at bounding box center [815, 184] width 7 height 7
select select "23677"
select select "17"
select select "7789"
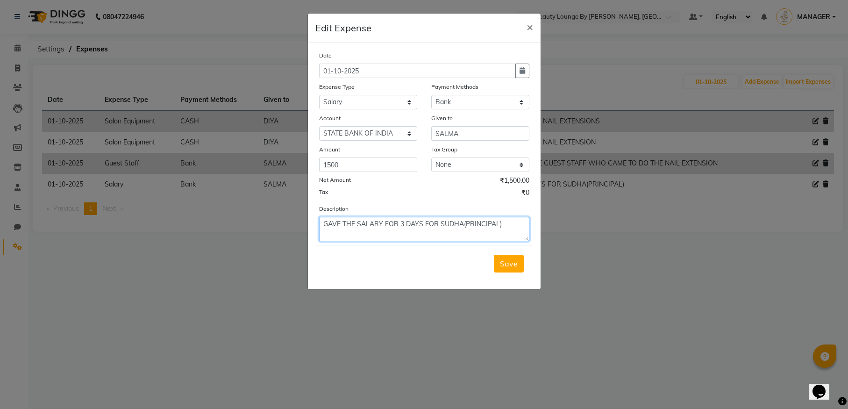
click at [508, 228] on textarea "GAVE THE SALARY FOR 3 DAYS FOR SUDHA(PRINCIPAL)" at bounding box center [424, 229] width 210 height 24
type textarea "G"
click at [509, 267] on span "Save" at bounding box center [509, 263] width 18 height 9
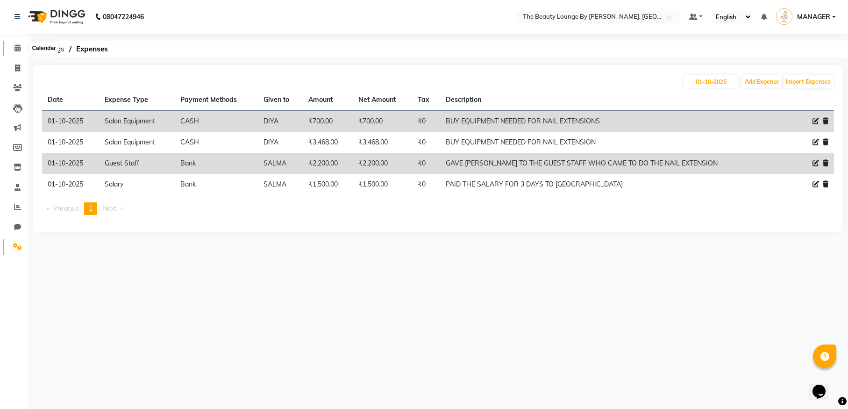
click at [15, 46] on icon at bounding box center [17, 47] width 6 height 7
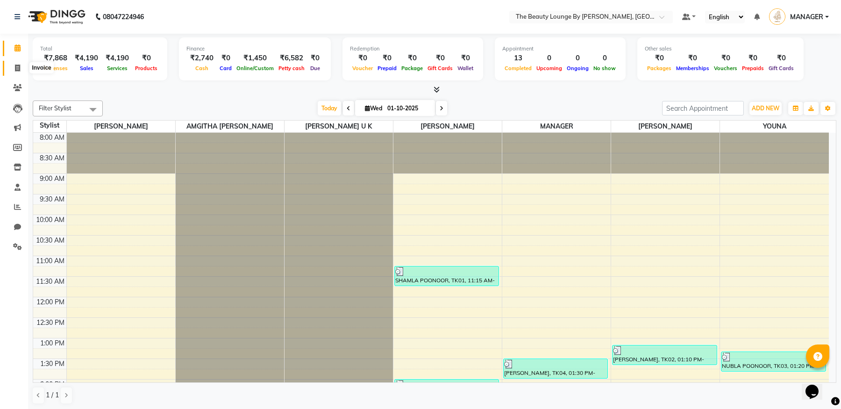
click at [14, 64] on span at bounding box center [17, 68] width 16 height 11
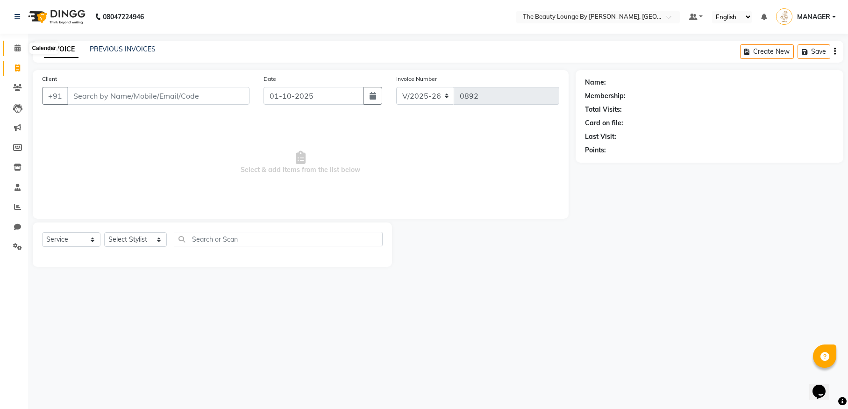
click at [18, 45] on icon at bounding box center [17, 47] width 6 height 7
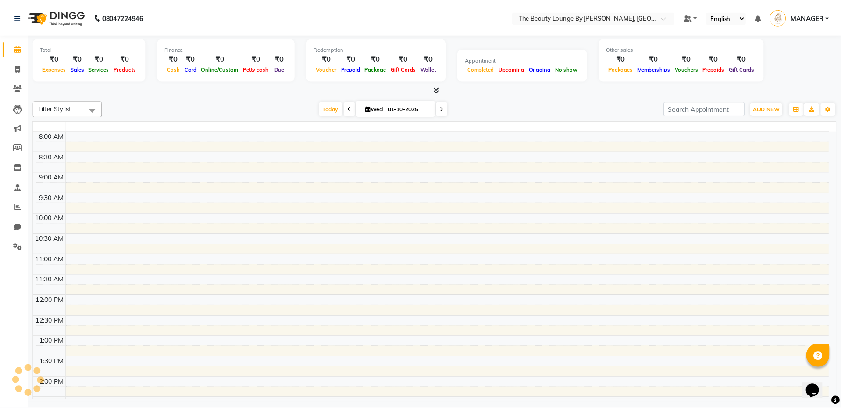
scroll to position [394, 0]
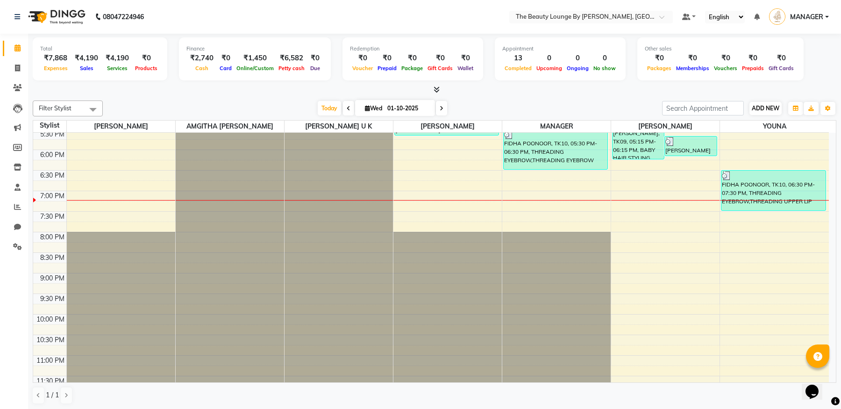
click at [771, 110] on span "ADD NEW" at bounding box center [766, 108] width 28 height 7
click at [769, 88] on div at bounding box center [434, 90] width 803 height 10
click at [774, 107] on span "ADD NEW" at bounding box center [766, 108] width 28 height 7
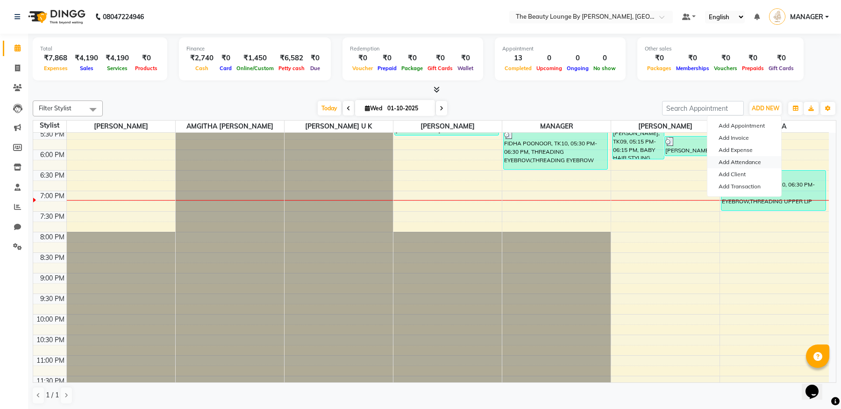
click at [754, 161] on link "Add Attendance" at bounding box center [744, 162] width 74 height 12
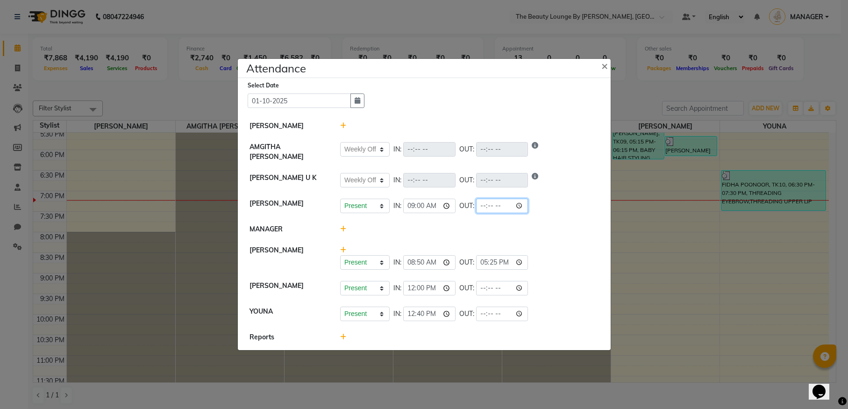
click at [476, 205] on input "time" at bounding box center [502, 206] width 52 height 14
click at [476, 202] on input "time" at bounding box center [502, 206] width 52 height 14
click at [503, 208] on div "Present Absent Late Half Day Weekly Off IN: 09:00 OUT: 19:00" at bounding box center [469, 206] width 259 height 14
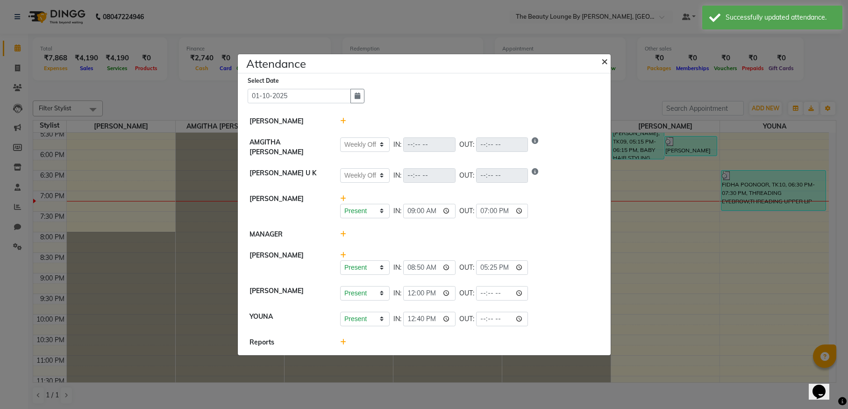
click at [604, 64] on span "×" at bounding box center [604, 61] width 7 height 14
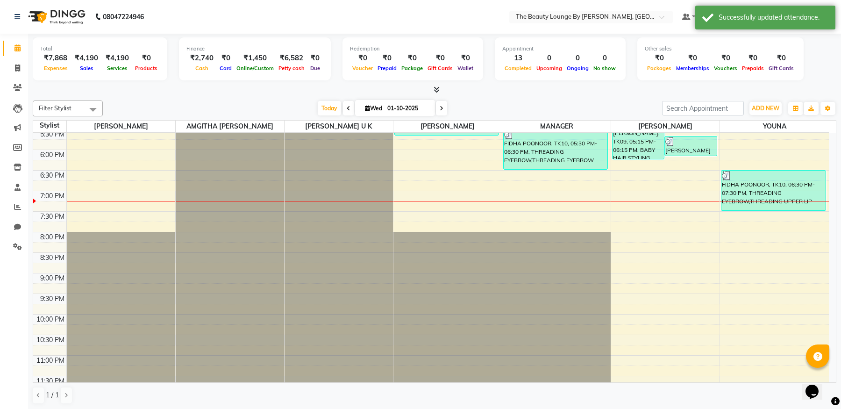
click at [803, 82] on div "Total ₹7,868 Expenses ₹4,190 Sales ₹4,190 Services ₹0 Products Finance ₹2,740 C…" at bounding box center [434, 60] width 803 height 46
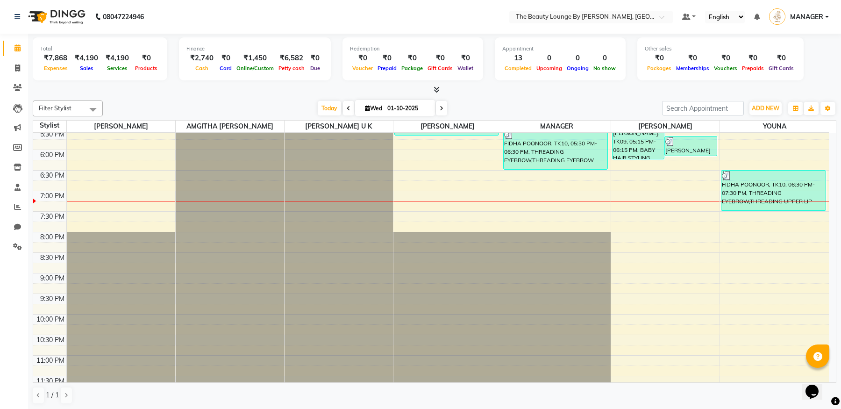
click at [813, 17] on span "MANAGER" at bounding box center [806, 17] width 33 height 10
drag, startPoint x: 817, startPoint y: 80, endPoint x: 725, endPoint y: 57, distance: 93.9
click at [817, 79] on div "Version:3.18.2" at bounding box center [780, 82] width 85 height 14
